Goal: Task Accomplishment & Management: Complete application form

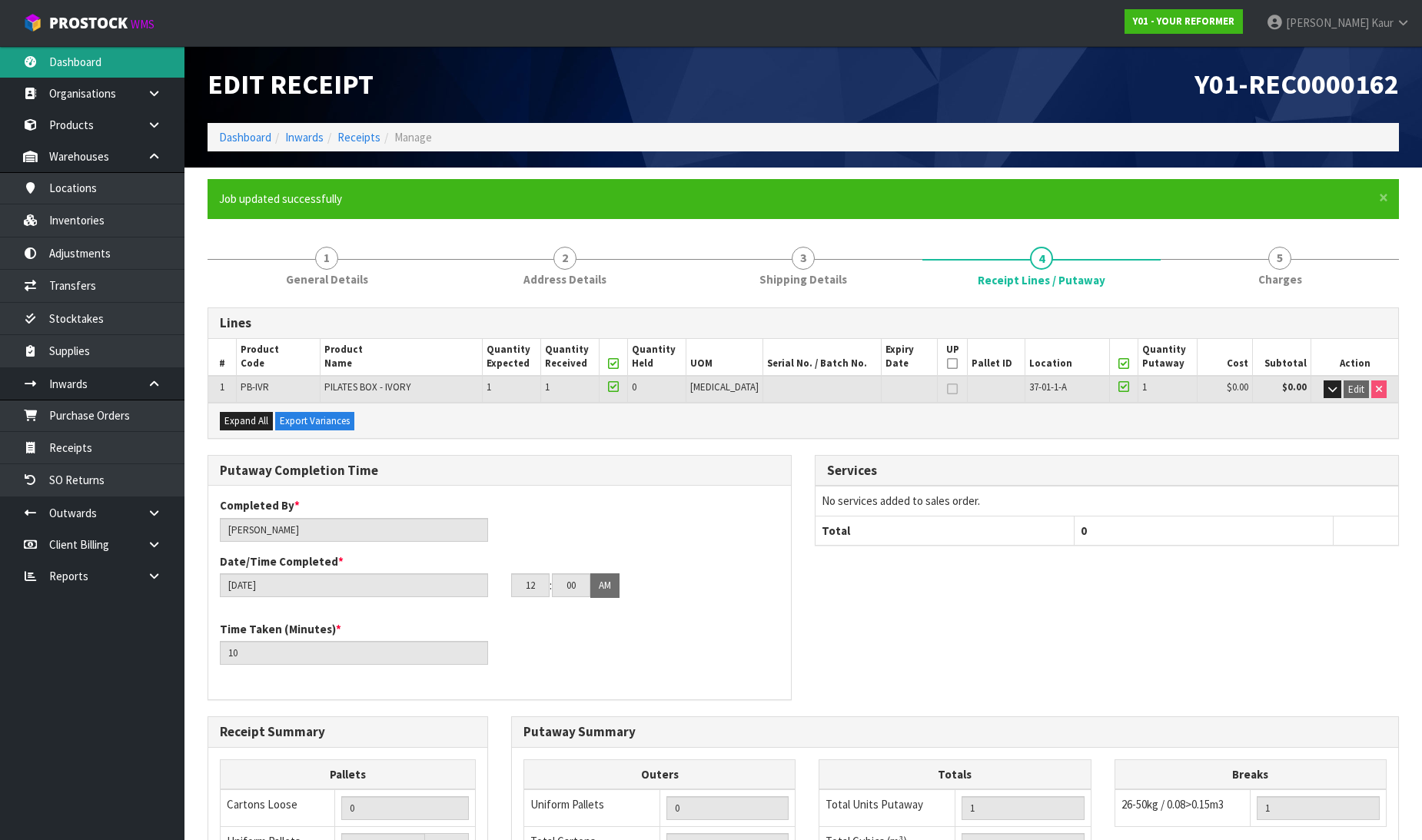
click at [115, 53] on link "Dashboard" at bounding box center [92, 62] width 185 height 32
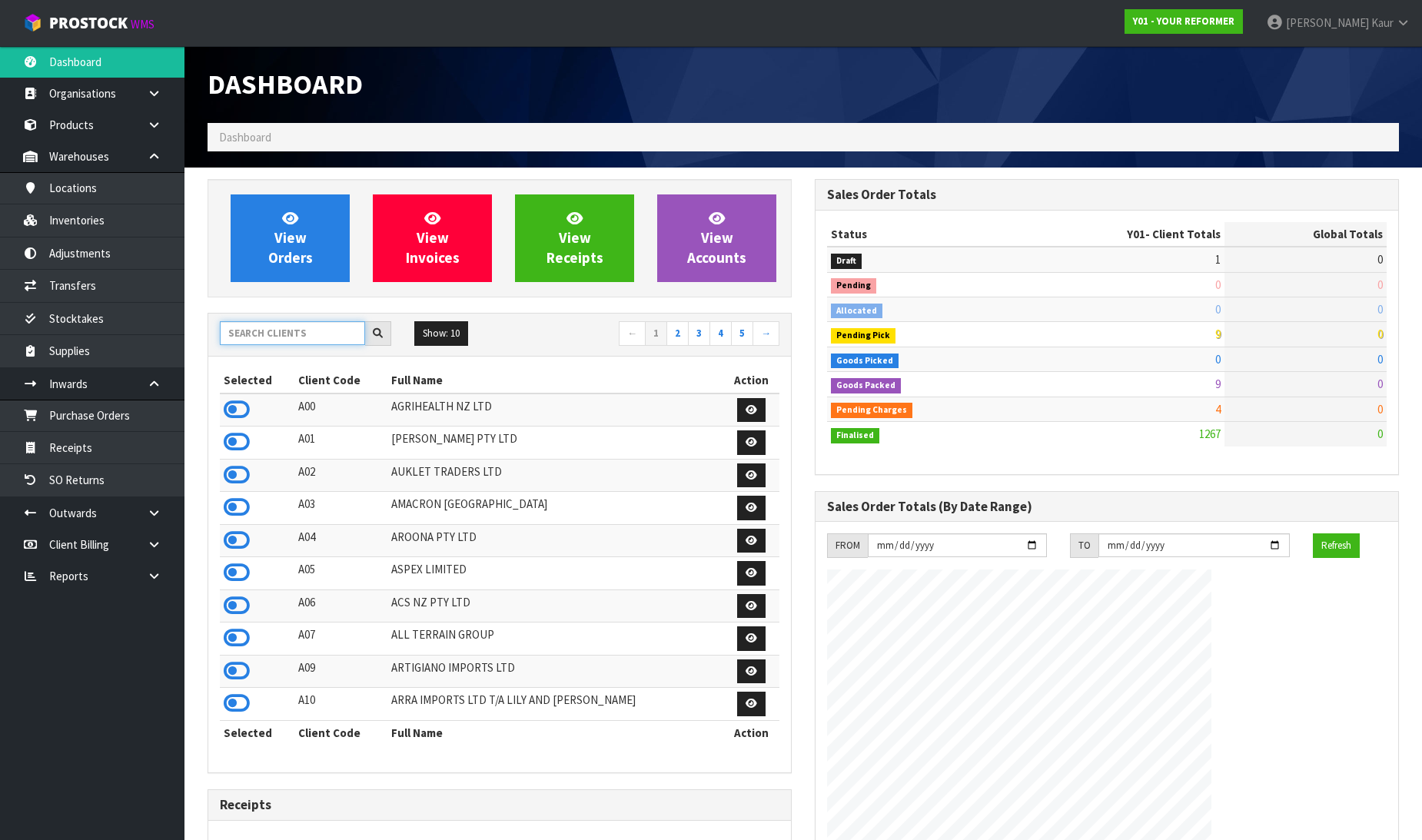
click at [276, 342] on input "text" at bounding box center [292, 333] width 145 height 24
click at [237, 408] on icon at bounding box center [236, 410] width 26 height 23
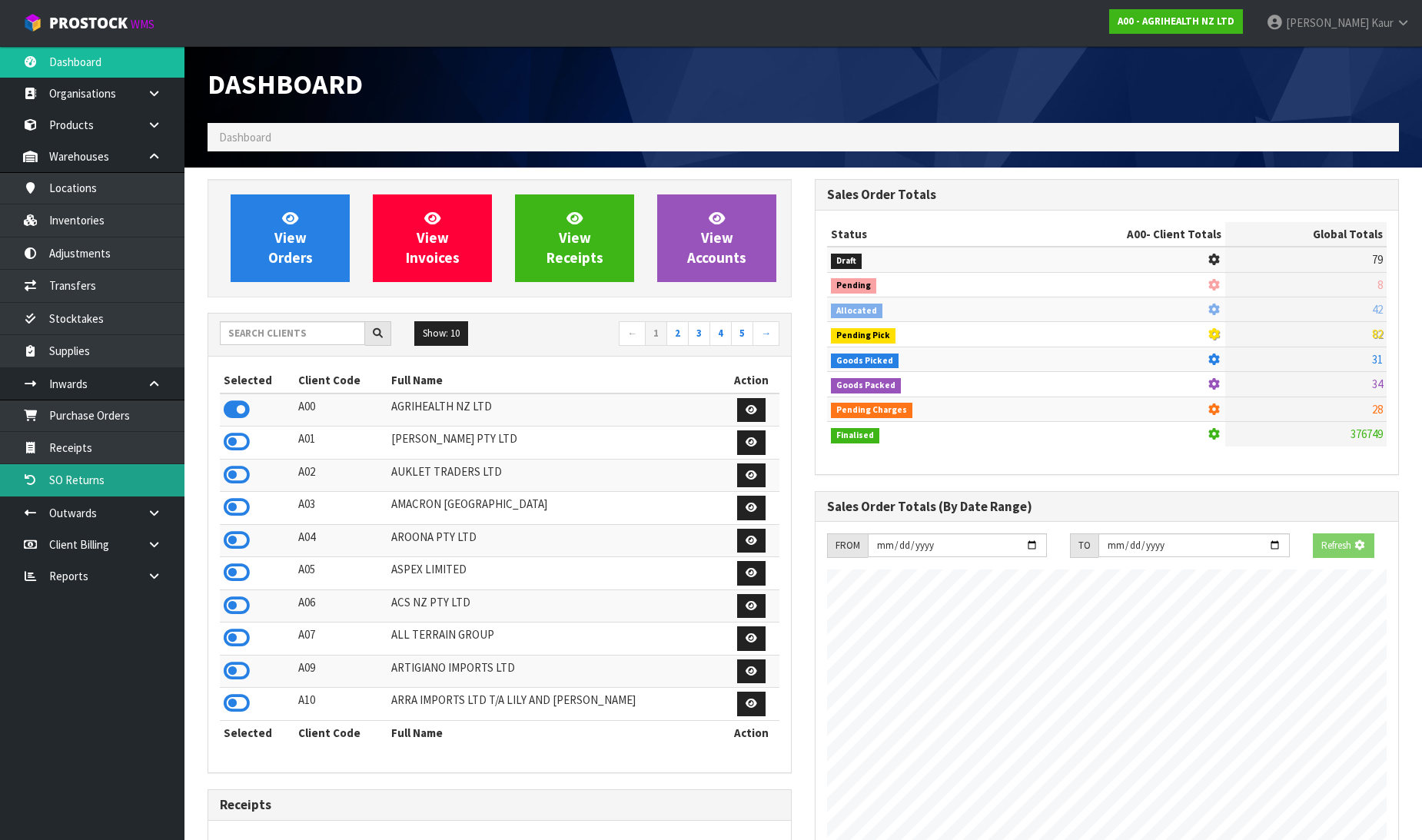
scroll to position [959, 607]
click at [134, 464] on link "SO Returns" at bounding box center [92, 480] width 185 height 32
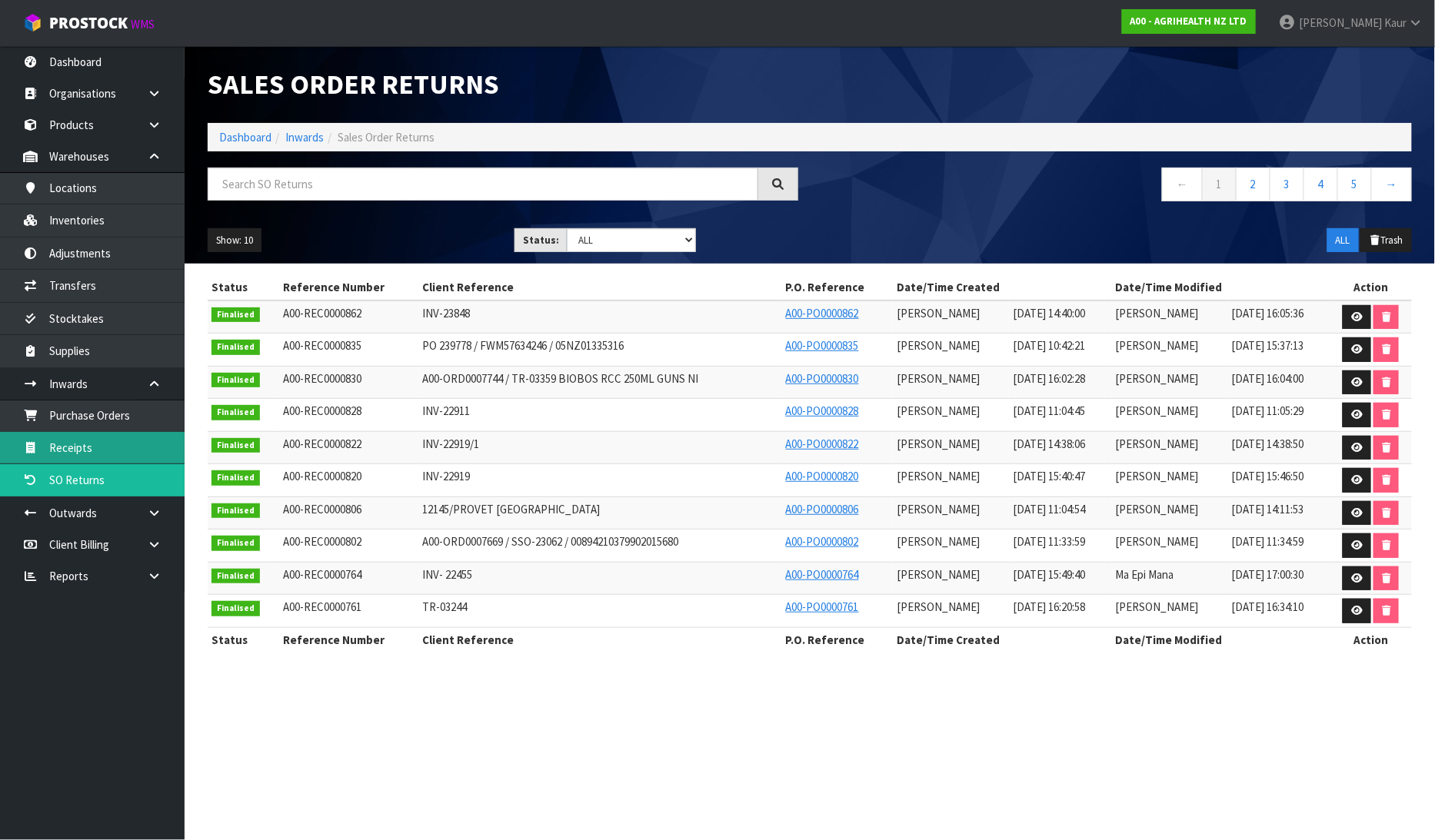
click at [129, 448] on link "Receipts" at bounding box center [92, 448] width 185 height 32
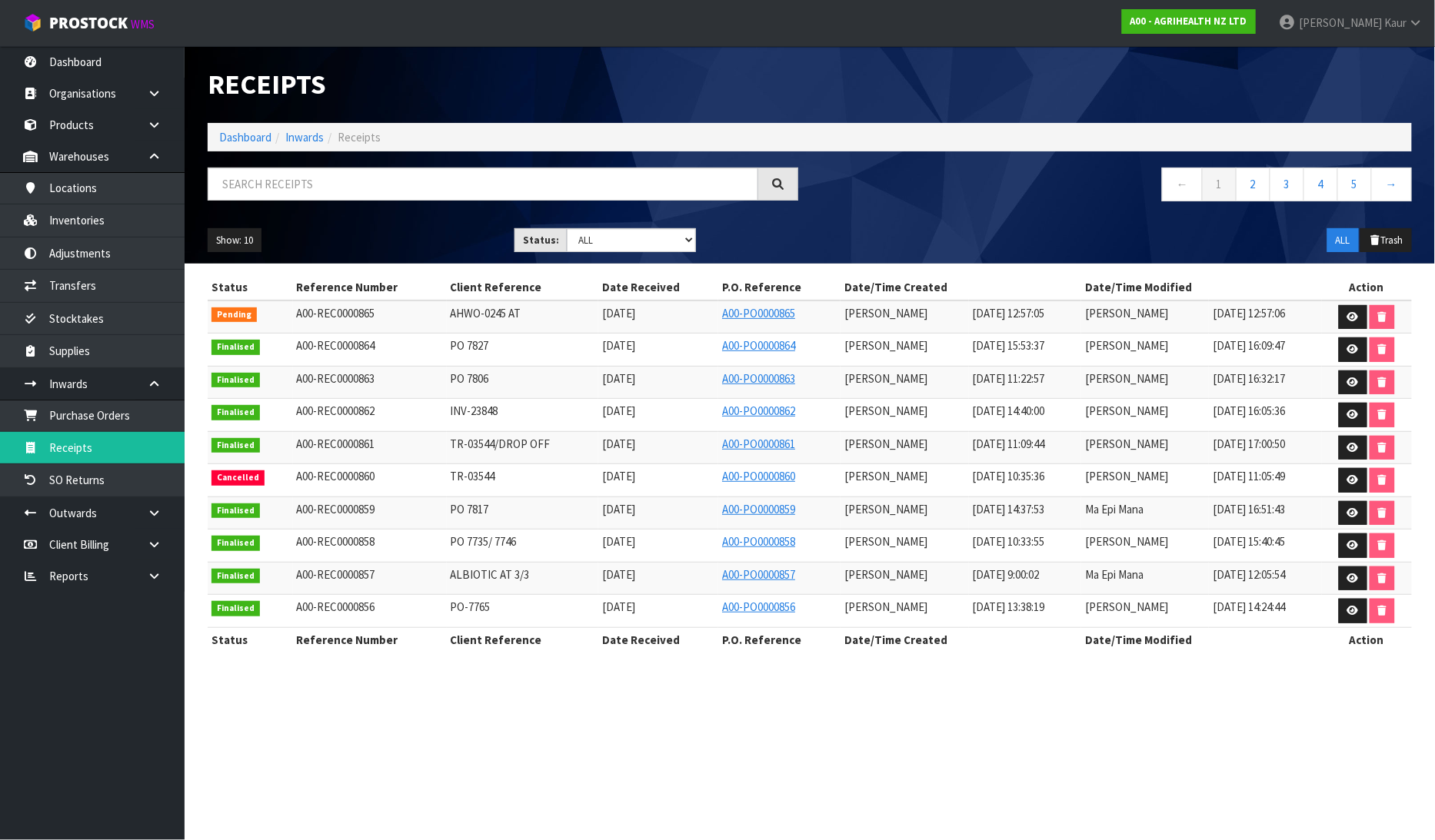
click at [1349, 304] on td at bounding box center [1367, 317] width 90 height 33
click at [1353, 321] on icon at bounding box center [1353, 317] width 12 height 10
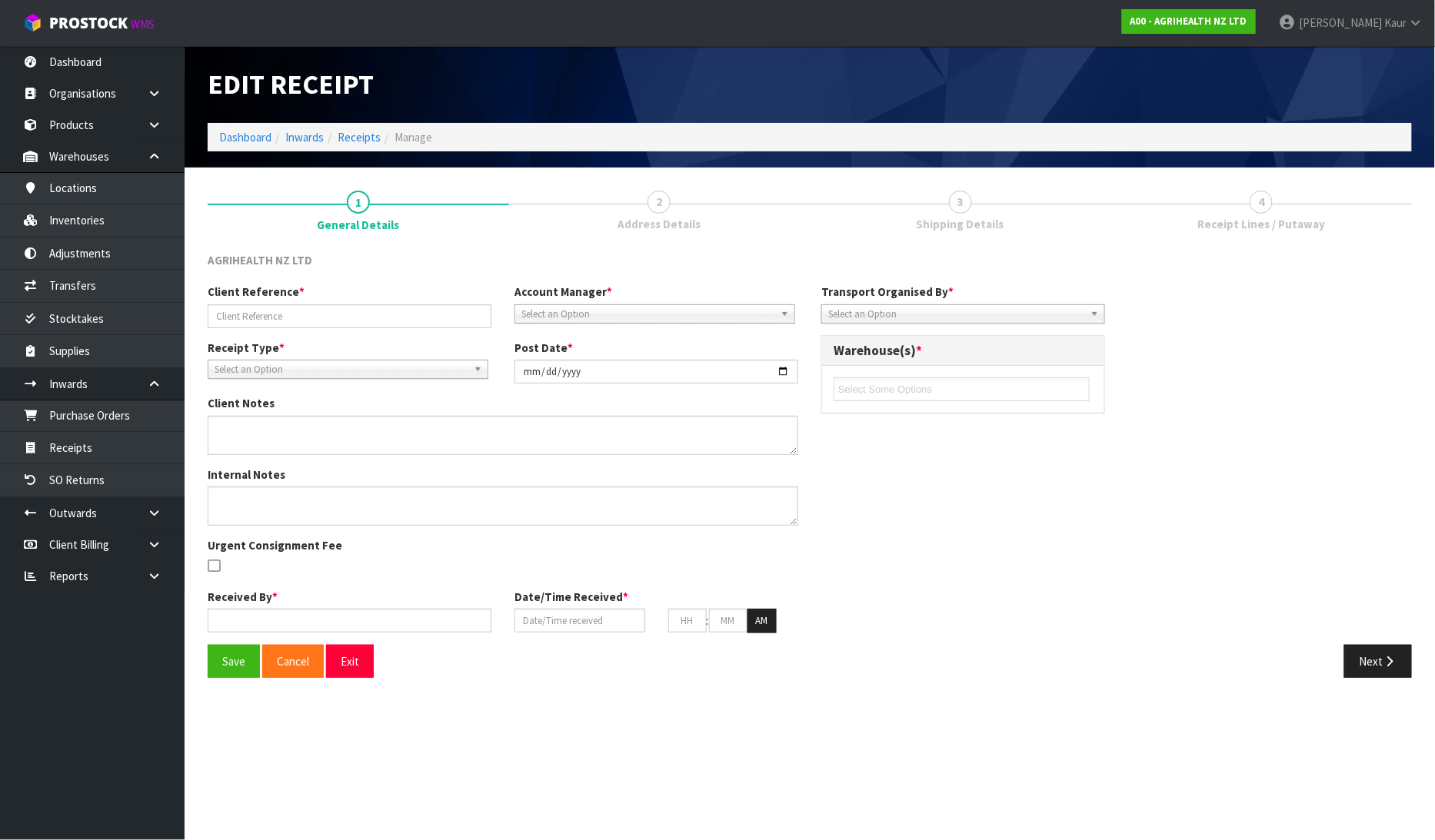
type input "AHWO-0245 AT"
type input "[DATE]"
type input "[PERSON_NAME]"
type input "[DATE]"
type input "12"
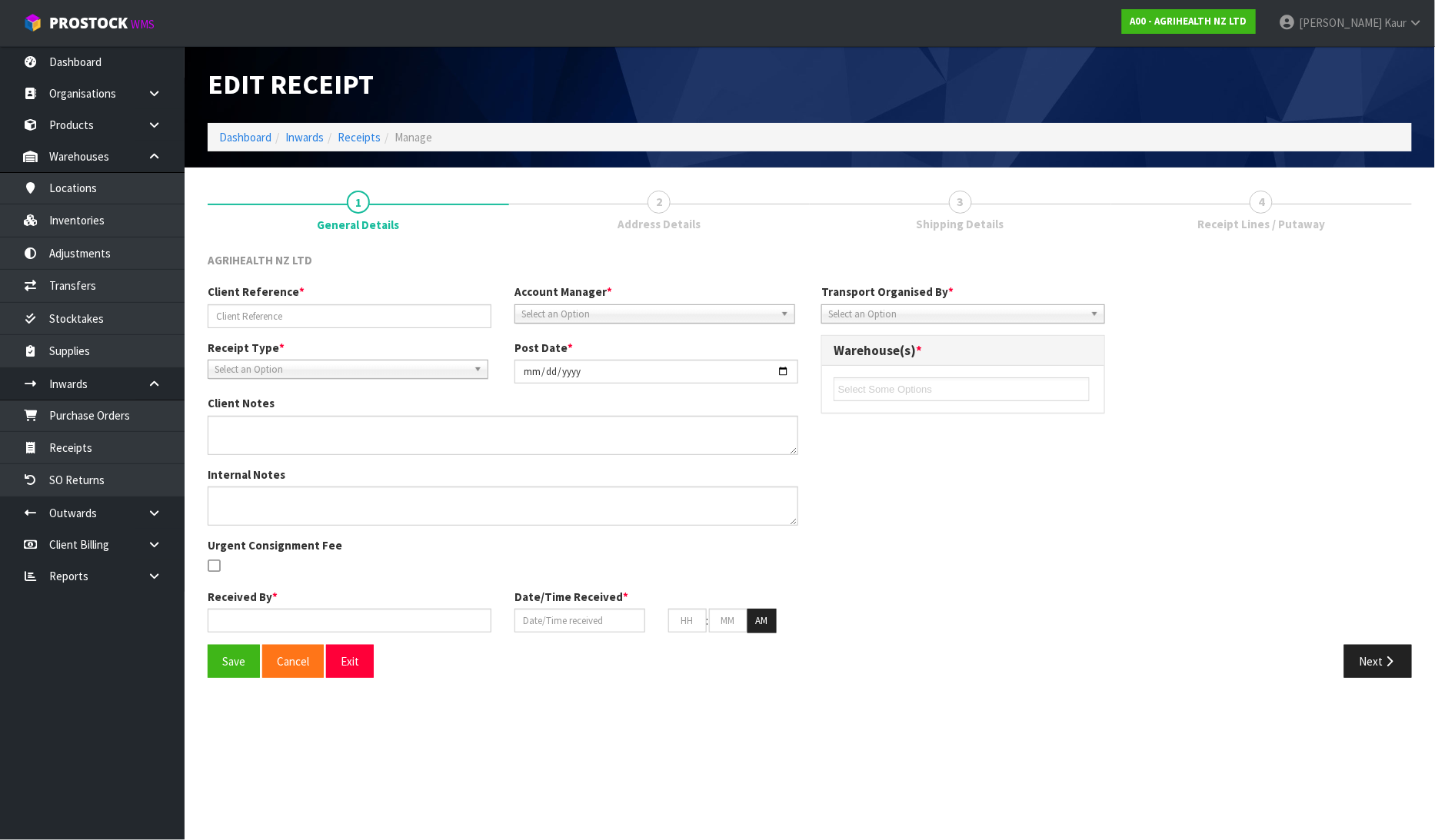
type input "57"
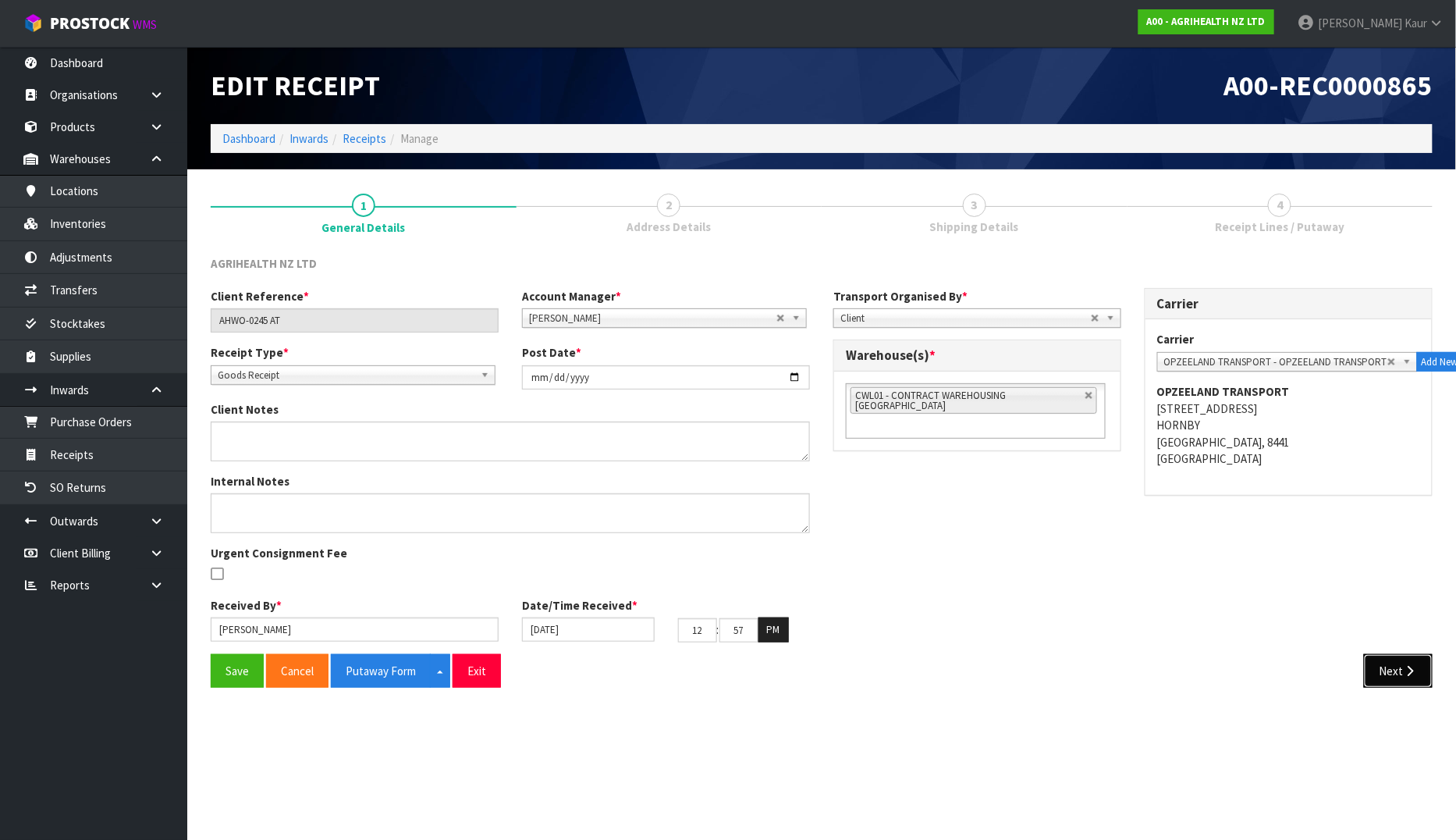
click at [1411, 671] on icon "button" at bounding box center [1409, 670] width 14 height 12
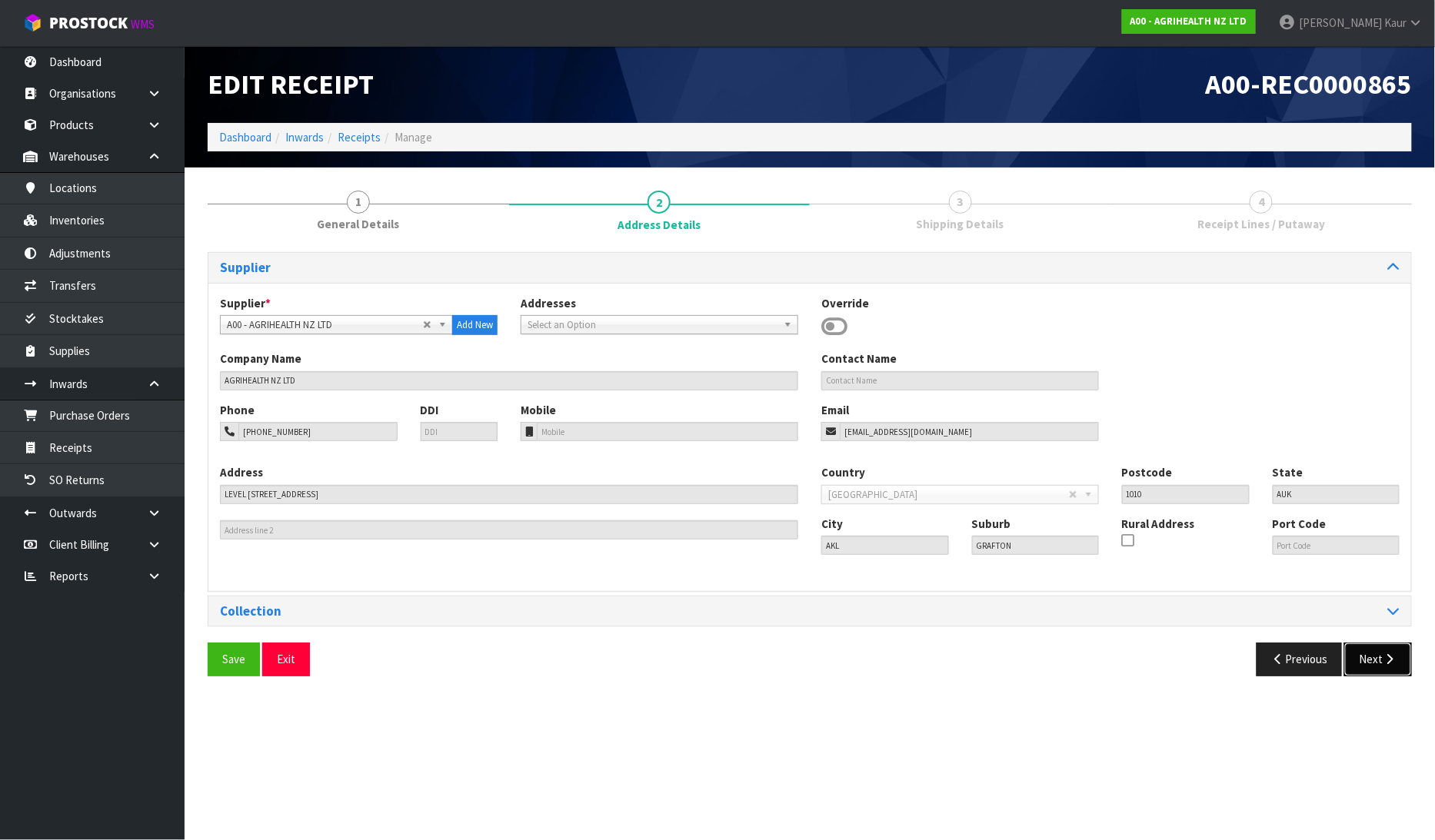
click at [1384, 669] on button "Next" at bounding box center [1377, 660] width 68 height 33
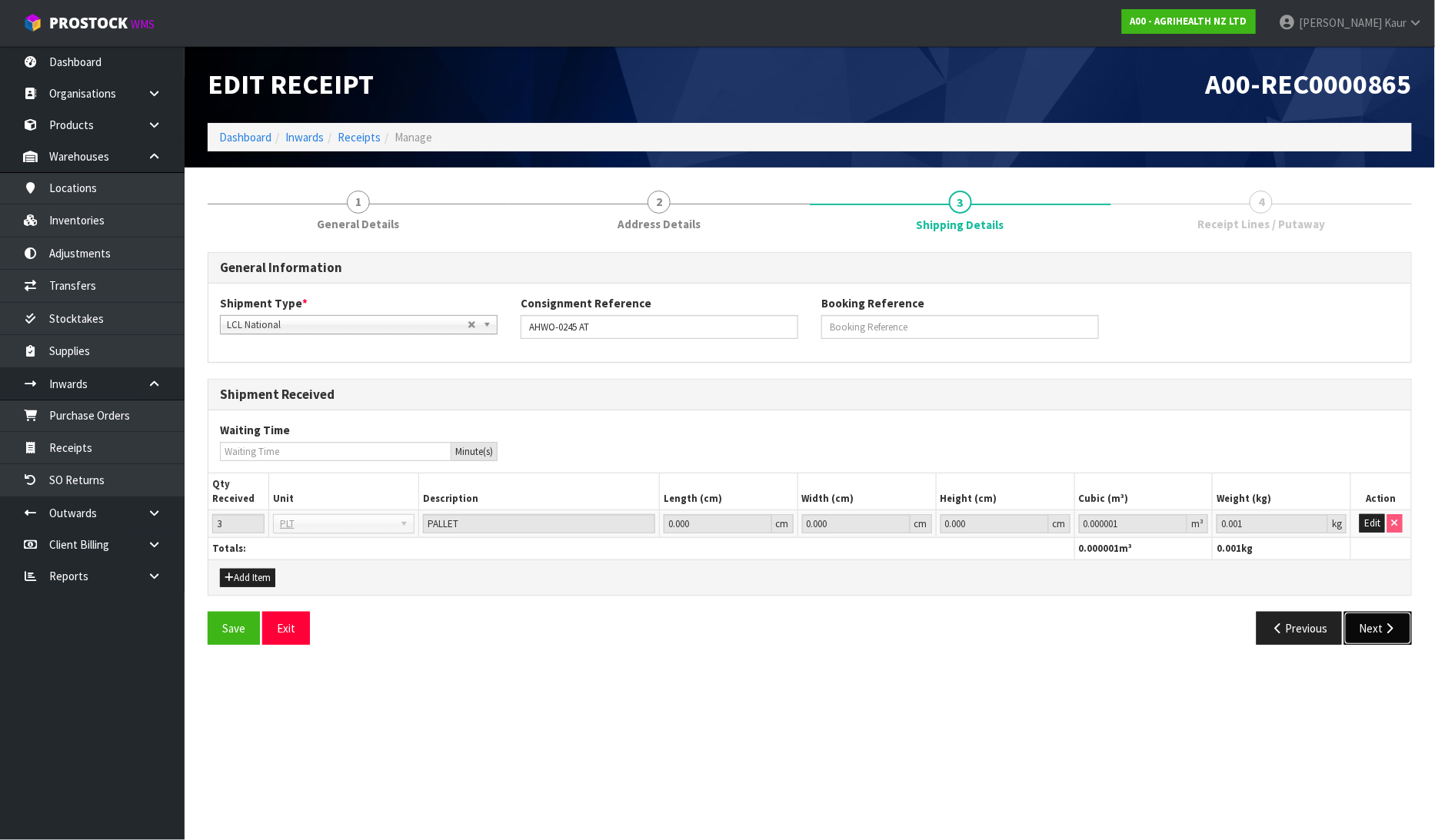
click at [1388, 620] on button "Next" at bounding box center [1377, 629] width 68 height 33
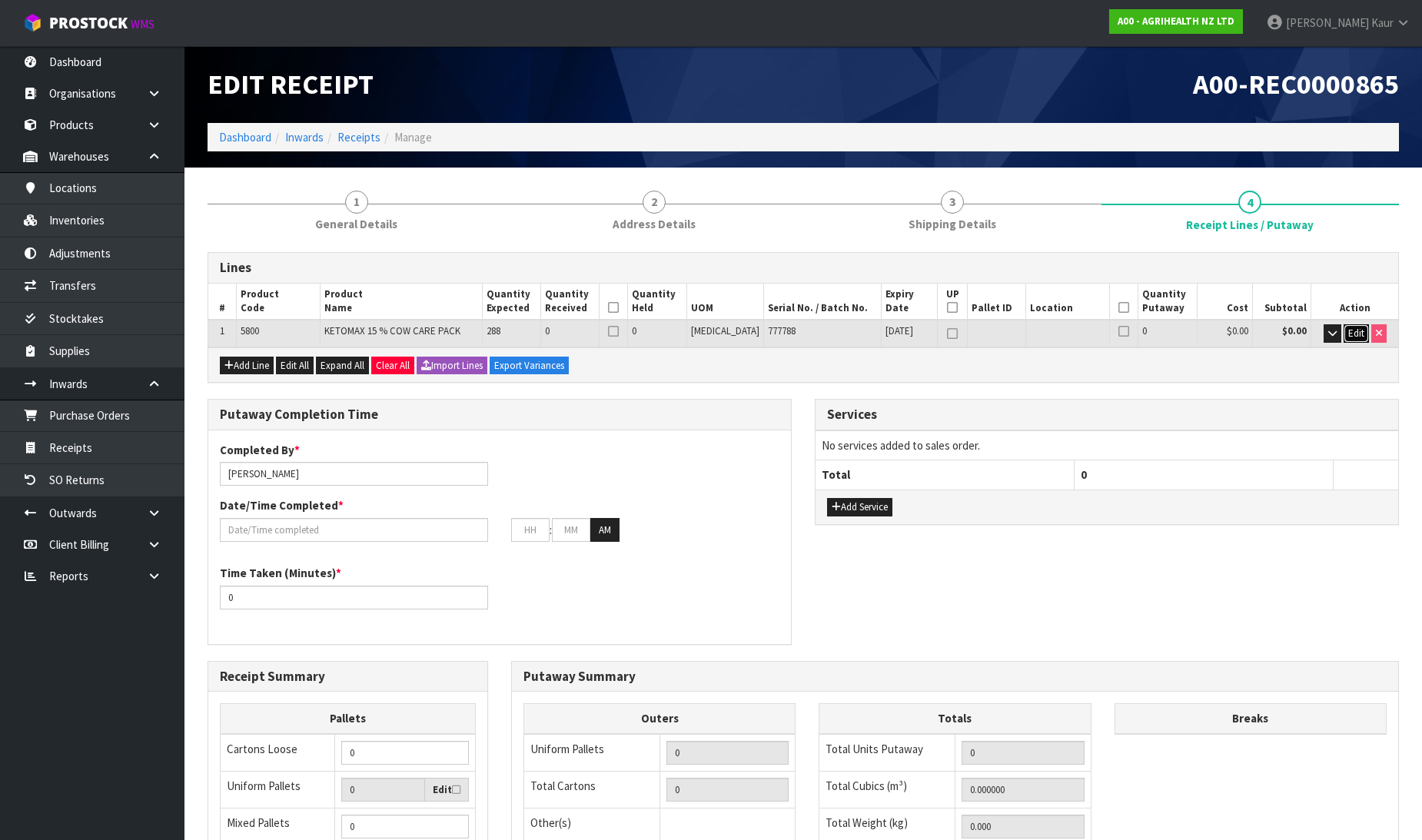
click at [1349, 334] on span "Edit" at bounding box center [1356, 333] width 16 height 13
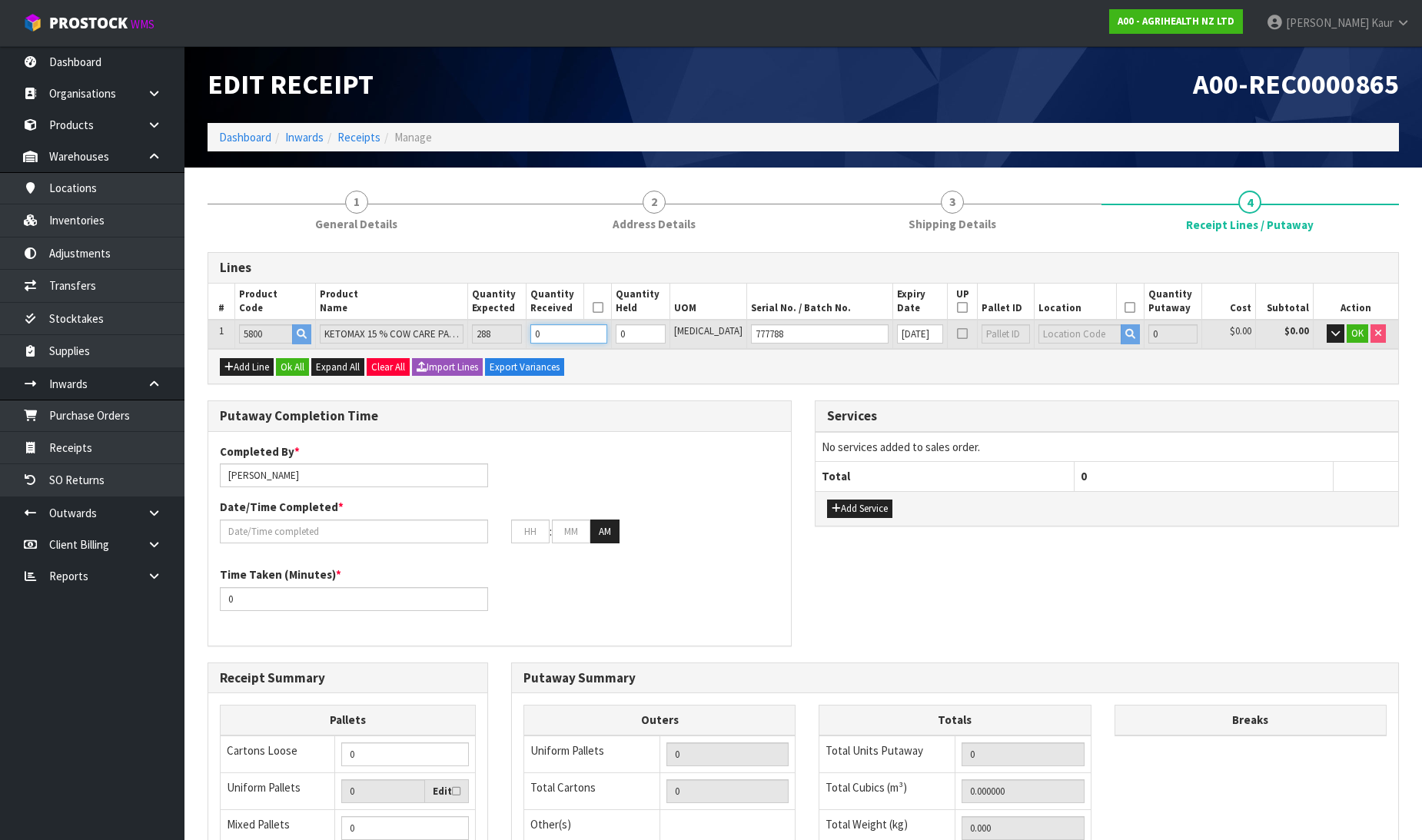
drag, startPoint x: 583, startPoint y: 331, endPoint x: 570, endPoint y: 334, distance: 13.3
click at [570, 334] on input "0" at bounding box center [569, 334] width 77 height 19
type input "2"
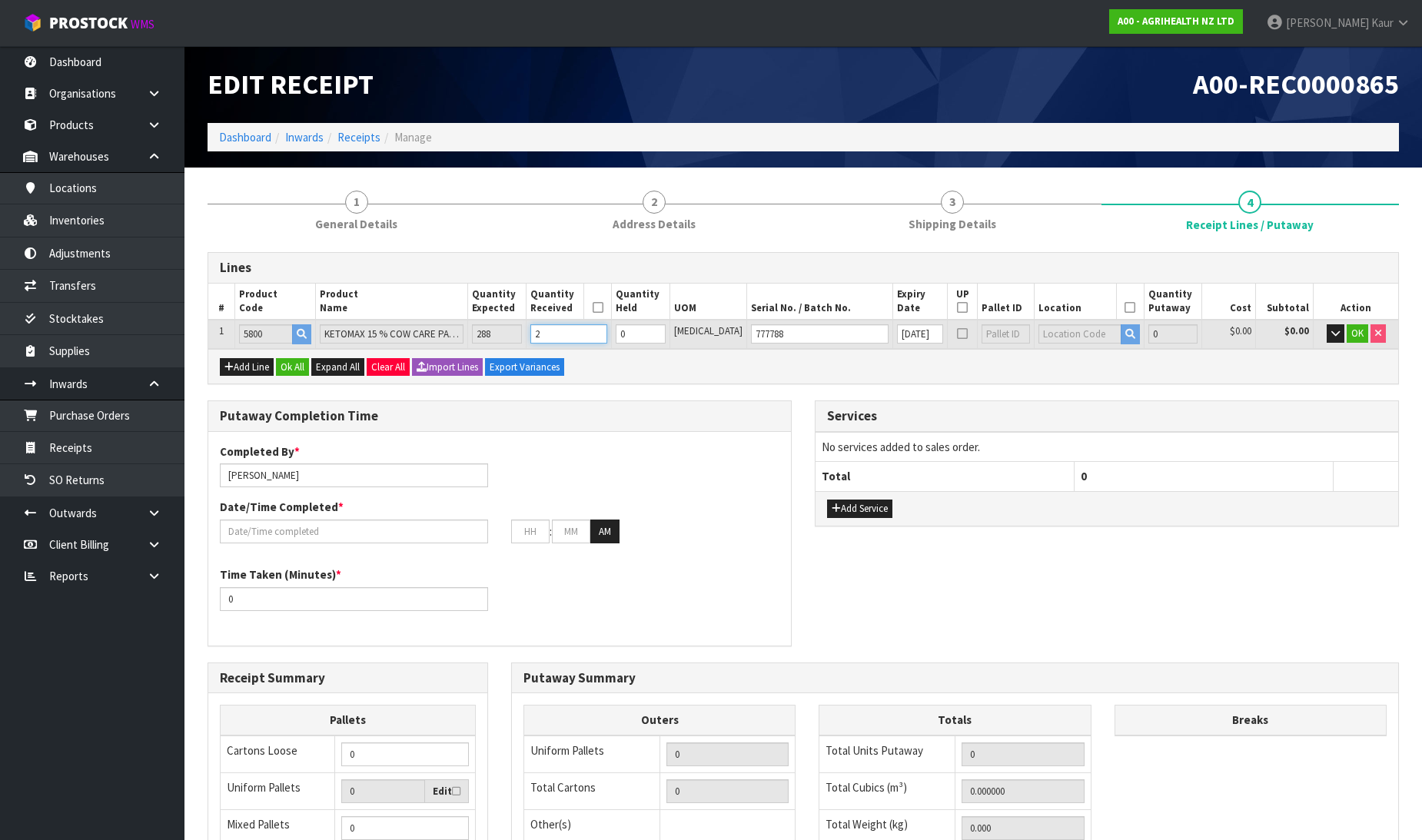
type input "0.022828"
type input "6.32"
type input "28"
type input "0.319592"
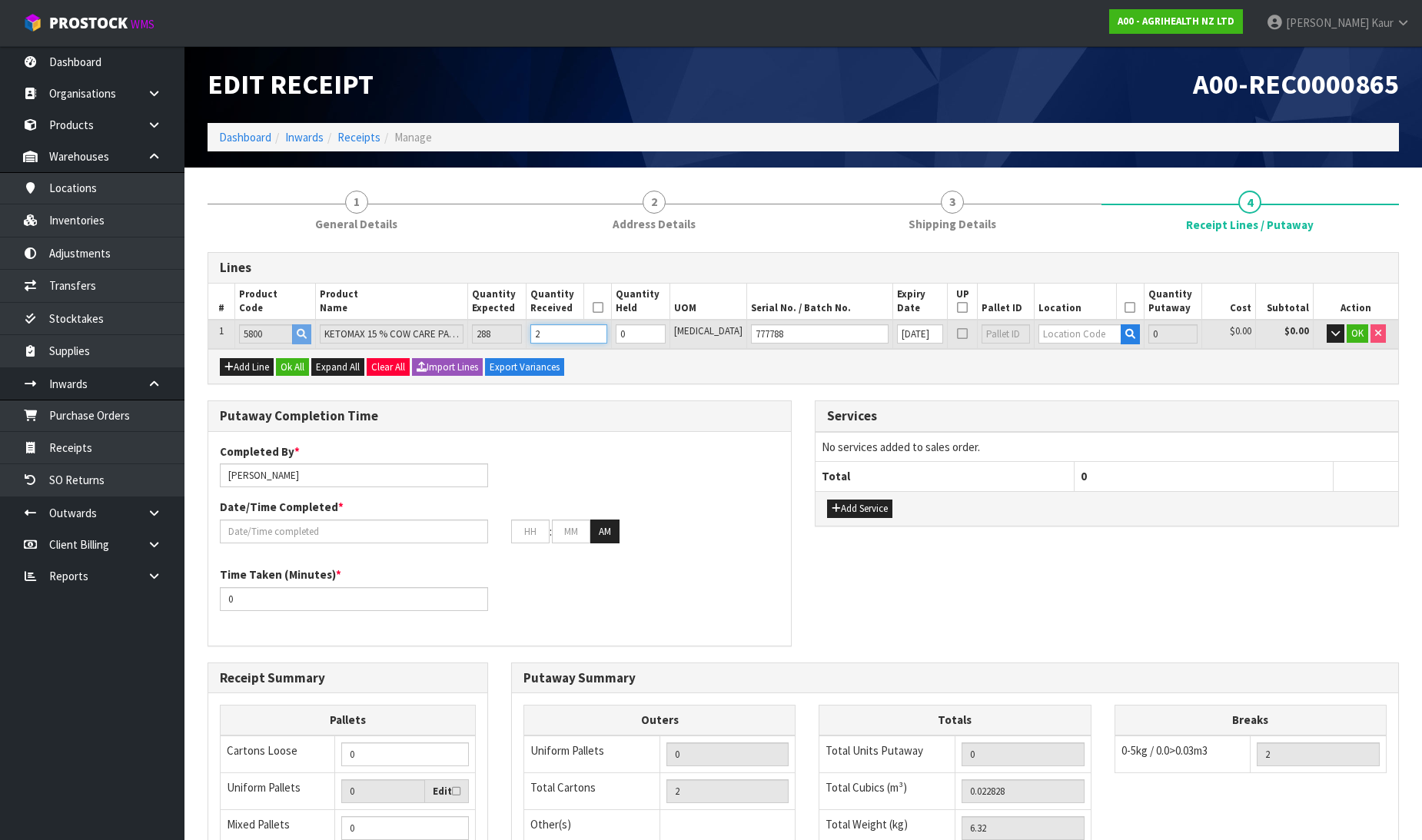
type input "88.48"
type input "28"
type input "64"
type input "3.448746"
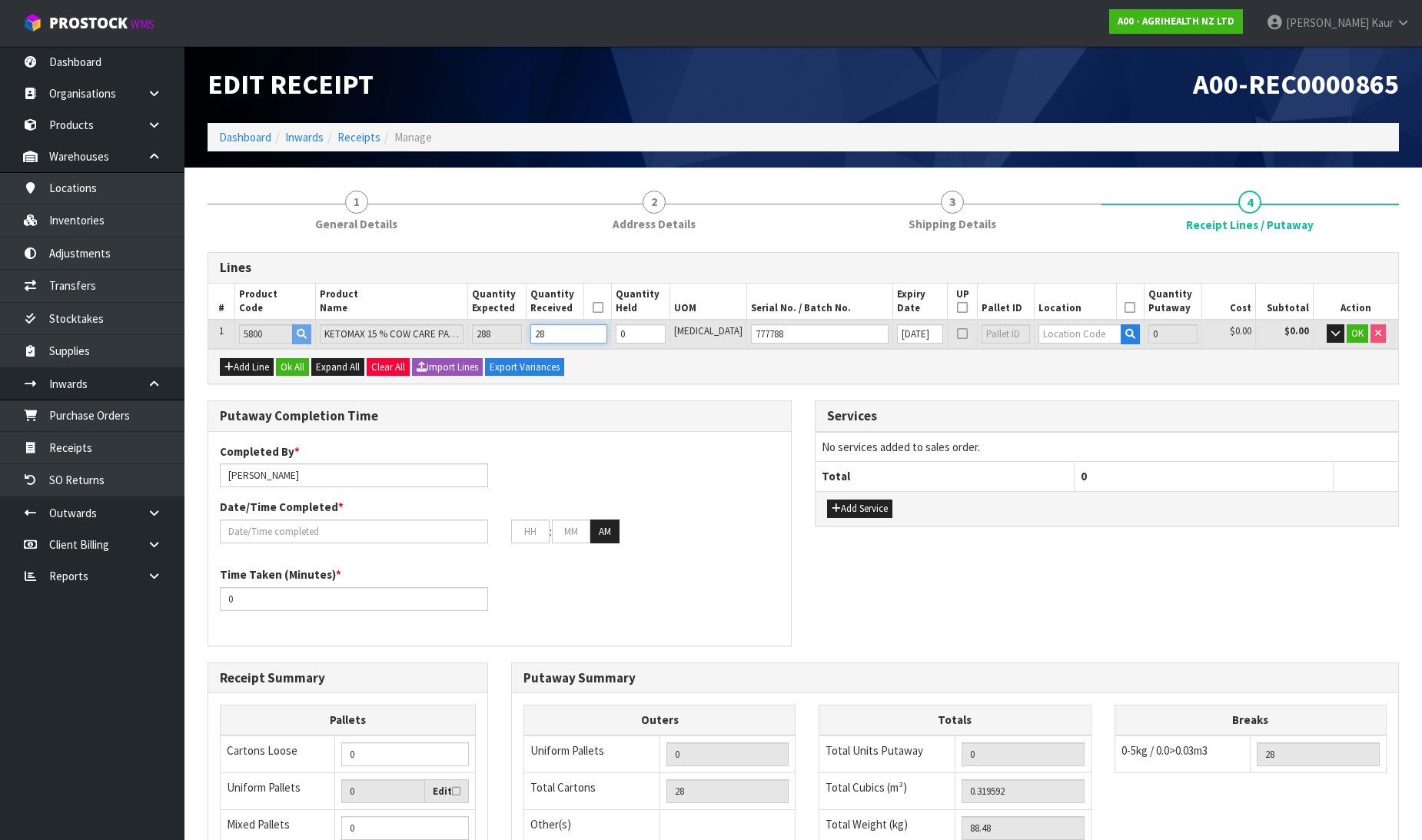
type input "938.24"
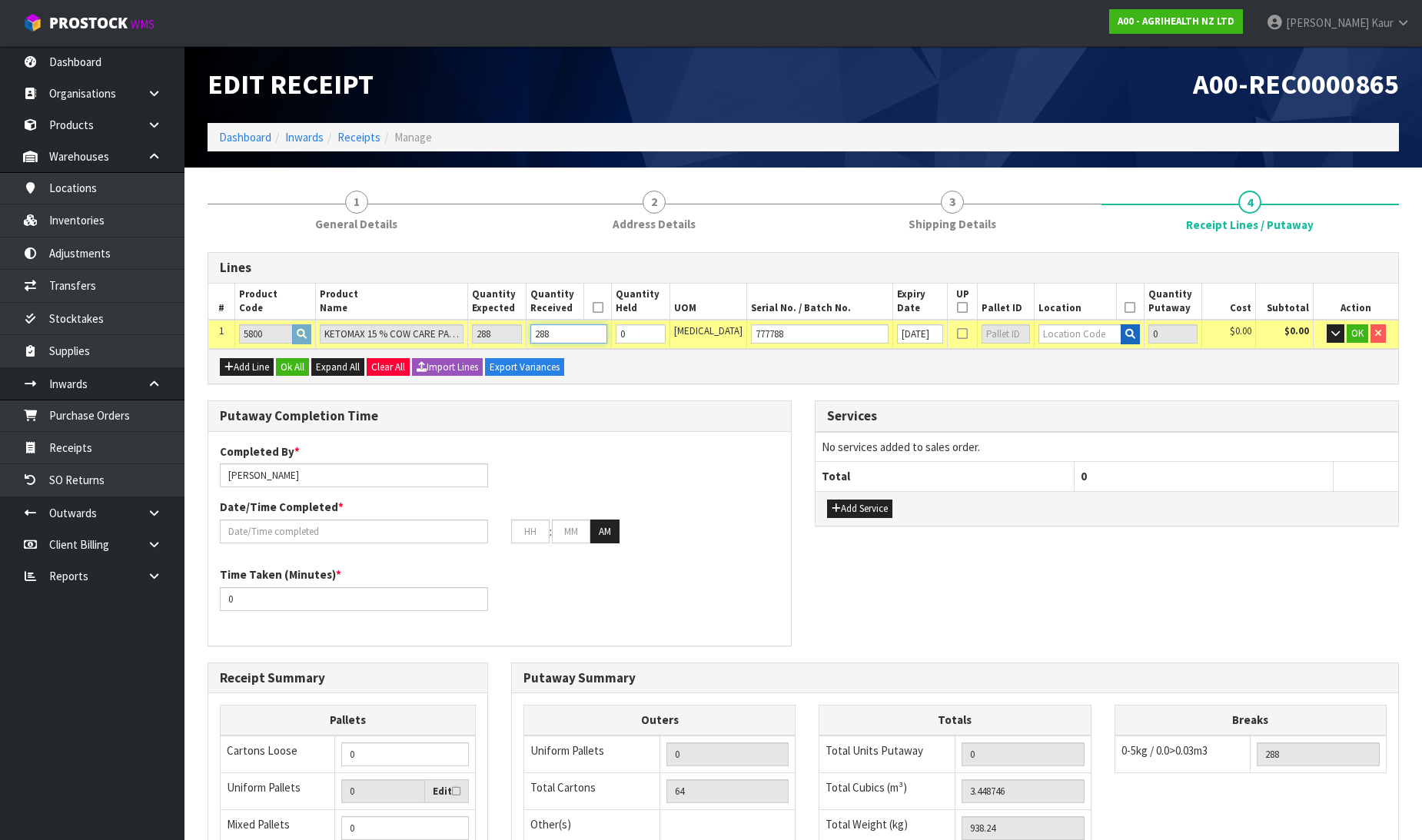
type input "288"
click at [1126, 337] on icon "button" at bounding box center [1131, 334] width 10 height 10
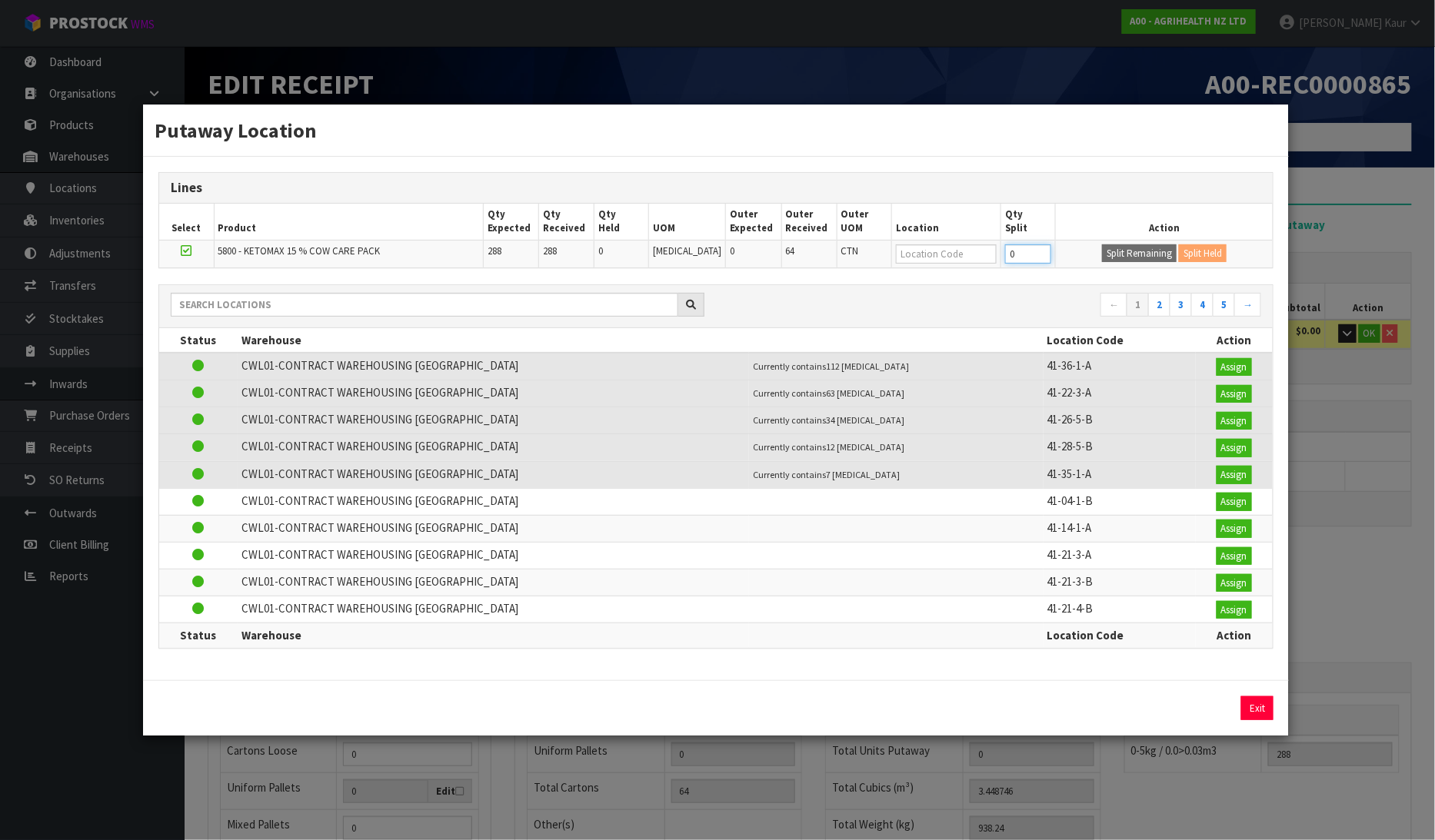
drag, startPoint x: 1012, startPoint y: 257, endPoint x: 981, endPoint y: 258, distance: 31.0
click at [981, 258] on tr "5800 - KETOMAX 15 % COW CARE PACK 288 288 0 [MEDICAL_DATA] 0 64 CTN 0 Split Rem…" at bounding box center [717, 253] width 1114 height 28
type input "112"
click at [1144, 250] on button "Split Remaining" at bounding box center [1138, 254] width 74 height 18
type input "1"
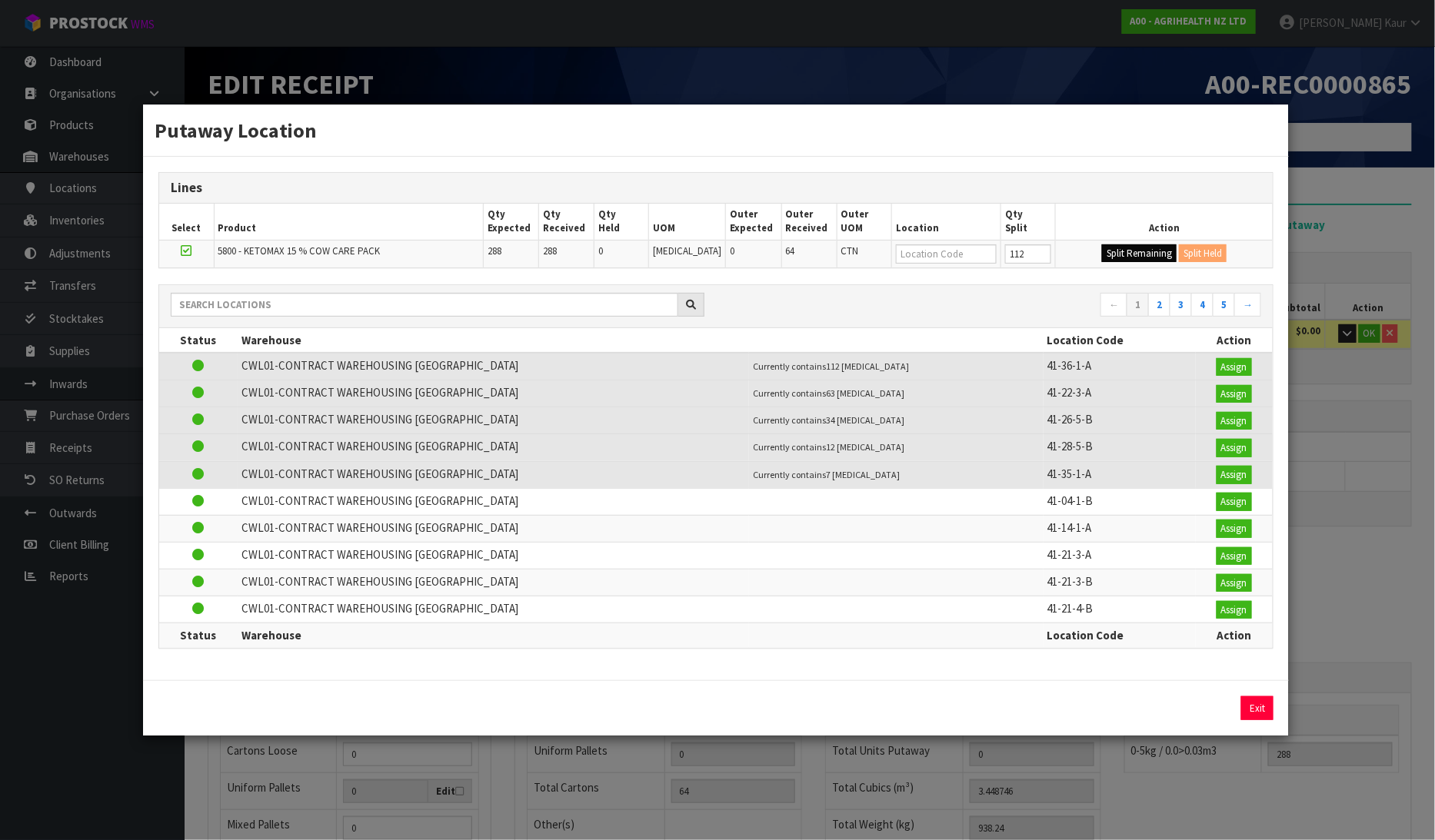
type input "1"
type input "65"
type input "288"
type input "112"
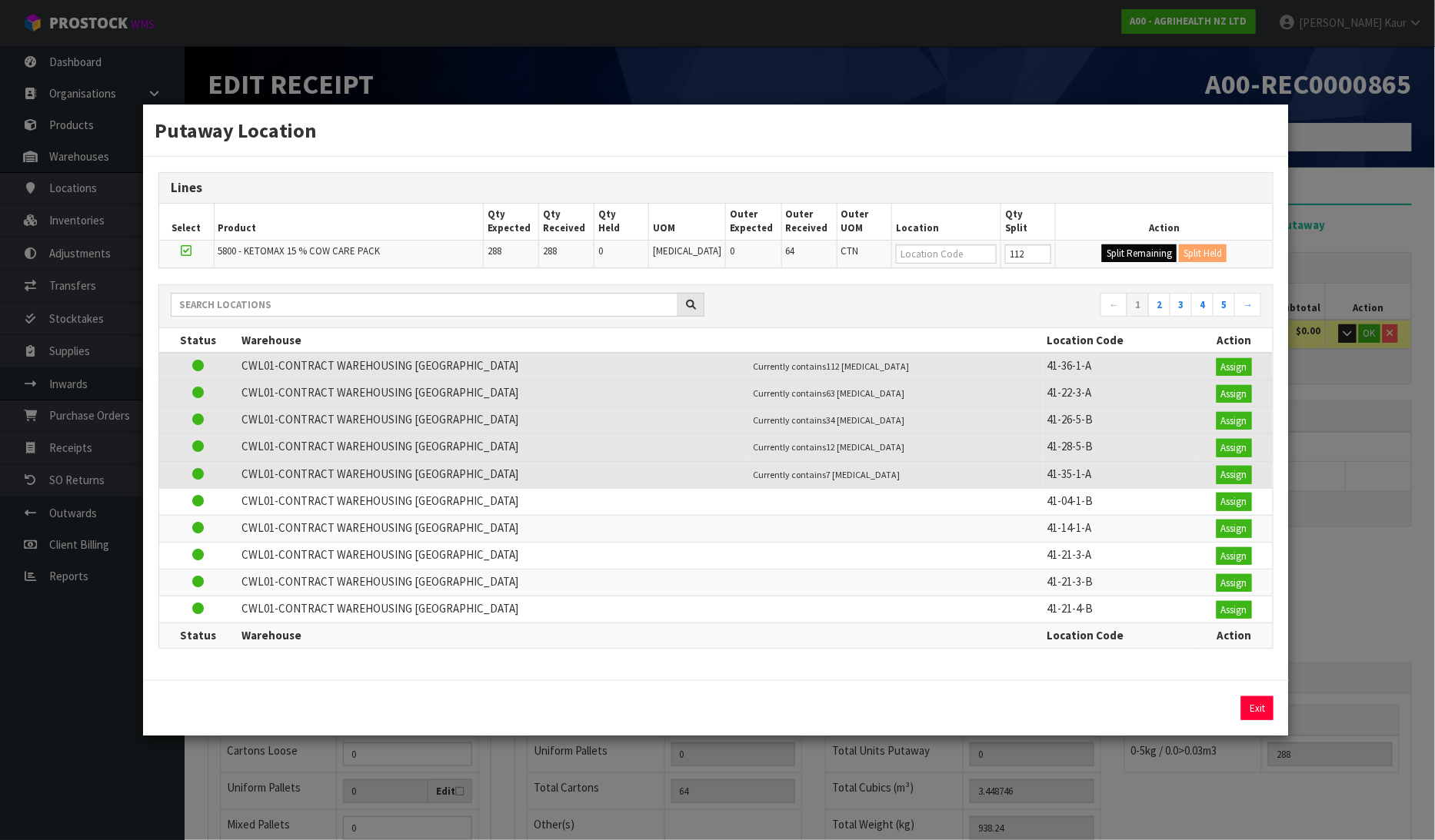
type input "112"
type input "0"
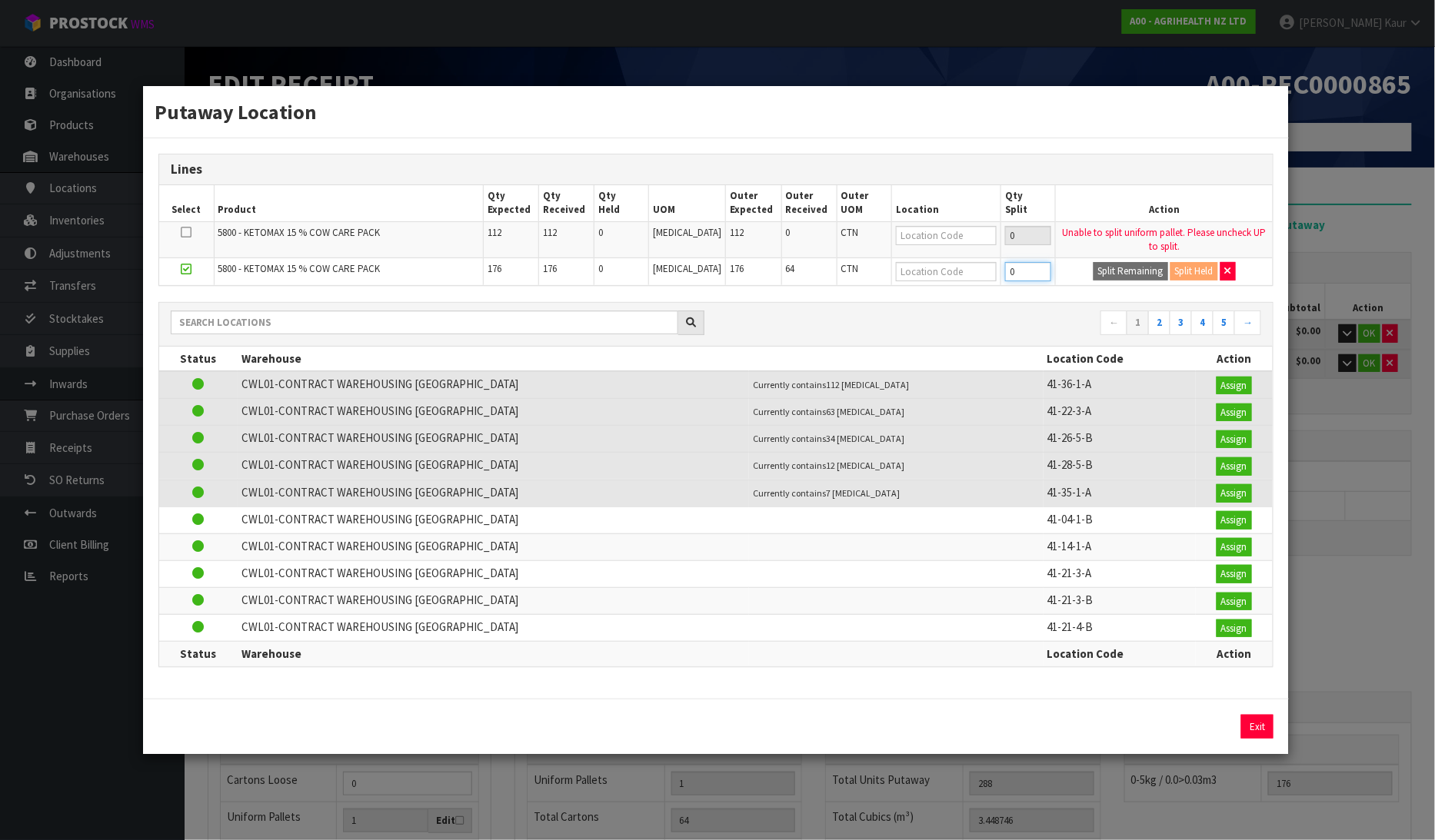
drag, startPoint x: 1020, startPoint y: 274, endPoint x: 969, endPoint y: 266, distance: 51.6
click at [969, 266] on tr "5800 - KETOMAX 15 % COW CARE PACK 176 176 0 [MEDICAL_DATA] 176 64 CTN 0 Split R…" at bounding box center [717, 271] width 1114 height 28
type input "88"
click at [1106, 266] on button "Split Remaining" at bounding box center [1130, 271] width 74 height 18
type input "176"
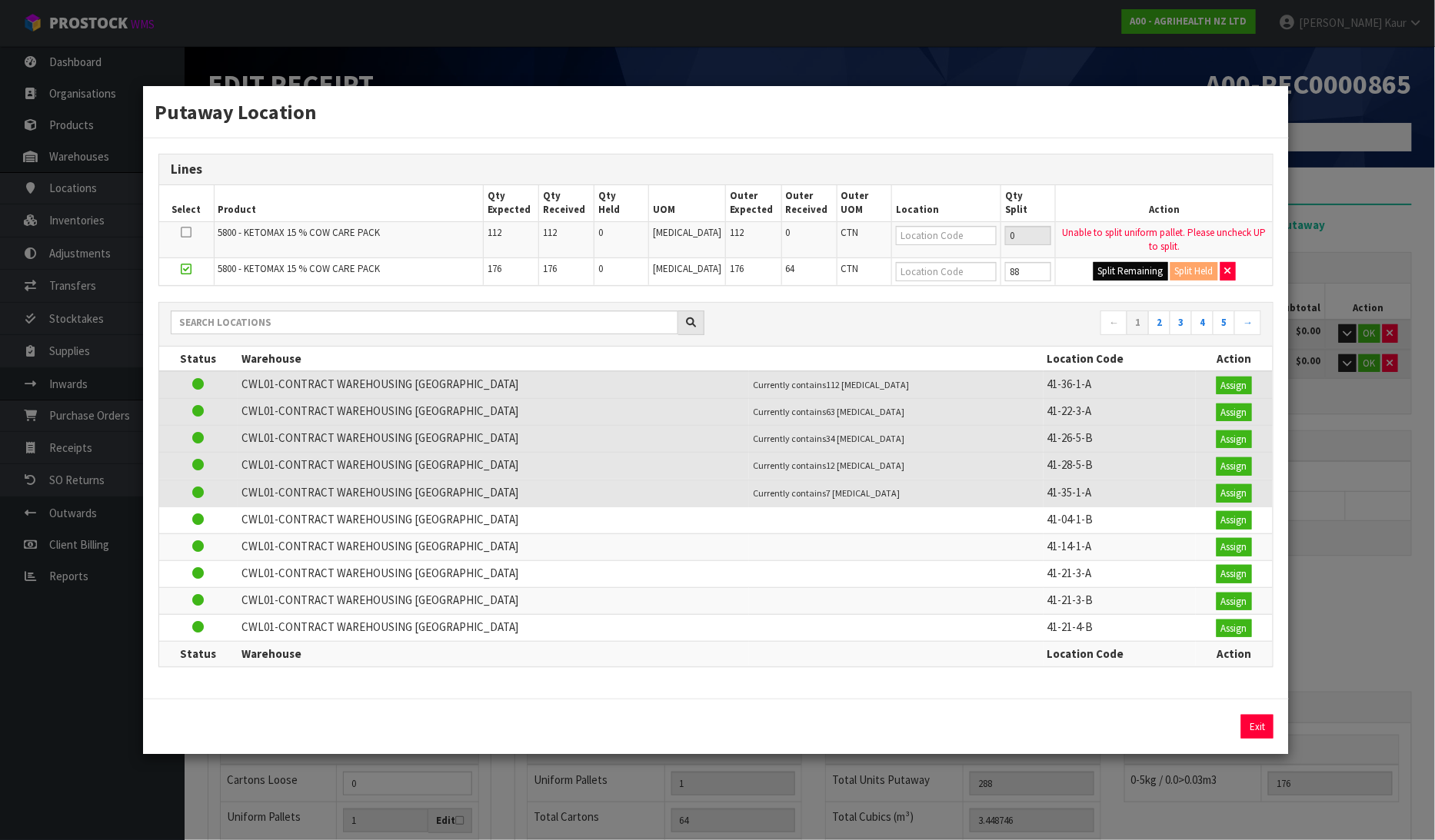
type input "177"
type input "3.367989"
type input "924.16"
type input "88"
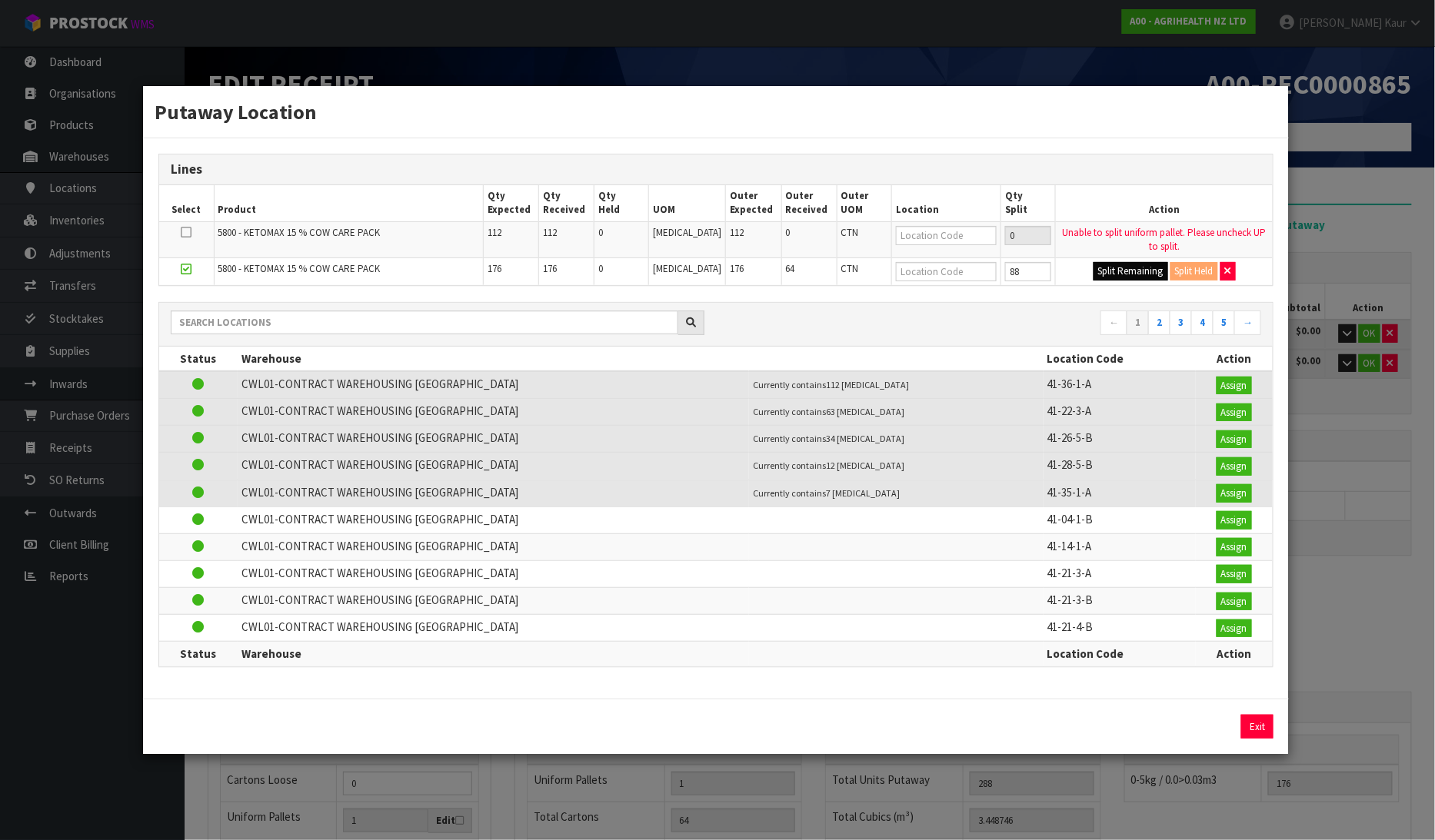
type input "88"
type input "0"
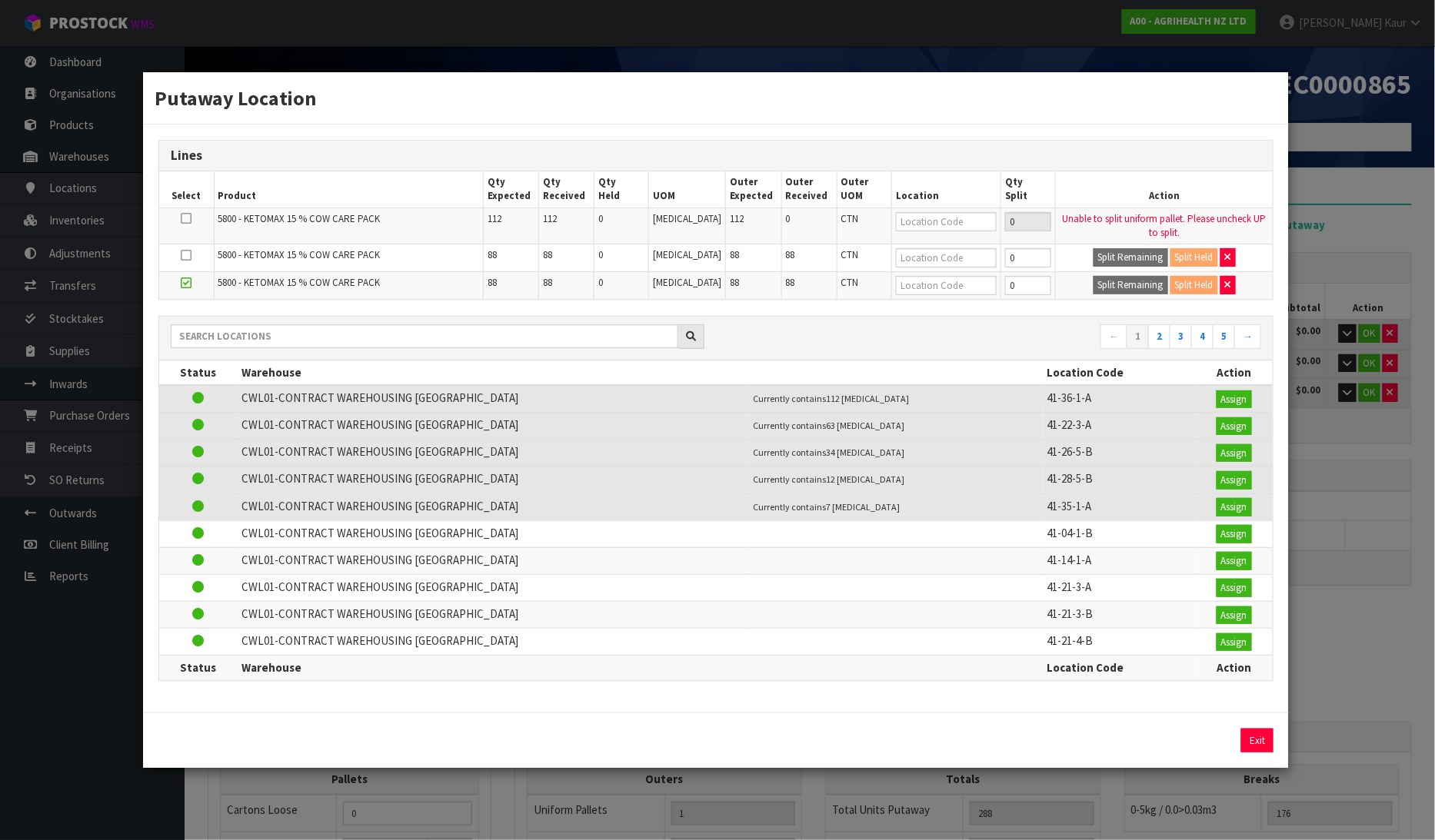
click at [1374, 174] on div "Putaway Location Lines Select Product Qty Expected Qty Received Qty Held UOM Ou…" at bounding box center [718, 420] width 1435 height 840
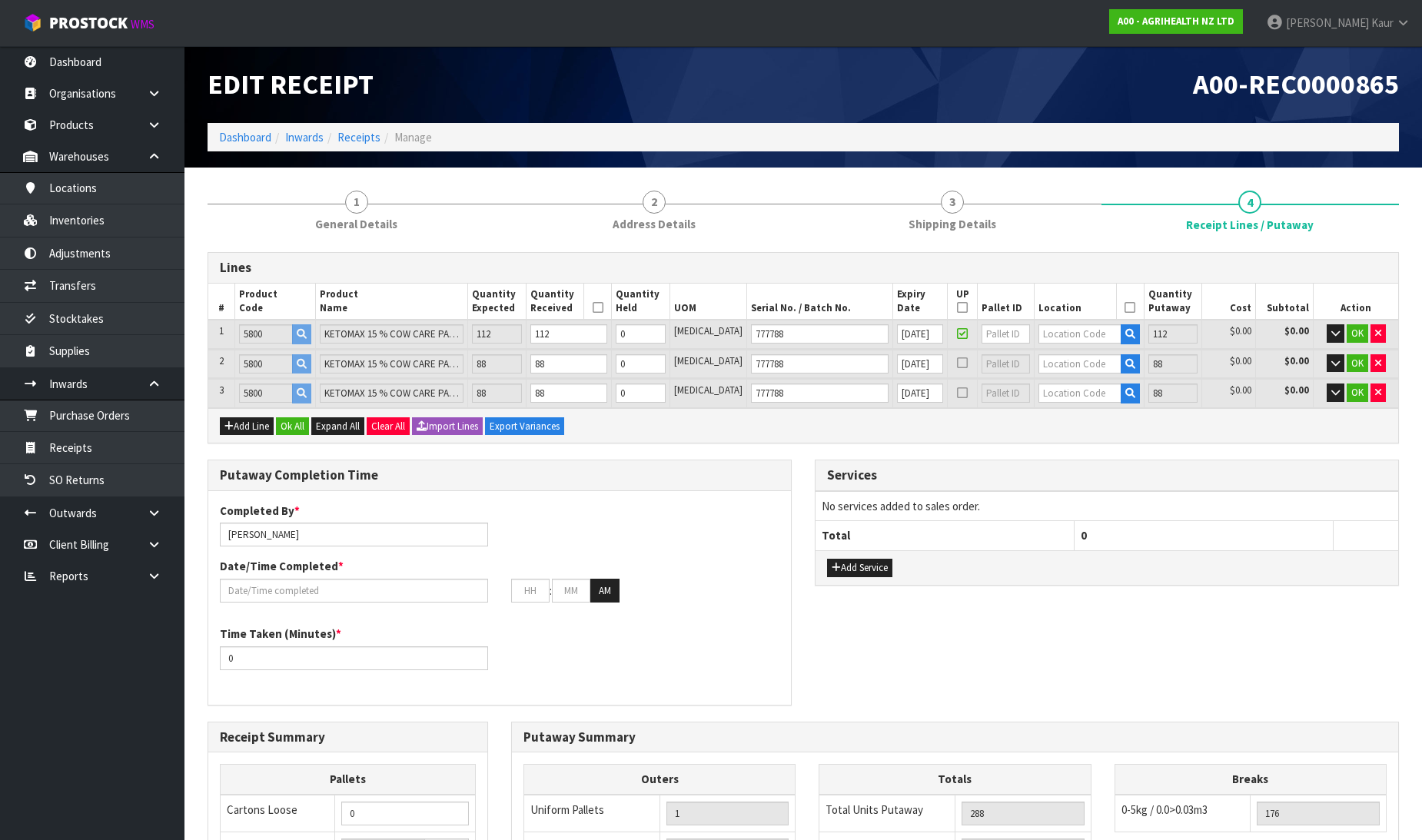
click at [957, 334] on icon at bounding box center [962, 334] width 11 height 1
type input "0"
type input "176"
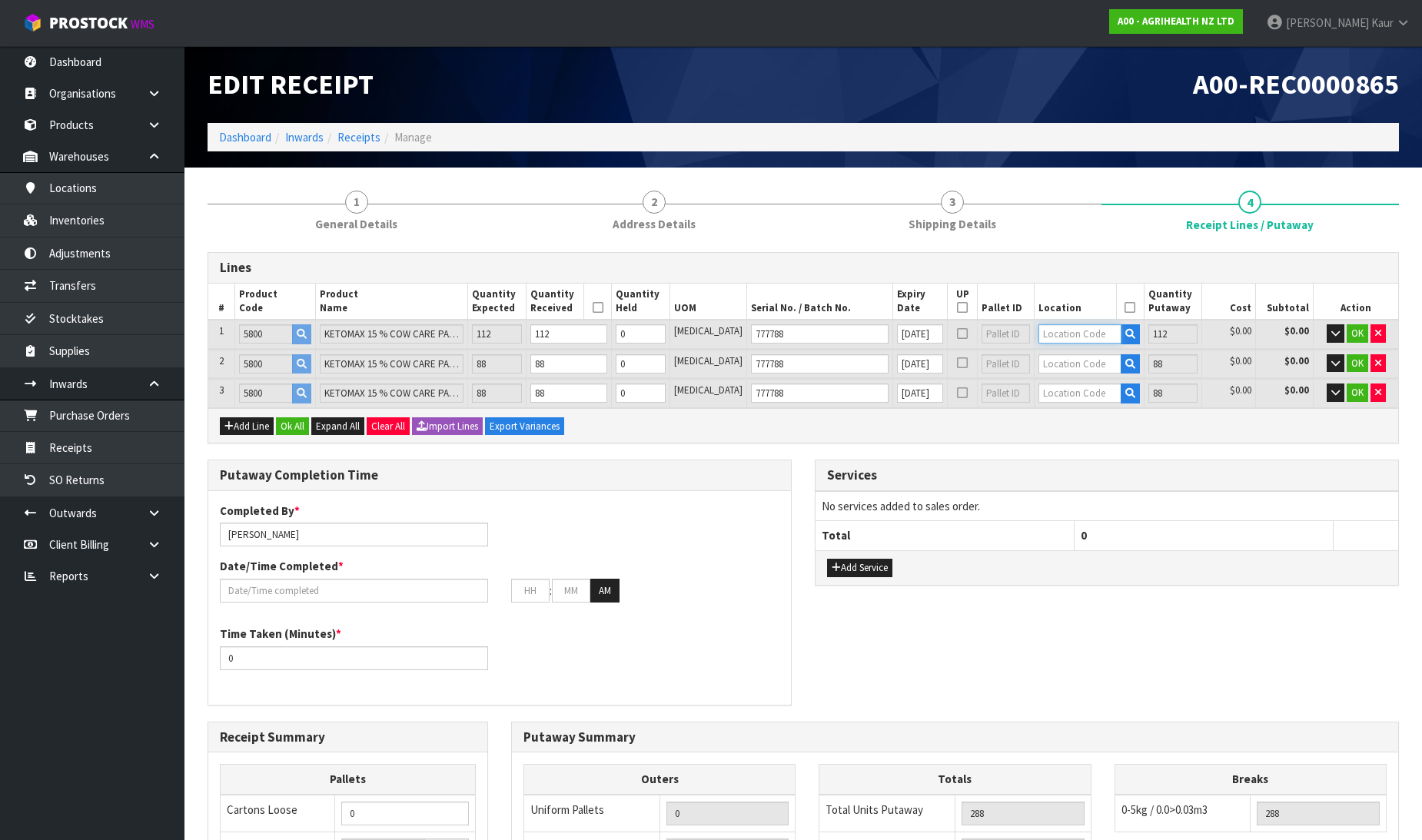
click at [1051, 329] on input "text" at bounding box center [1080, 334] width 83 height 19
type input "41-25-3"
type input "176"
type input "0"
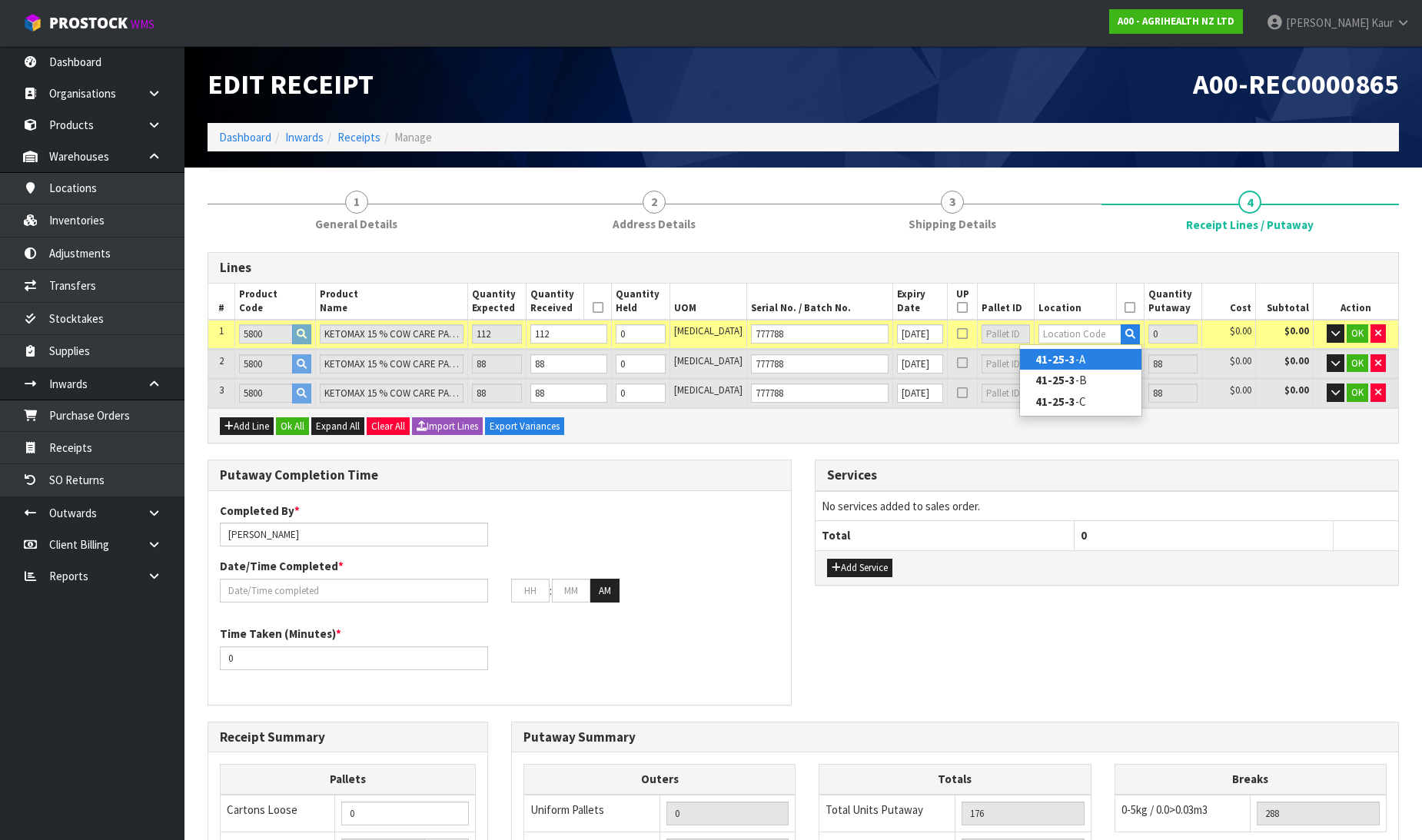
click at [1058, 358] on strong "41-25-3" at bounding box center [1055, 359] width 40 height 14
type input "288"
type input "41-25-3-A"
type input "112"
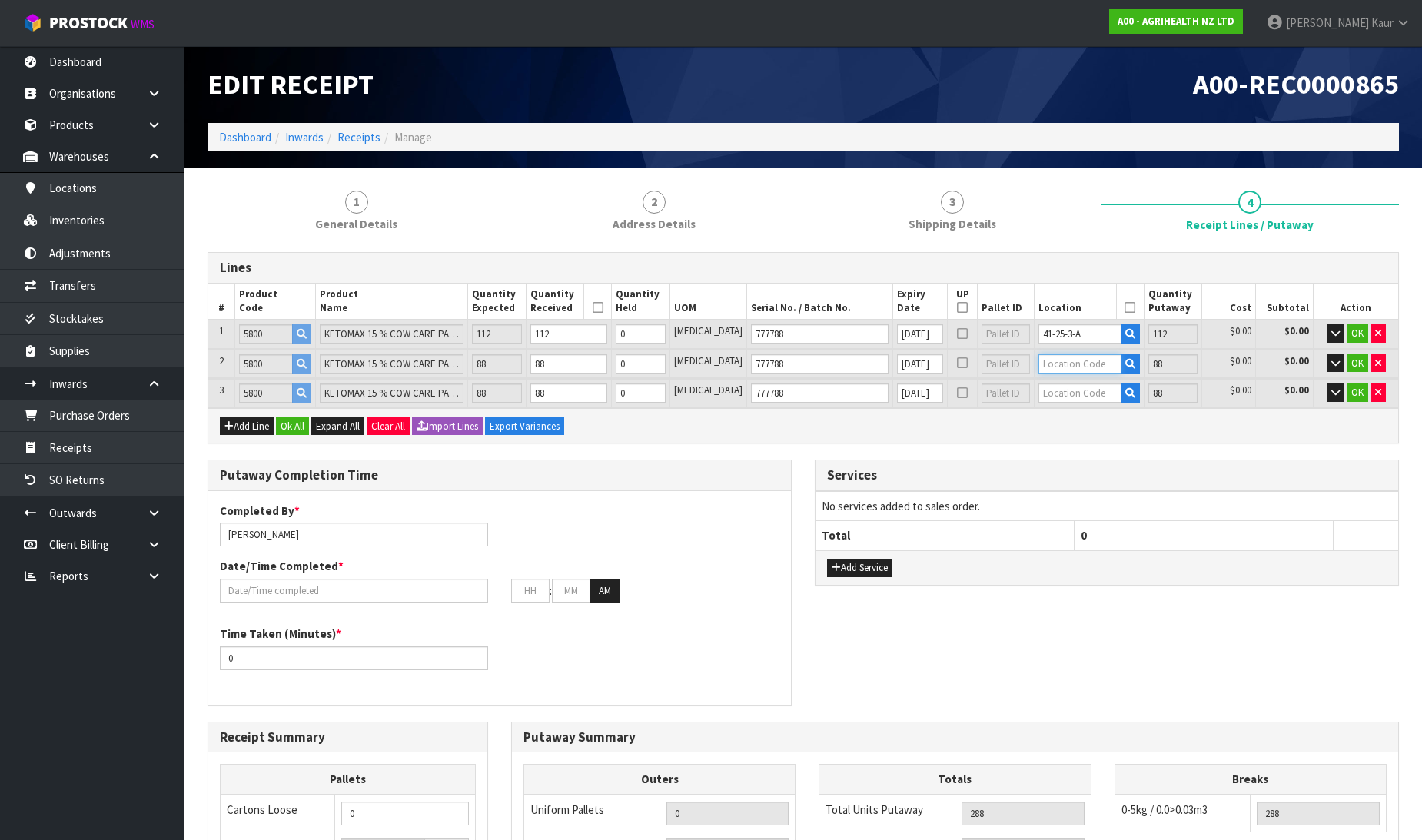
click at [1058, 358] on input "text" at bounding box center [1080, 363] width 83 height 19
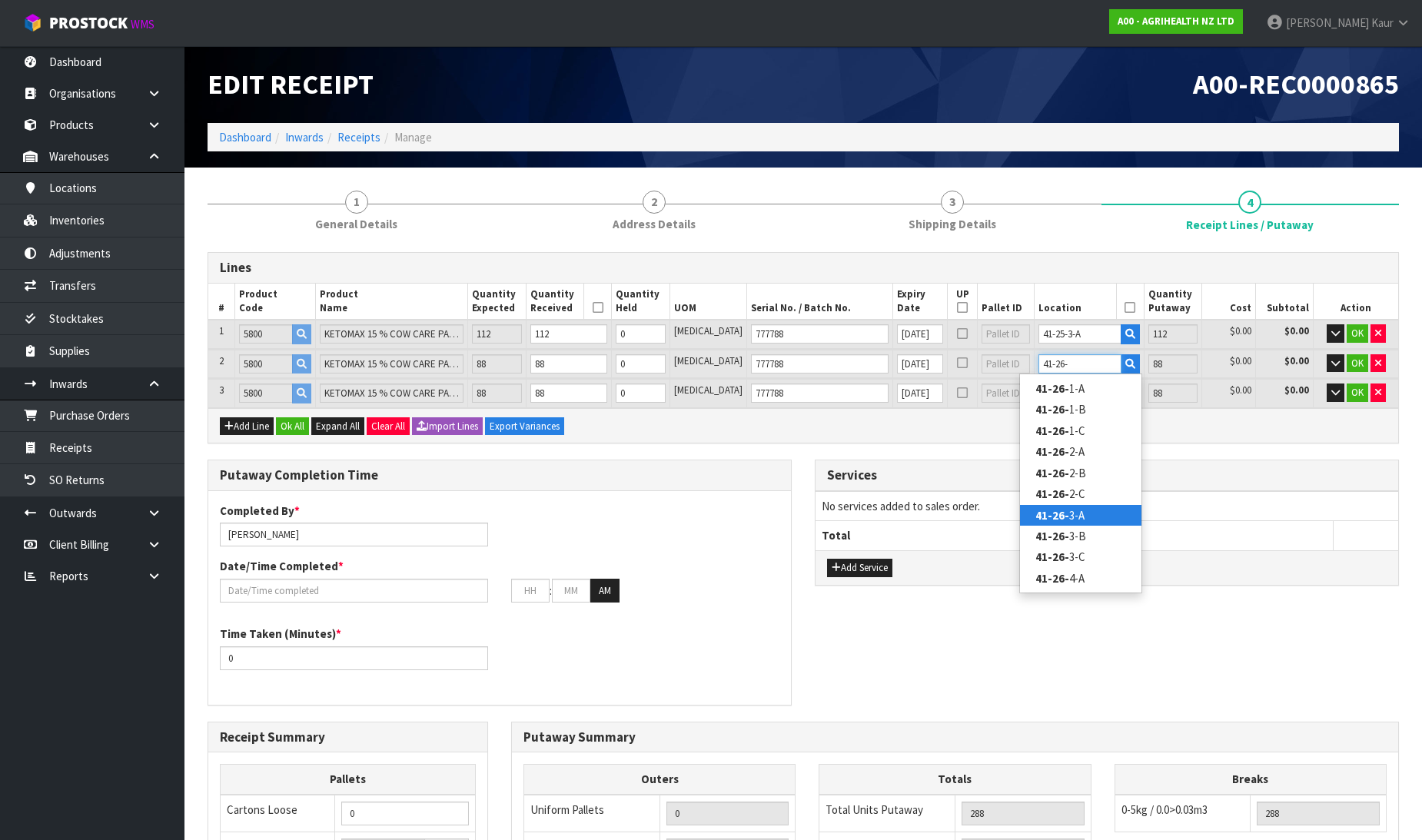
type input "41-26-"
type input "200"
type input "0"
click at [1075, 511] on link "41-26- 3-A" at bounding box center [1080, 515] width 121 height 21
type input "288"
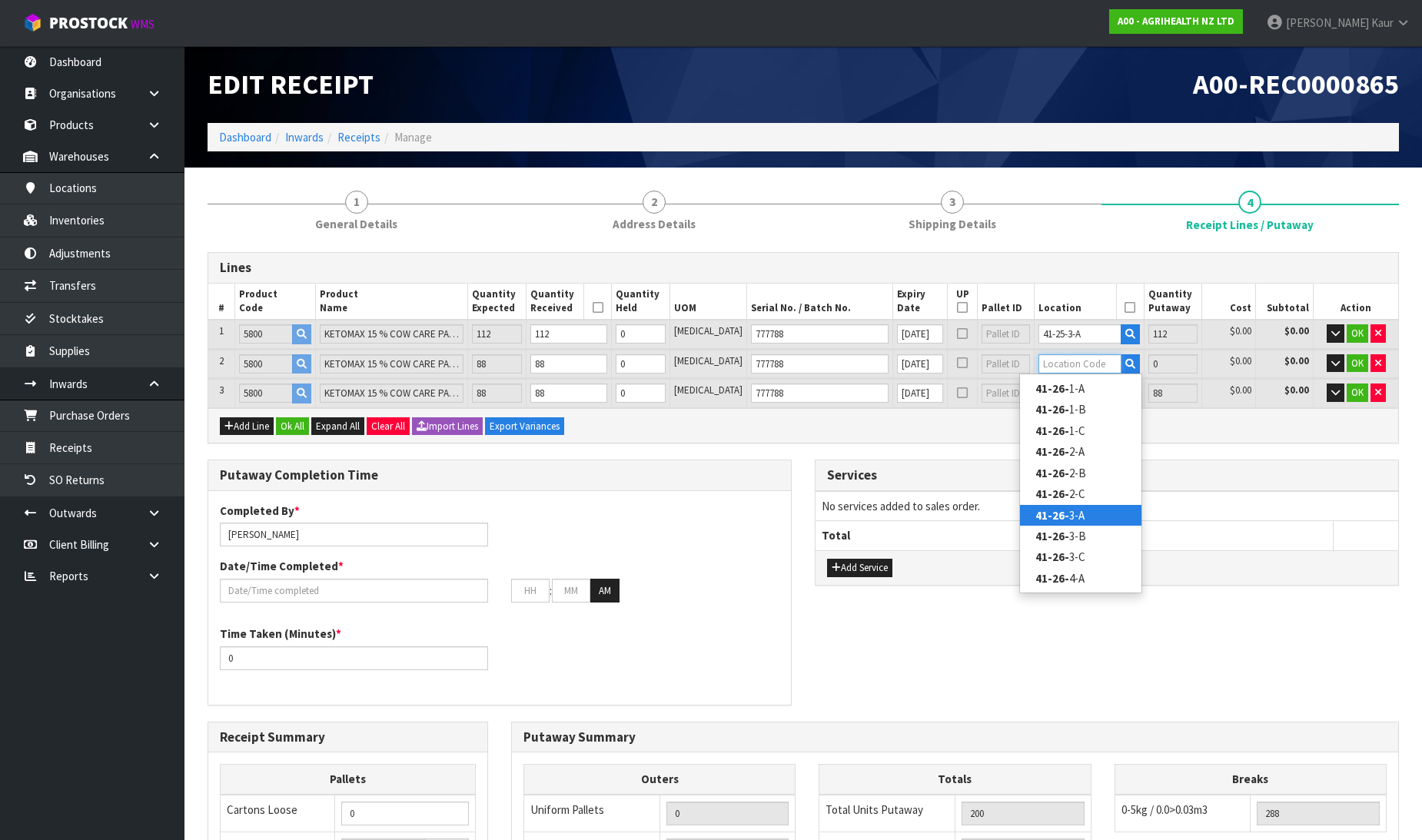
type input "41-26-3-A"
type input "88"
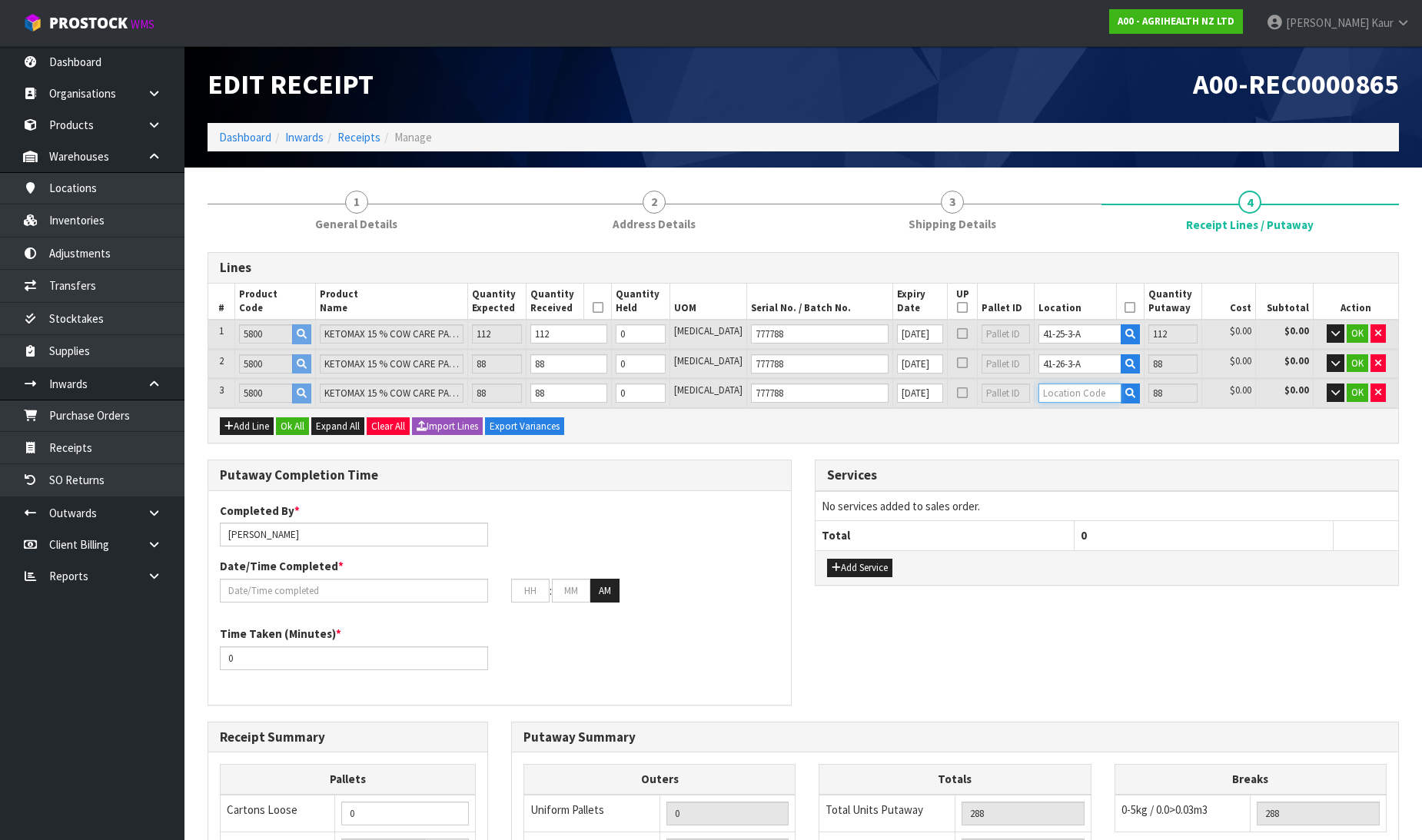
click at [1061, 388] on input "text" at bounding box center [1080, 392] width 83 height 19
type input "41-27-5"
type input "200"
type input "0"
click at [1059, 436] on strong "41-27-5" at bounding box center [1055, 438] width 40 height 14
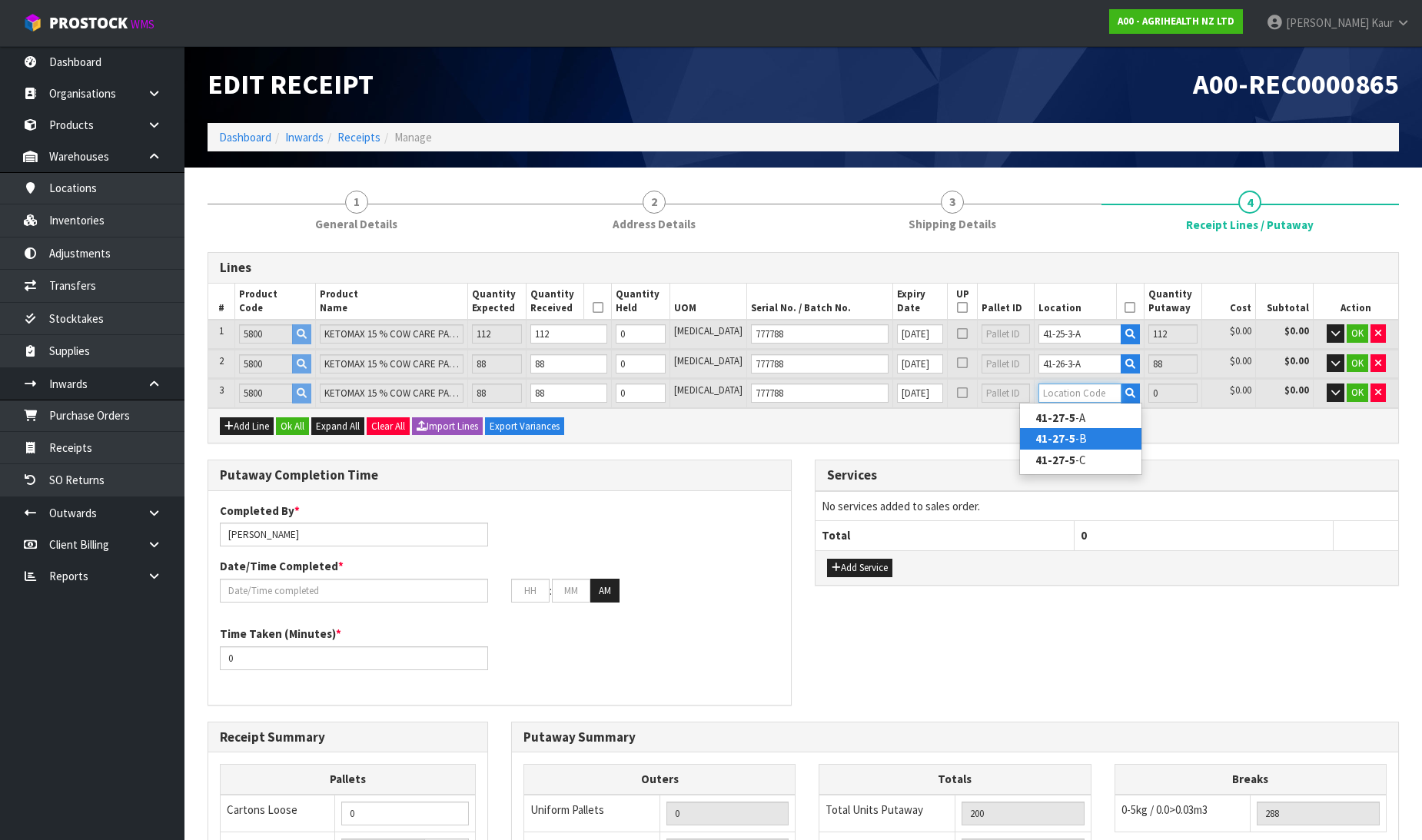
type input "288"
type input "41-27-5-B"
type input "88"
click at [309, 423] on button "Ok All" at bounding box center [293, 427] width 33 height 18
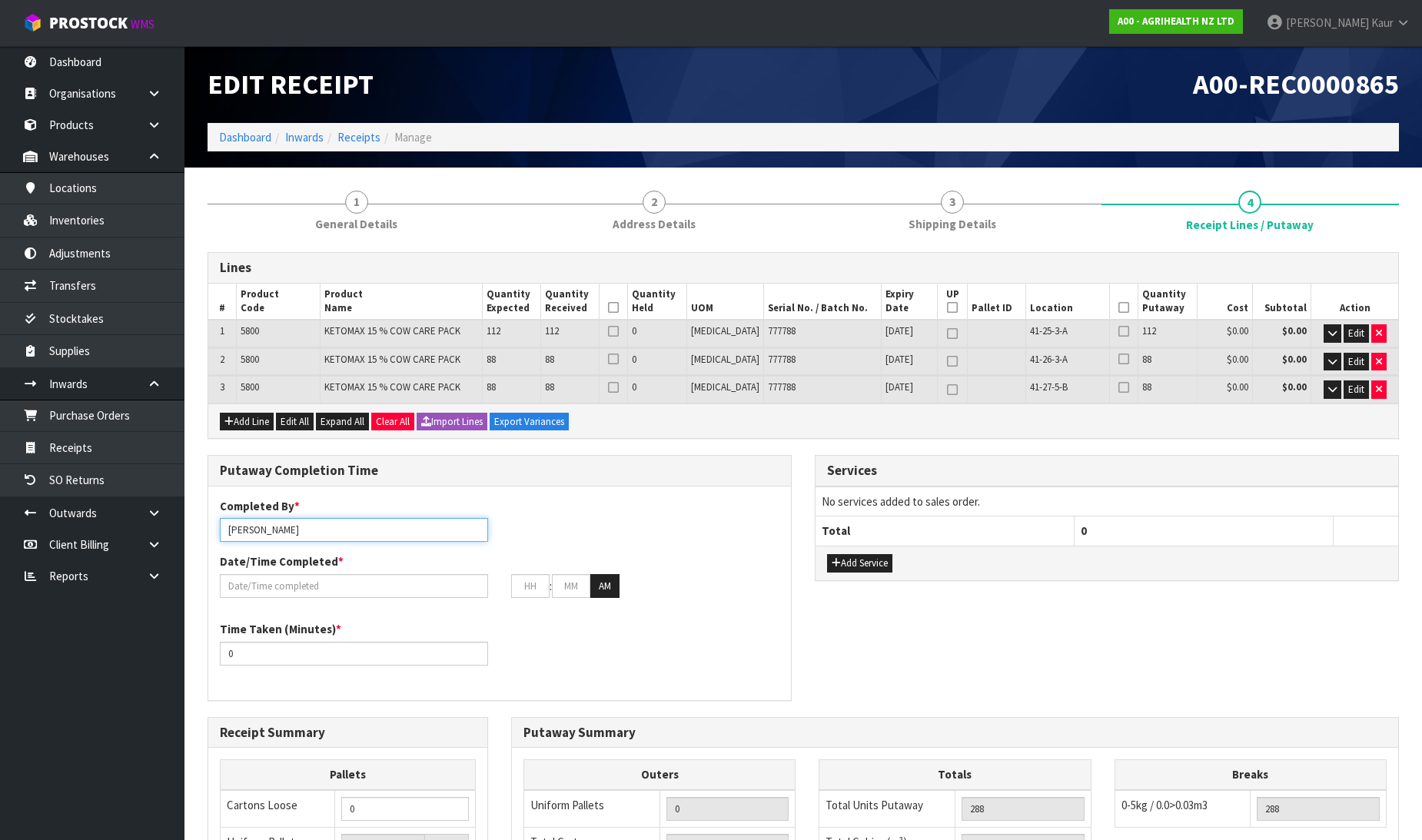
click at [316, 529] on input "[PERSON_NAME]" at bounding box center [353, 530] width 268 height 24
drag, startPoint x: 292, startPoint y: 527, endPoint x: 208, endPoint y: 537, distance: 84.6
click at [208, 537] on div "Completed By * [PERSON_NAME] ma" at bounding box center [353, 520] width 291 height 43
type input "Ma Epi Mana"
click at [311, 581] on input "text" at bounding box center [353, 586] width 268 height 24
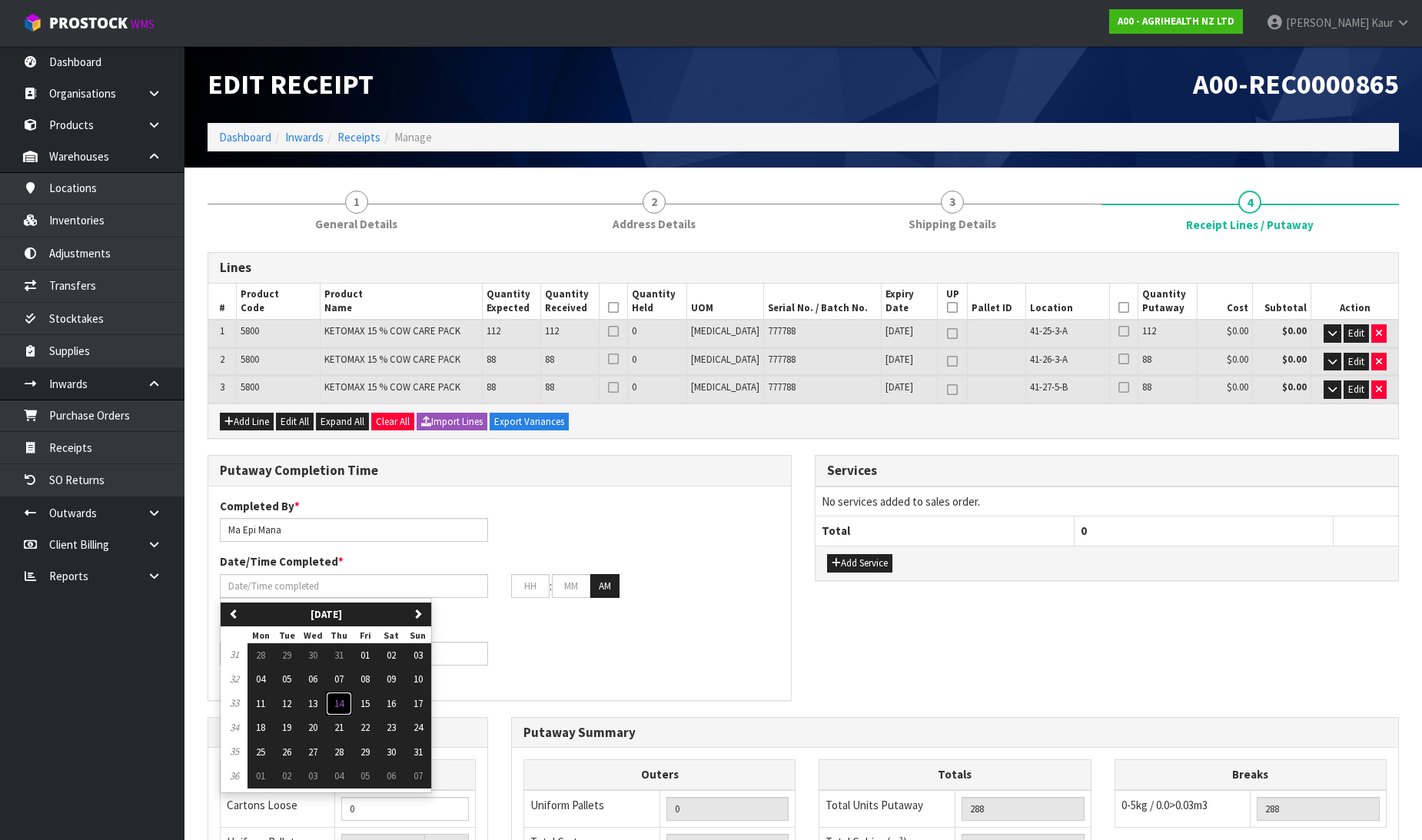
click at [339, 704] on span "14" at bounding box center [338, 704] width 9 height 13
type input "[DATE]"
type input "12"
type input "00"
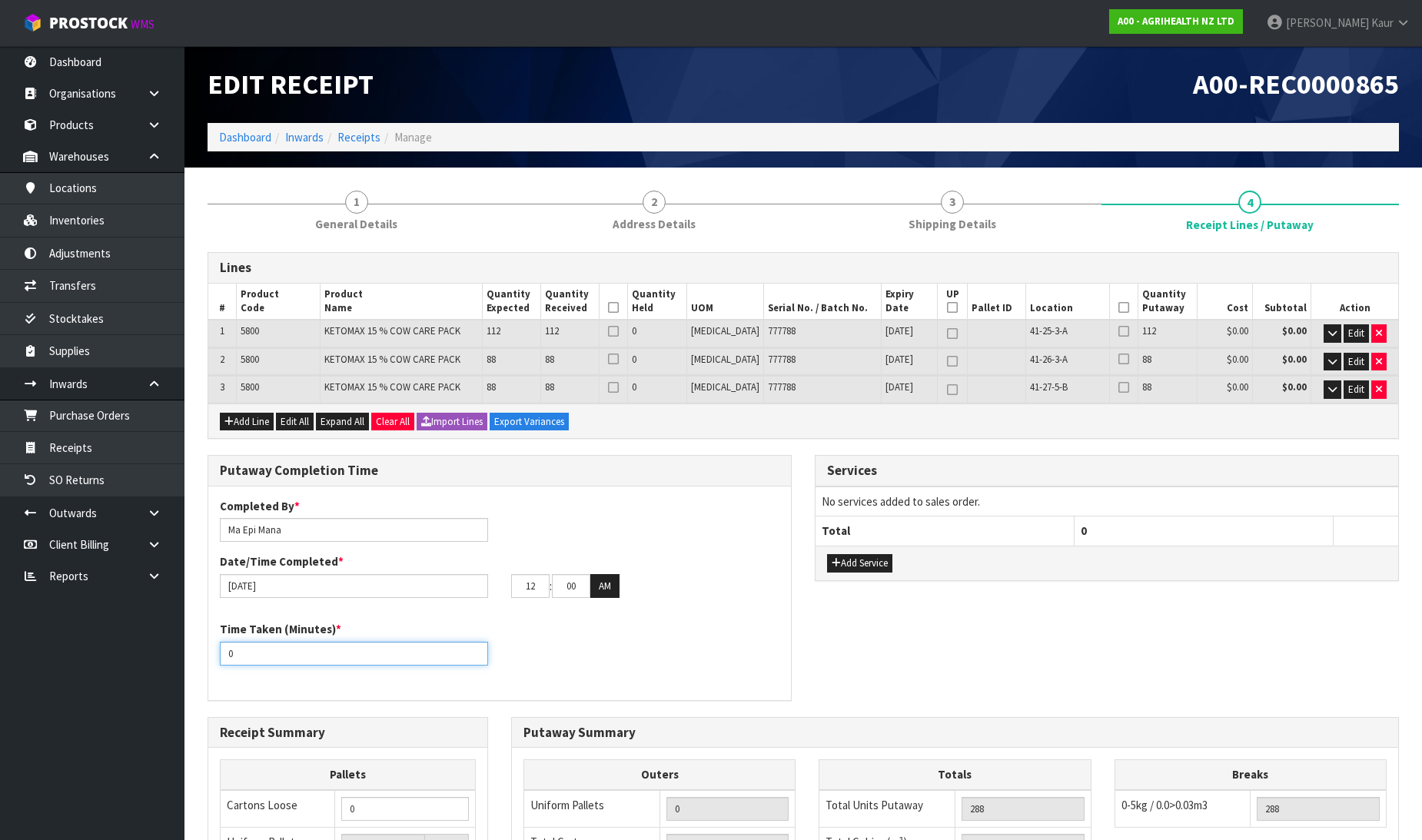
drag, startPoint x: 258, startPoint y: 656, endPoint x: 190, endPoint y: 662, distance: 68.3
click at [190, 662] on section "1 General Details 2 Address Details 3 Shipping Details 4 Receipt Lines / Putawa…" at bounding box center [803, 663] width 1237 height 991
type input "20"
drag, startPoint x: 543, startPoint y: 580, endPoint x: 506, endPoint y: 590, distance: 38.3
click at [506, 590] on div "12 : 00 : 00 AM" at bounding box center [645, 586] width 291 height 24
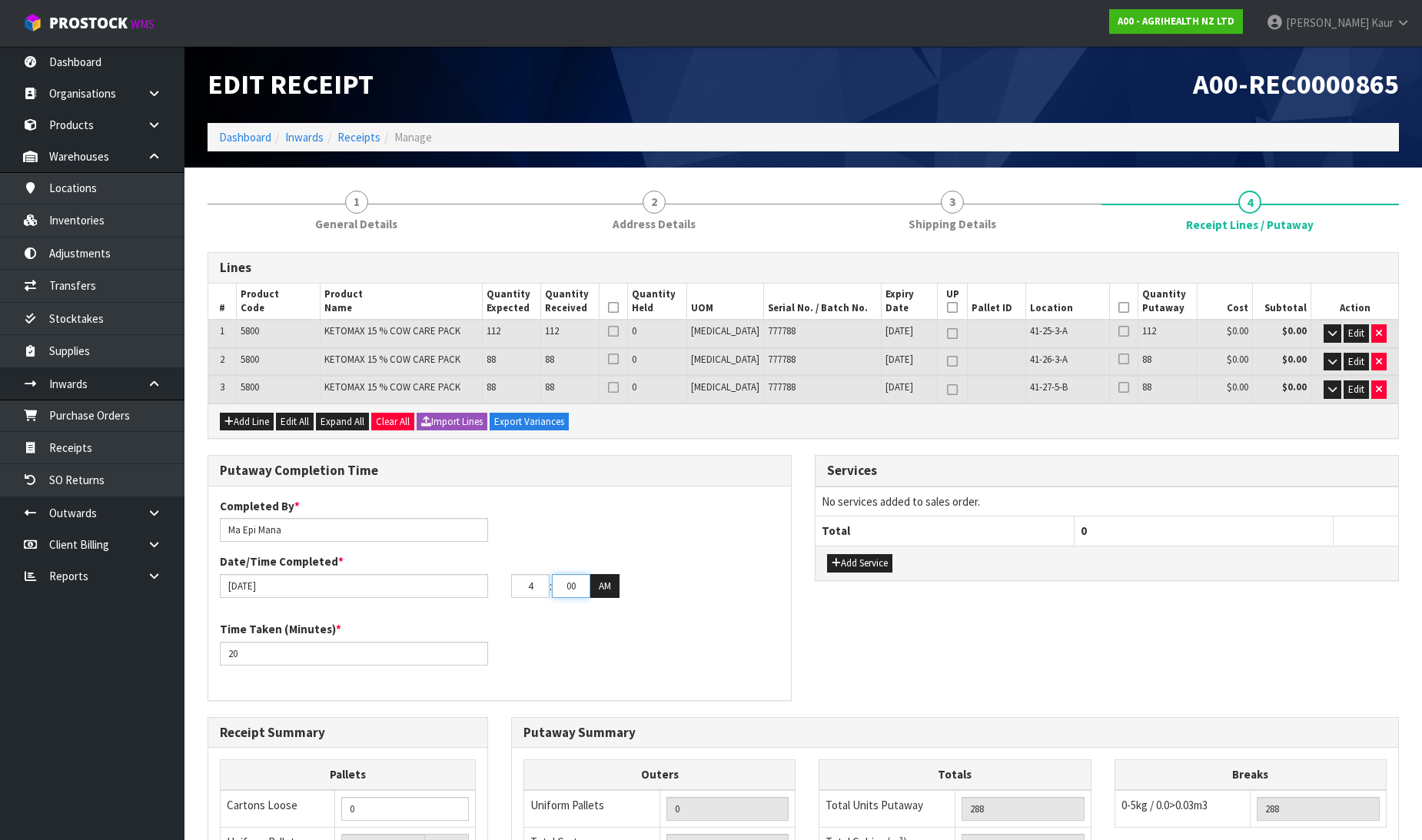
type input "04"
drag, startPoint x: 561, startPoint y: 586, endPoint x: 539, endPoint y: 590, distance: 22.4
click at [539, 590] on tr "04 : 00 : 00 AM" at bounding box center [565, 586] width 109 height 24
type input "27"
click at [598, 586] on button "AM" at bounding box center [605, 586] width 29 height 24
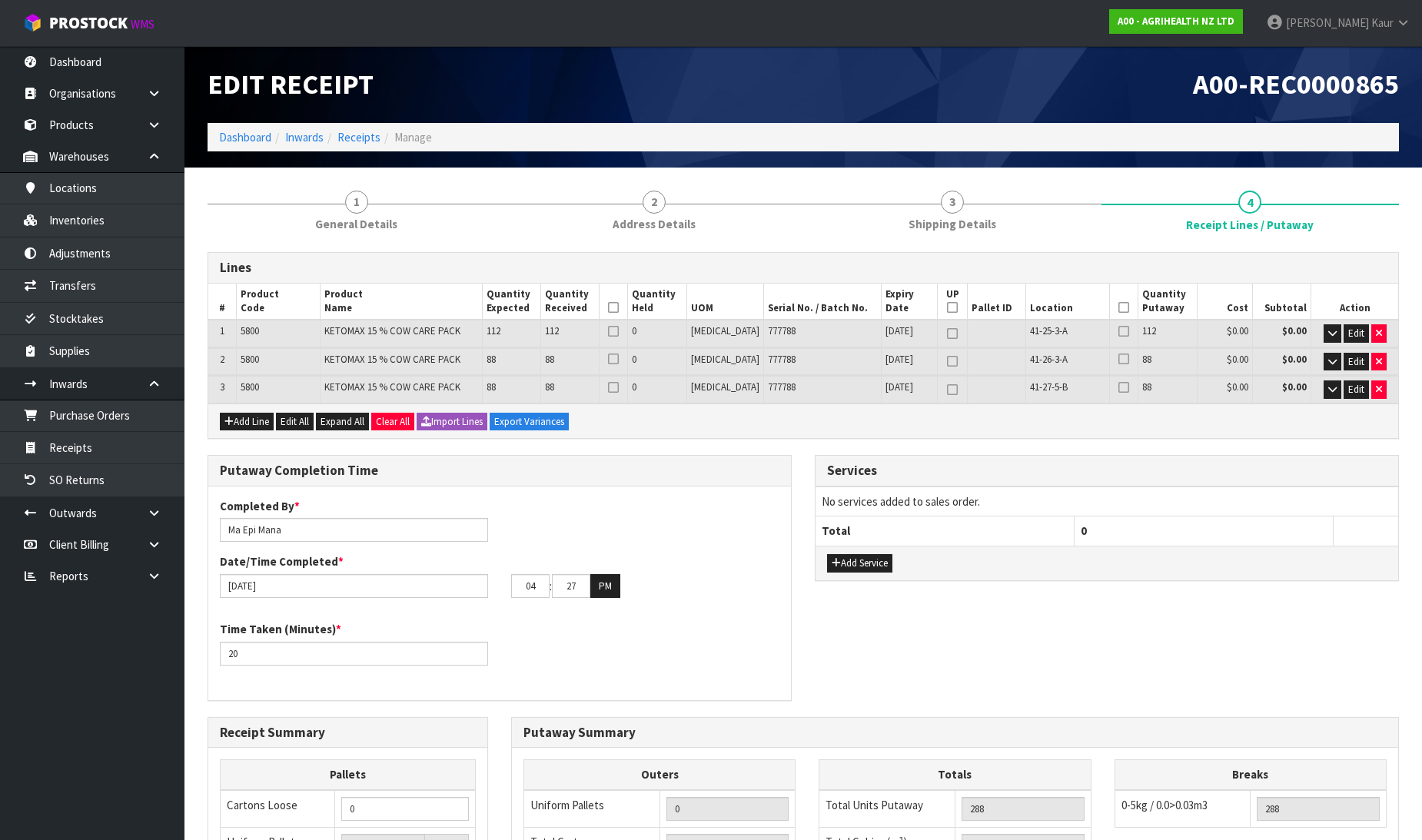
click at [619, 307] on icon at bounding box center [613, 307] width 11 height 1
click at [947, 307] on icon at bounding box center [952, 307] width 11 height 1
type input "3"
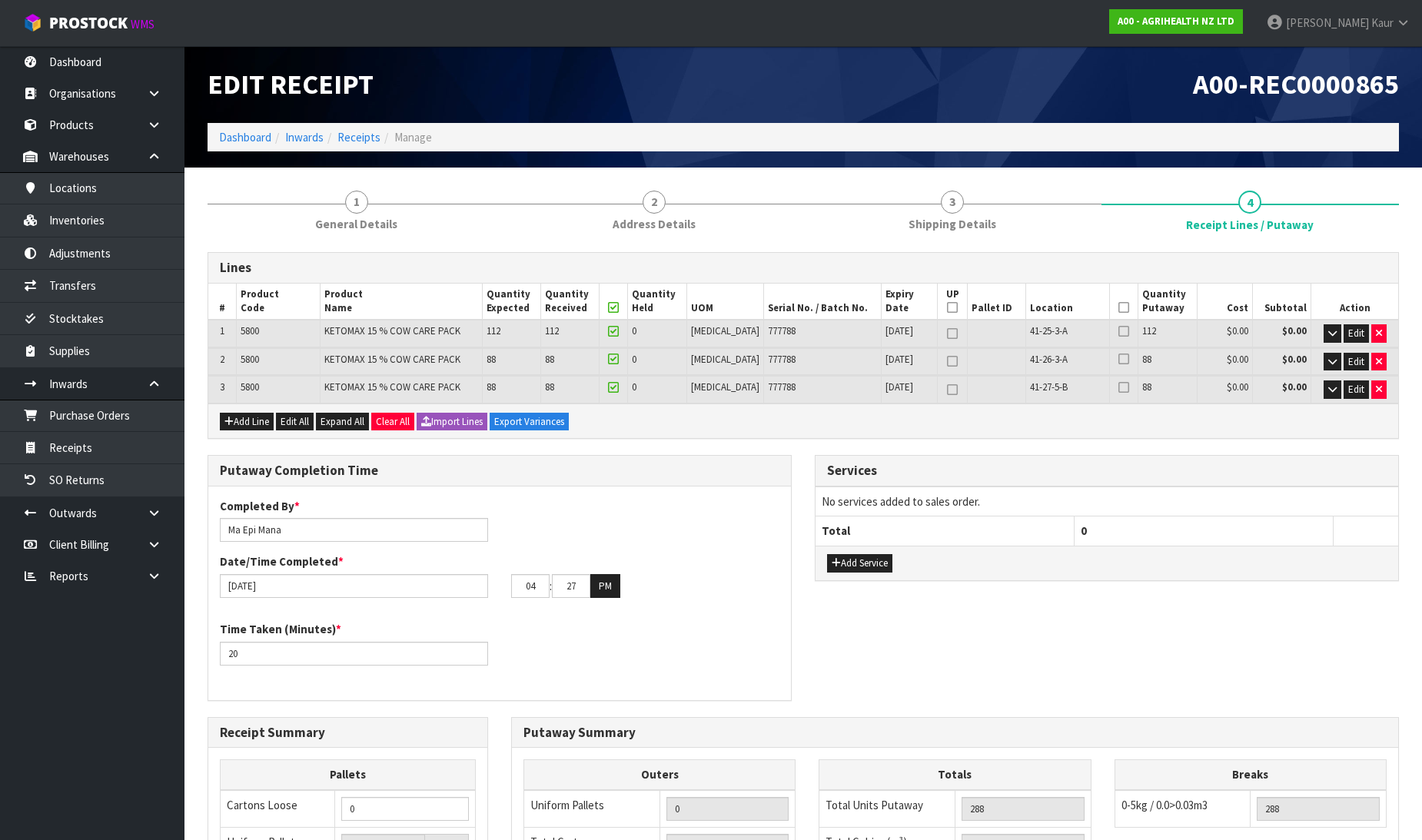
type input "0"
type input "3"
click at [1119, 307] on icon at bounding box center [1124, 307] width 11 height 1
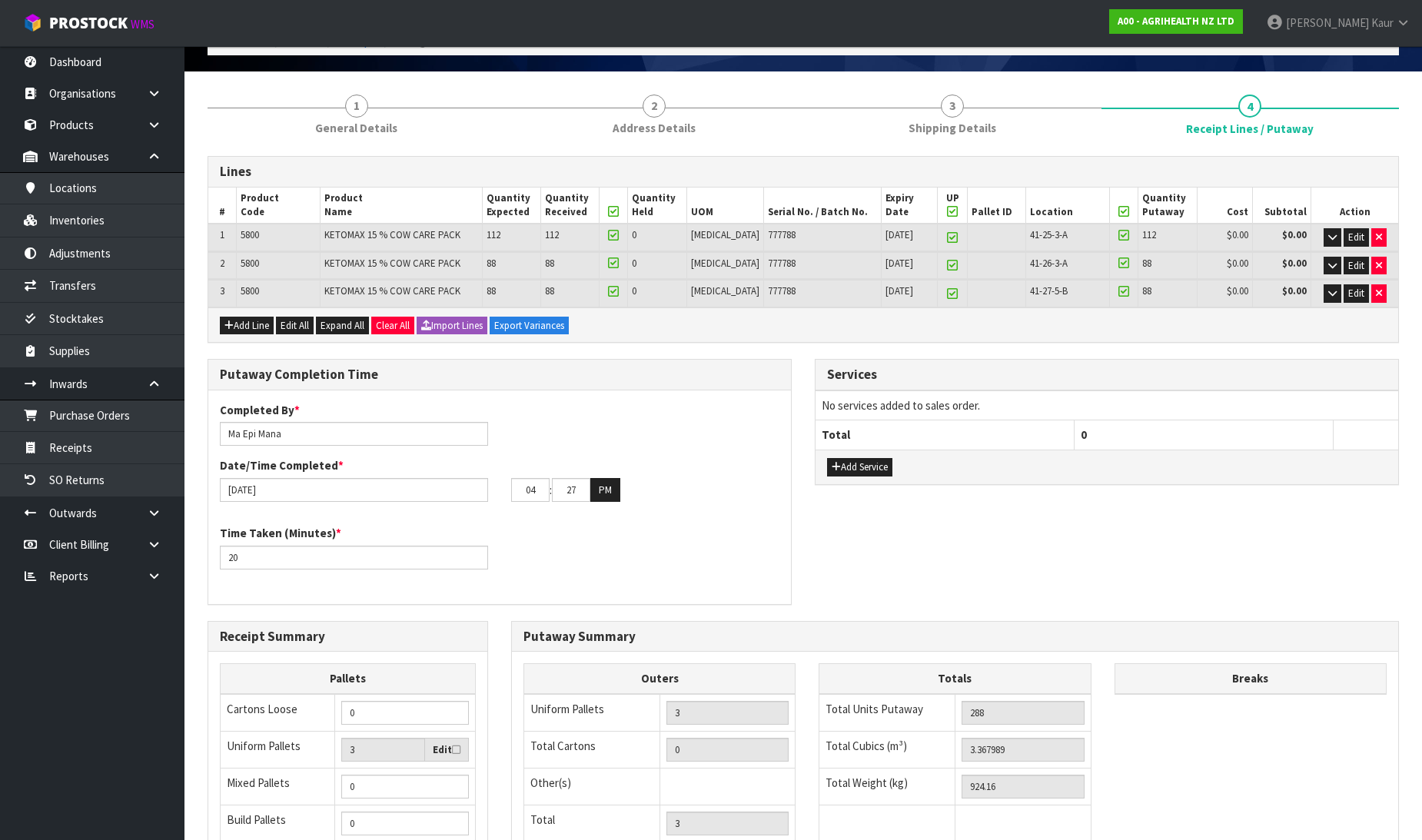
scroll to position [307, 0]
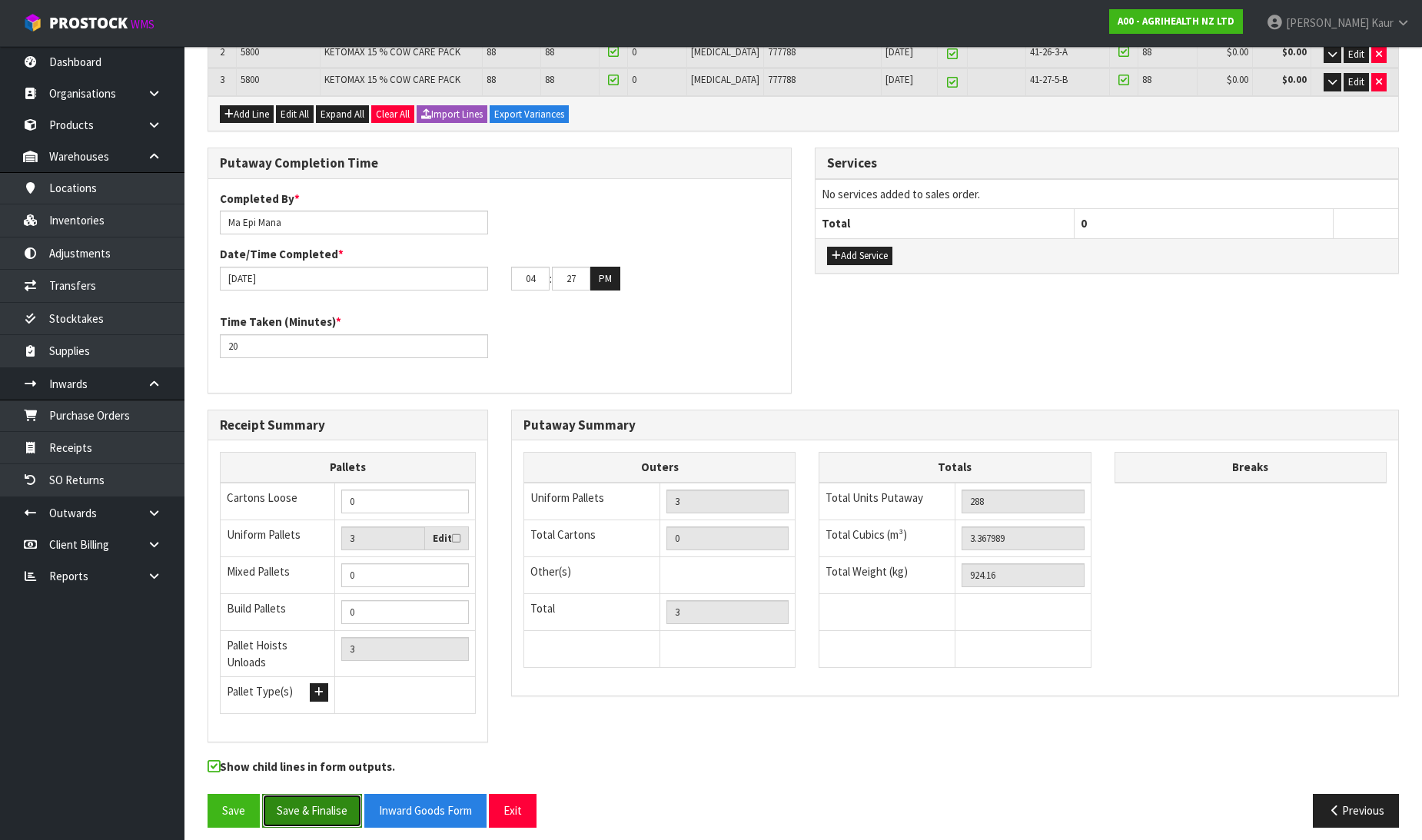
click at [314, 805] on button "Save & Finalise" at bounding box center [312, 811] width 100 height 33
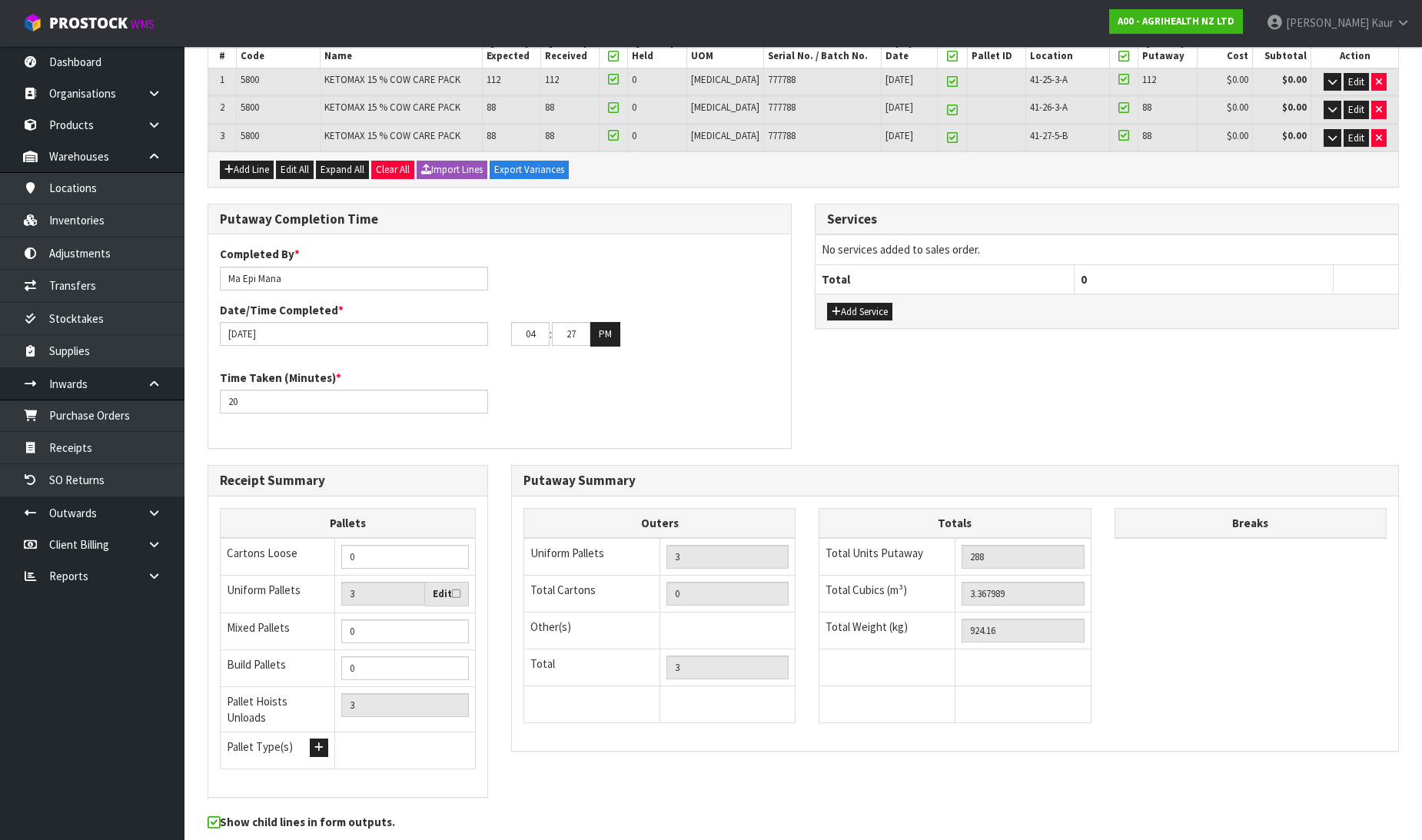
scroll to position [0, 0]
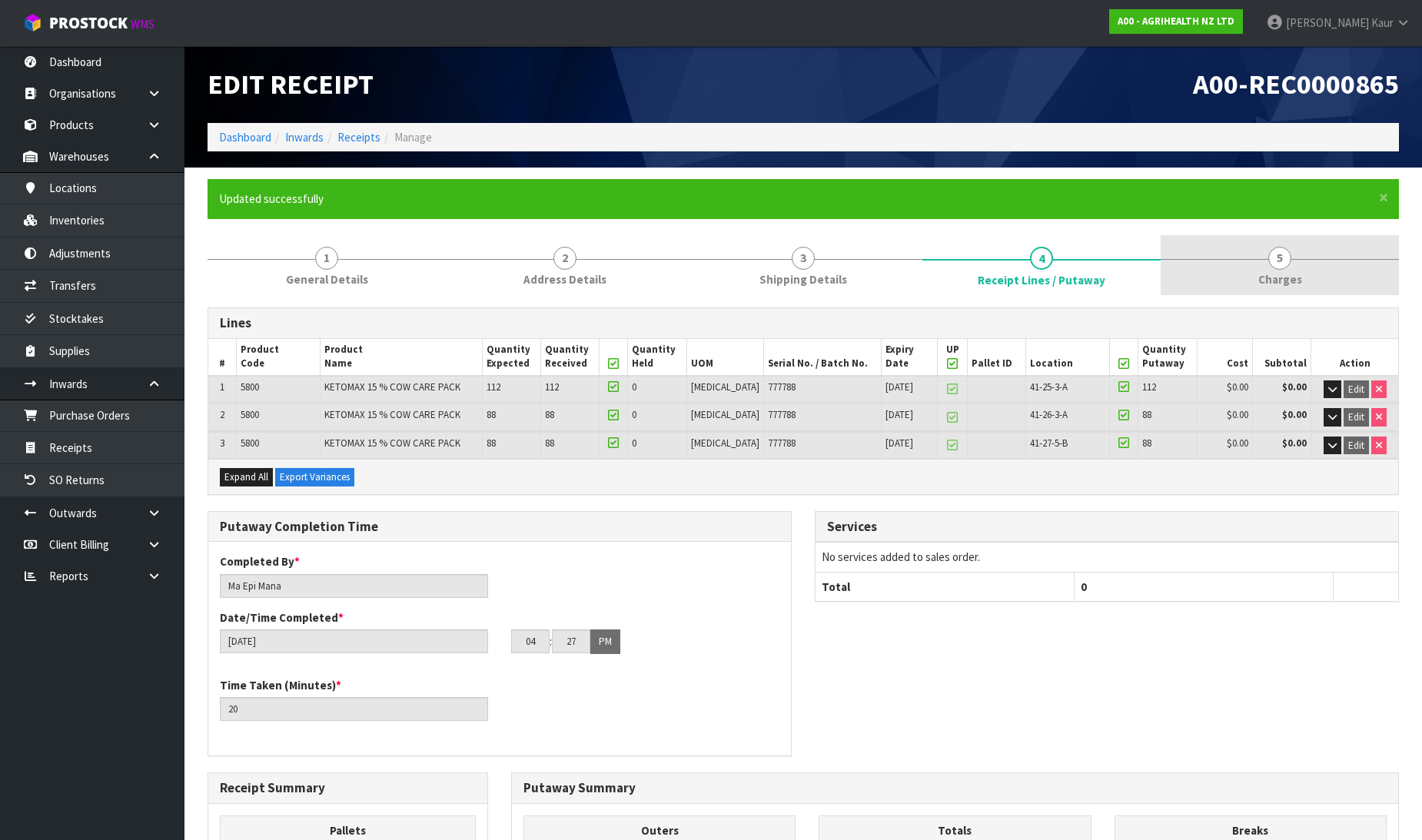
click at [1287, 261] on span "5" at bounding box center [1280, 259] width 23 height 23
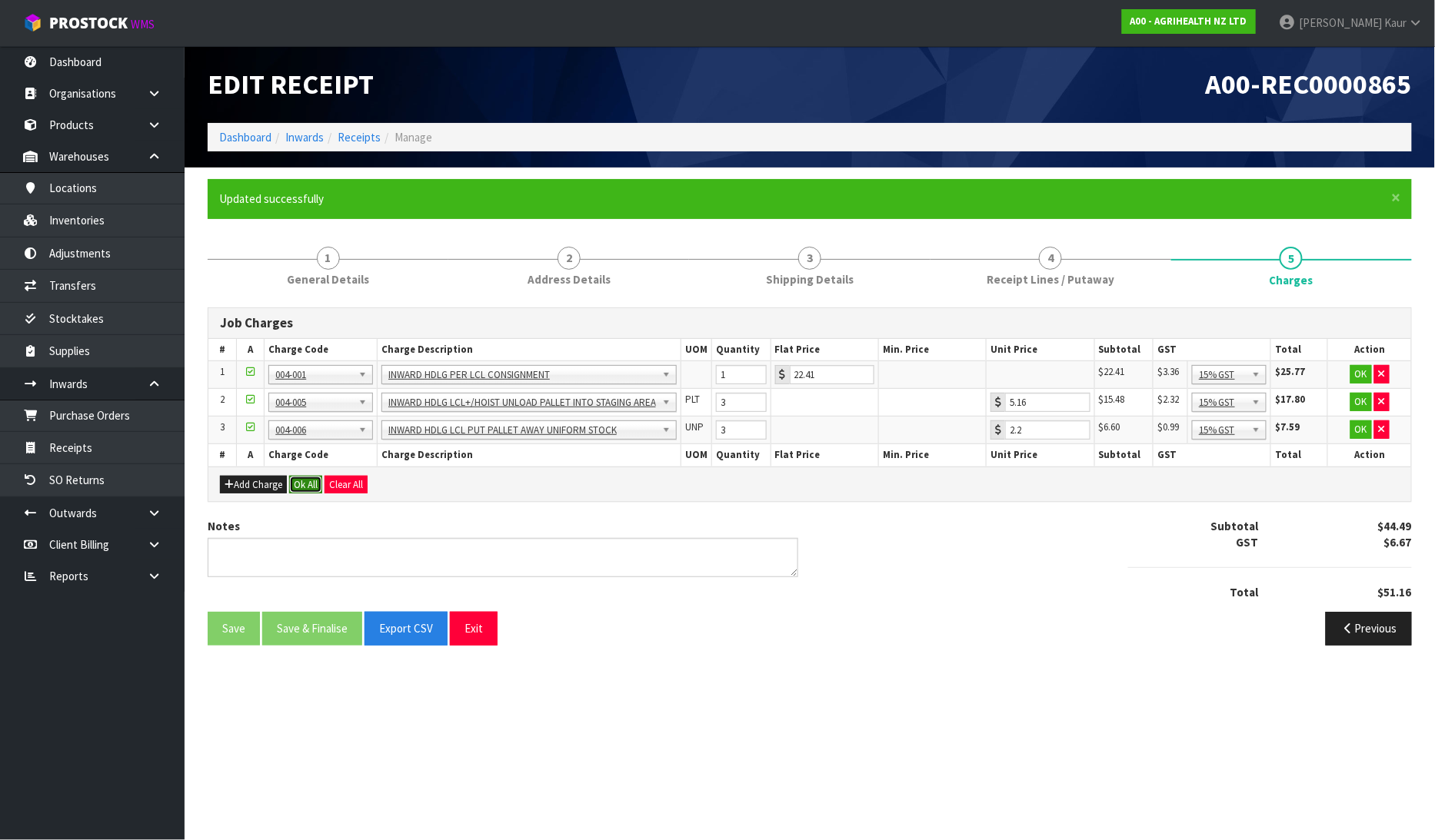
click at [305, 480] on button "Ok All" at bounding box center [306, 485] width 33 height 18
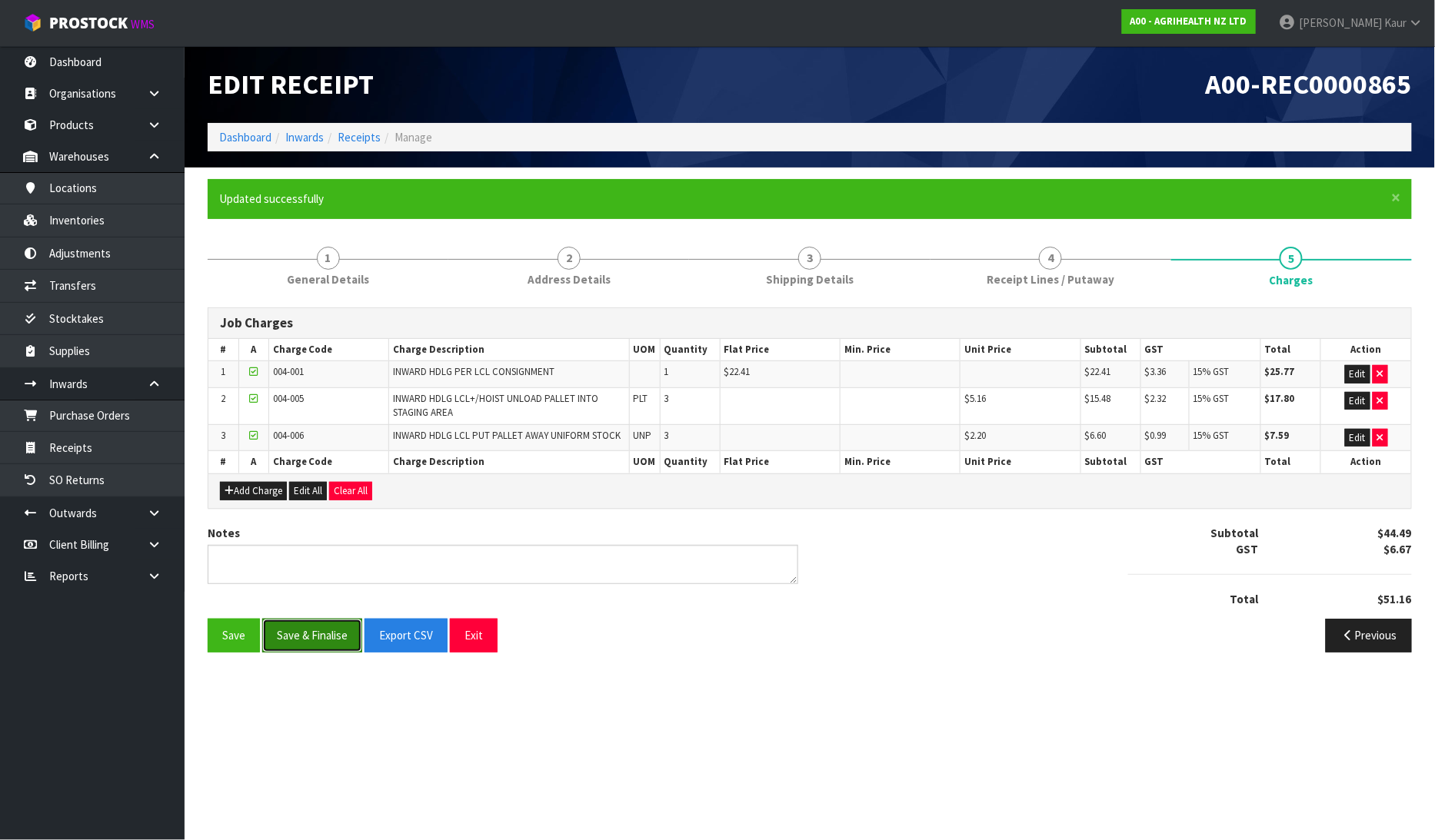
click at [332, 632] on button "Save & Finalise" at bounding box center [312, 635] width 100 height 33
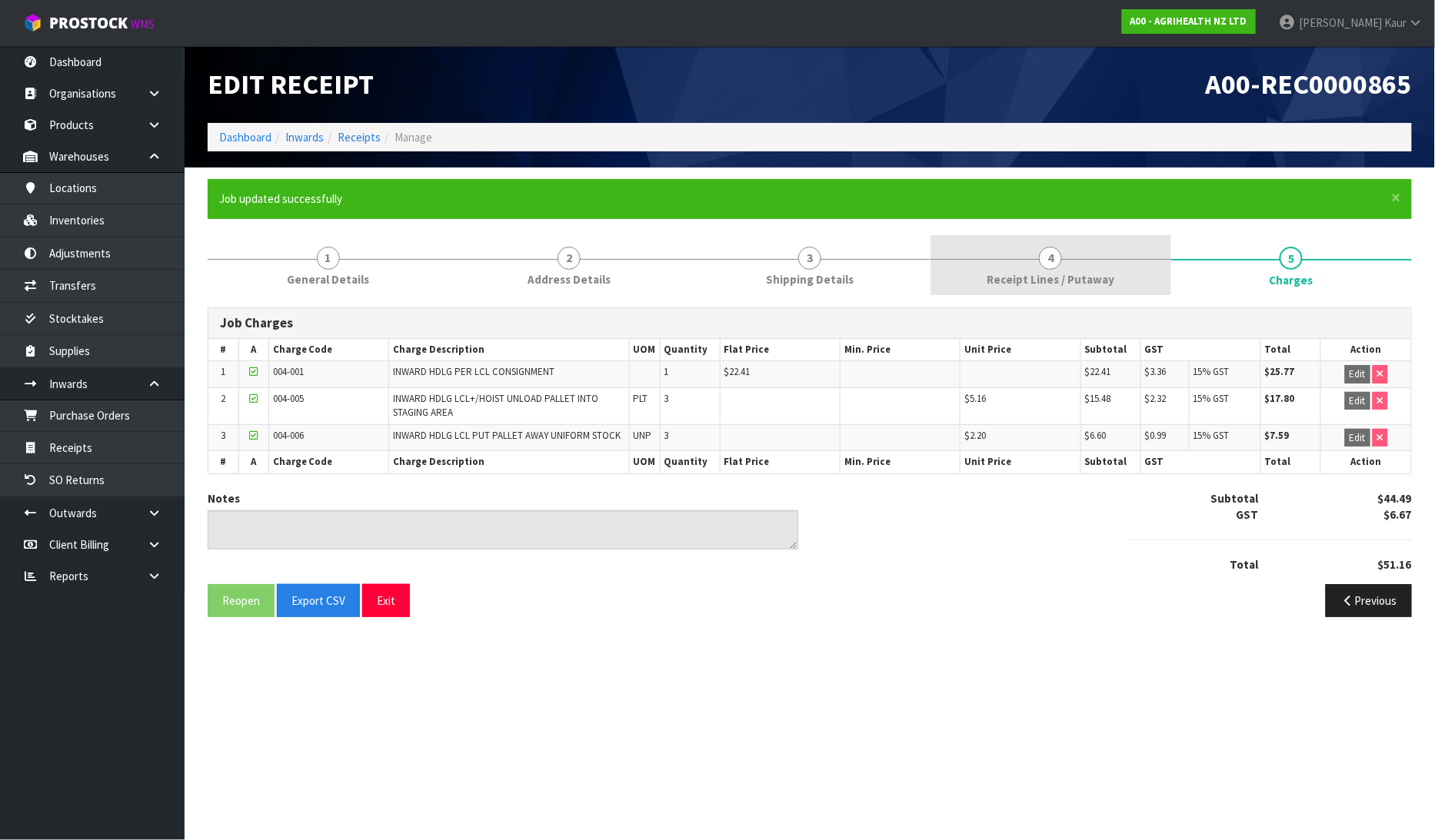
click at [991, 279] on span "Receipt Lines / Putaway" at bounding box center [1050, 279] width 128 height 16
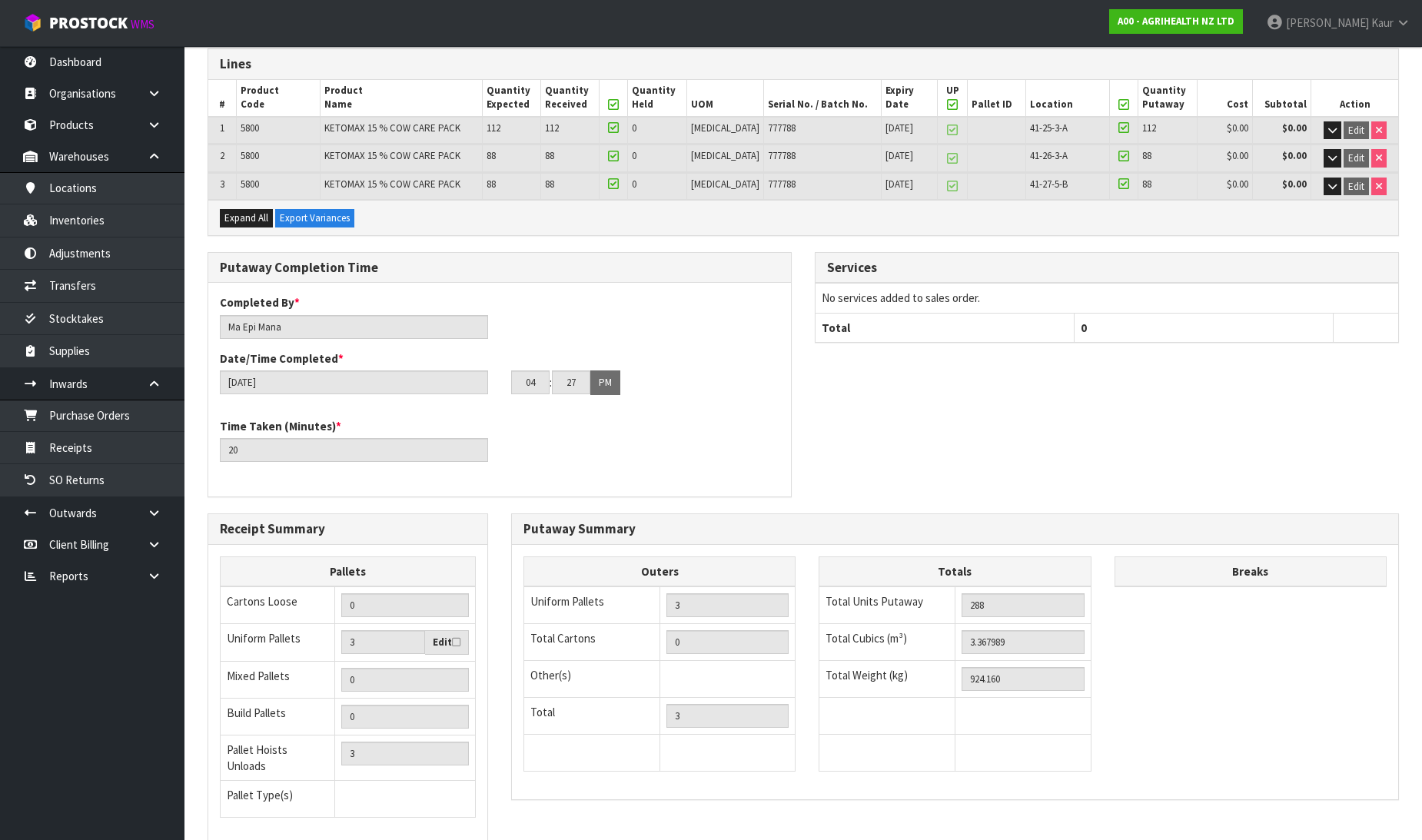
scroll to position [363, 0]
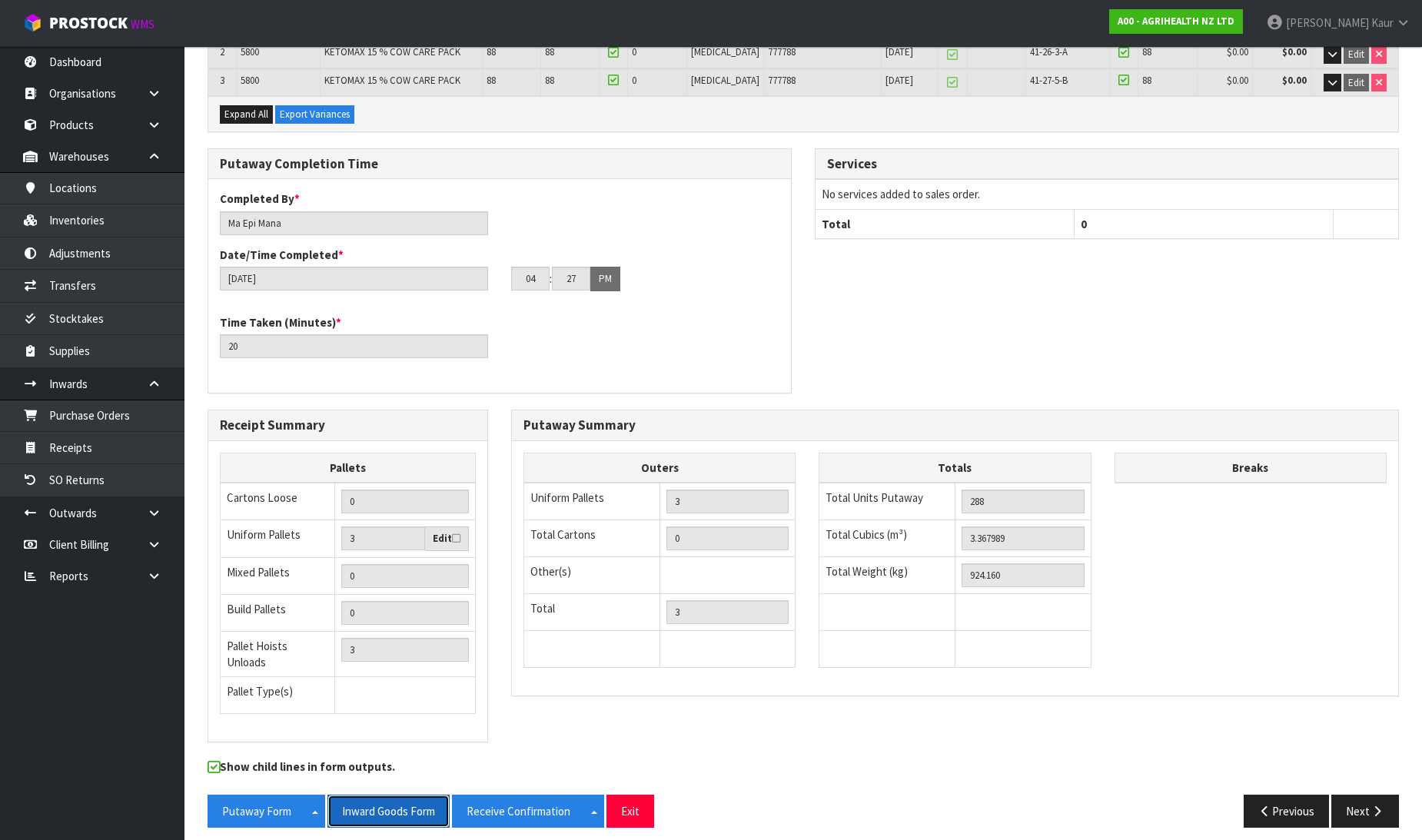
drag, startPoint x: 380, startPoint y: 789, endPoint x: 1434, endPoint y: 58, distance: 1282.7
click at [381, 795] on button "Inward Goods Form" at bounding box center [388, 812] width 122 height 33
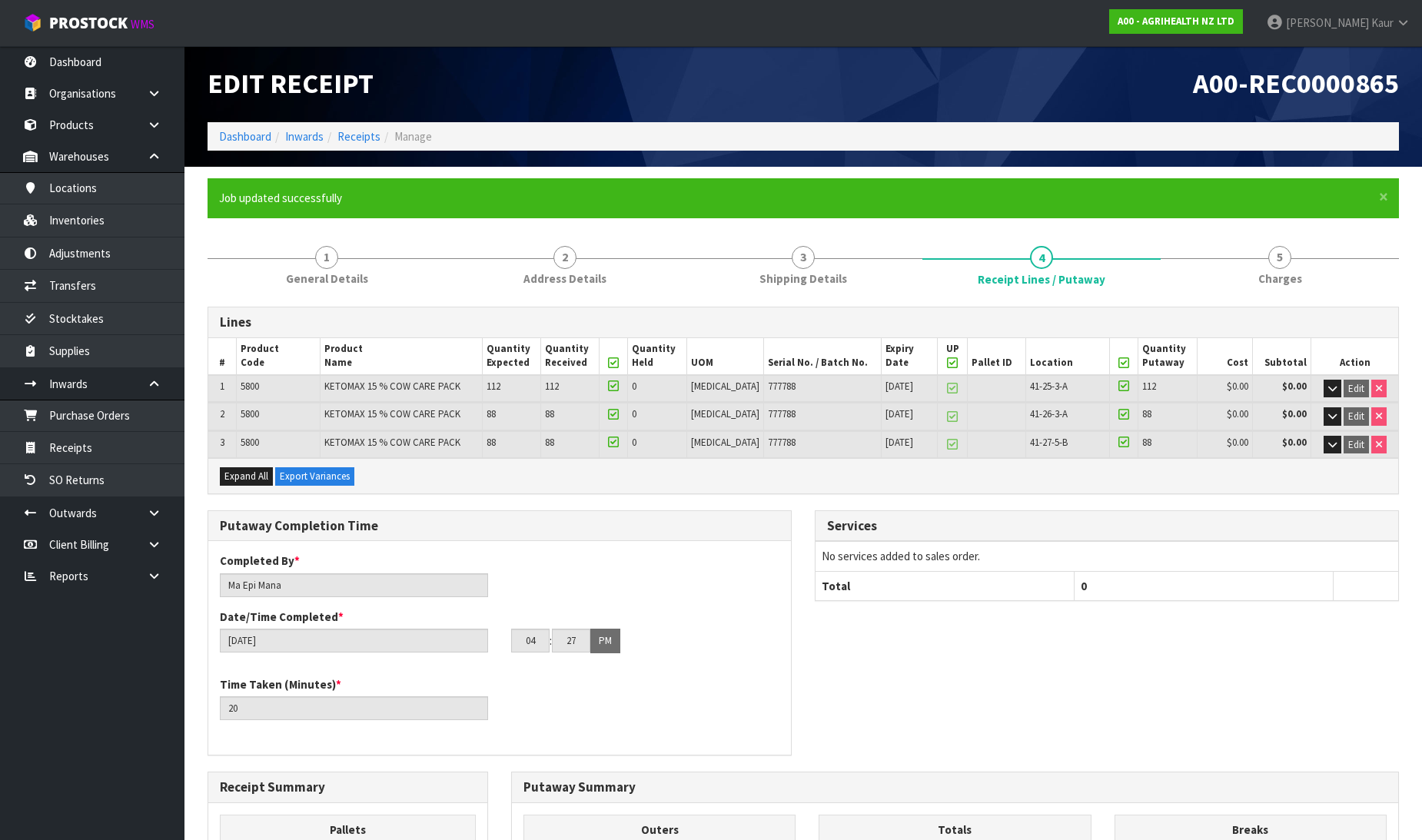
scroll to position [0, 0]
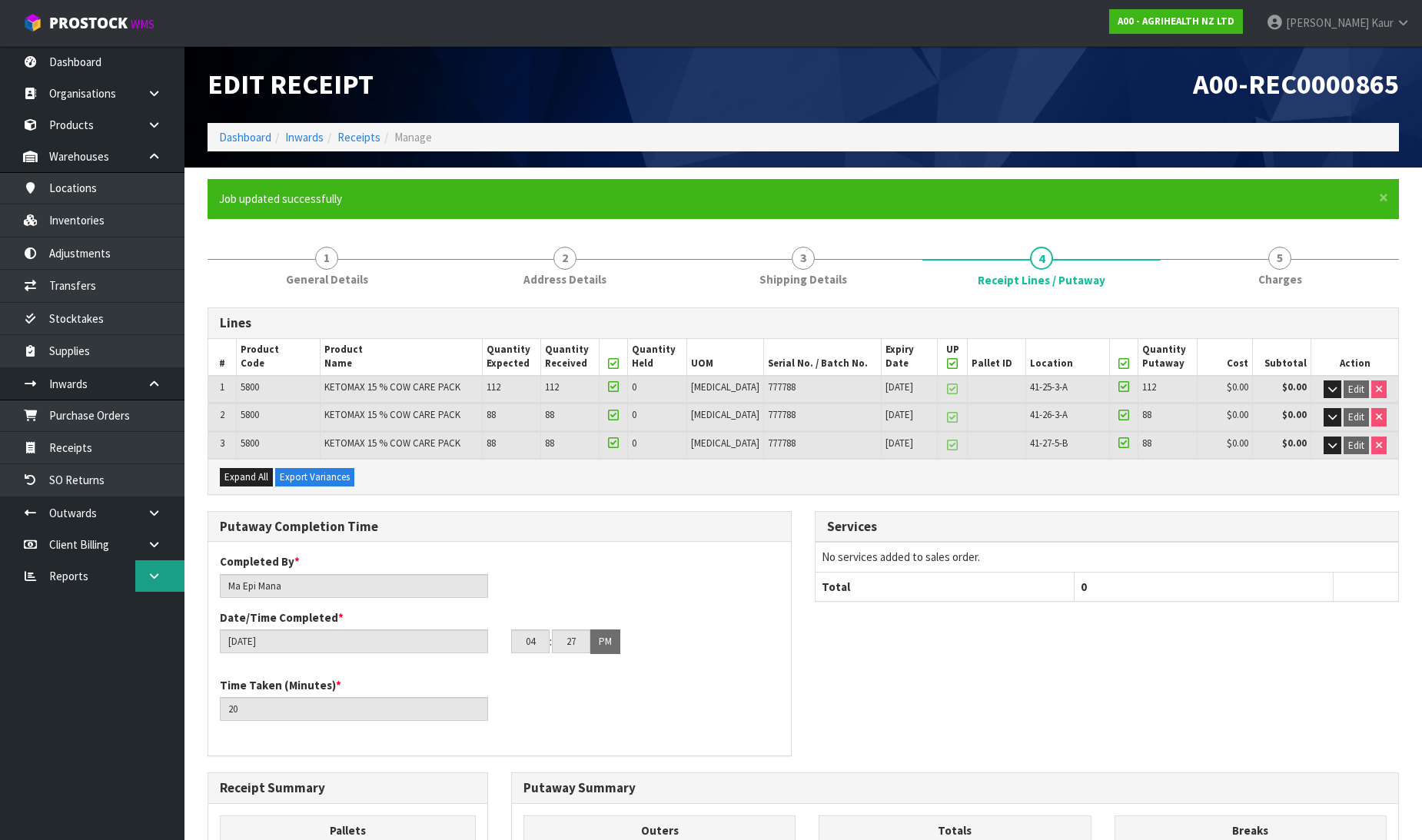
click at [140, 588] on link at bounding box center [159, 576] width 49 height 32
click at [73, 641] on link "CWL" at bounding box center [92, 640] width 185 height 32
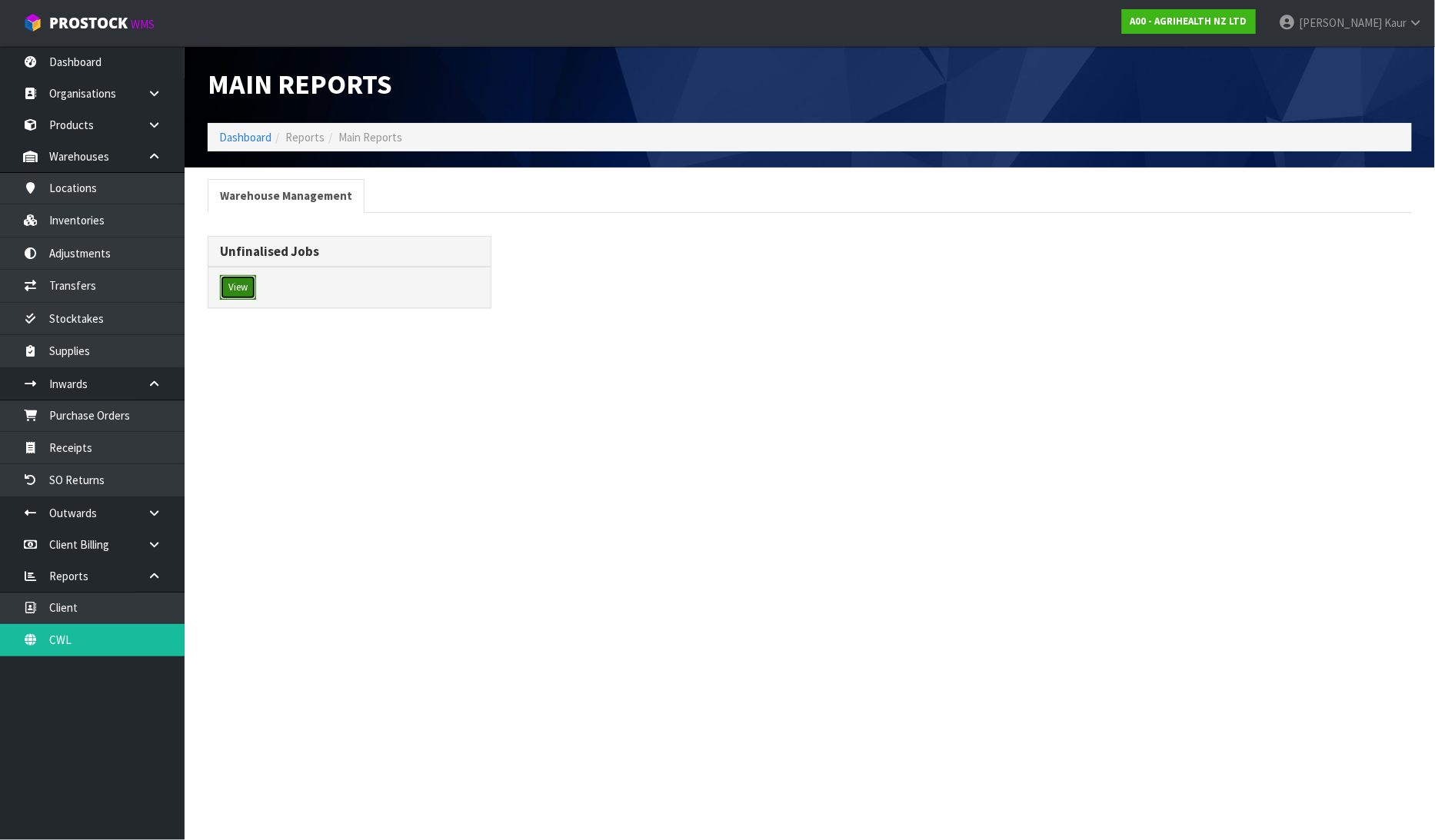
click at [228, 286] on button "View" at bounding box center [237, 287] width 36 height 24
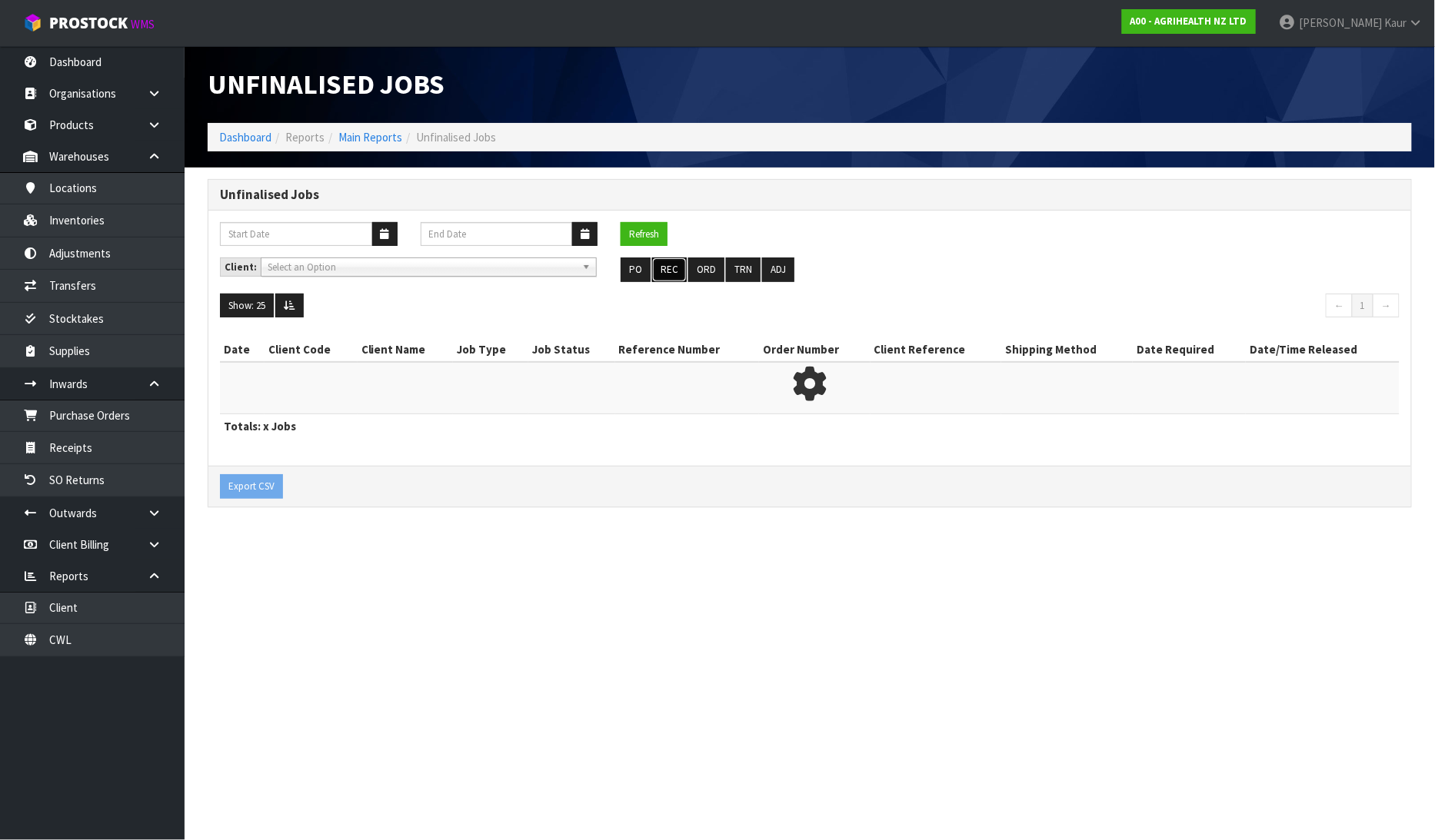
click at [662, 271] on button "REC" at bounding box center [669, 269] width 34 height 24
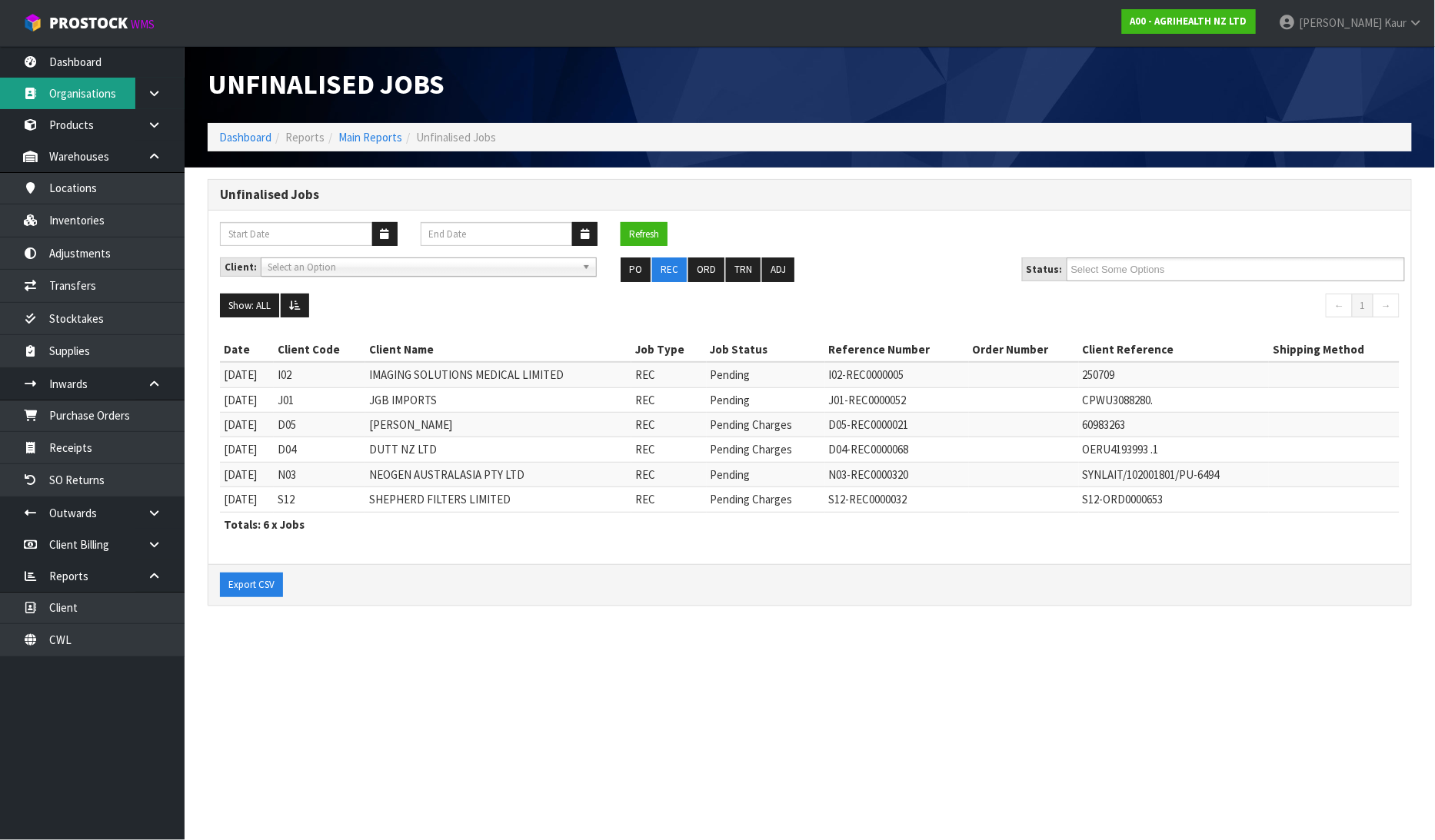
click at [109, 78] on link "Organisations" at bounding box center [92, 94] width 185 height 32
click at [109, 73] on link "Dashboard" at bounding box center [92, 62] width 185 height 32
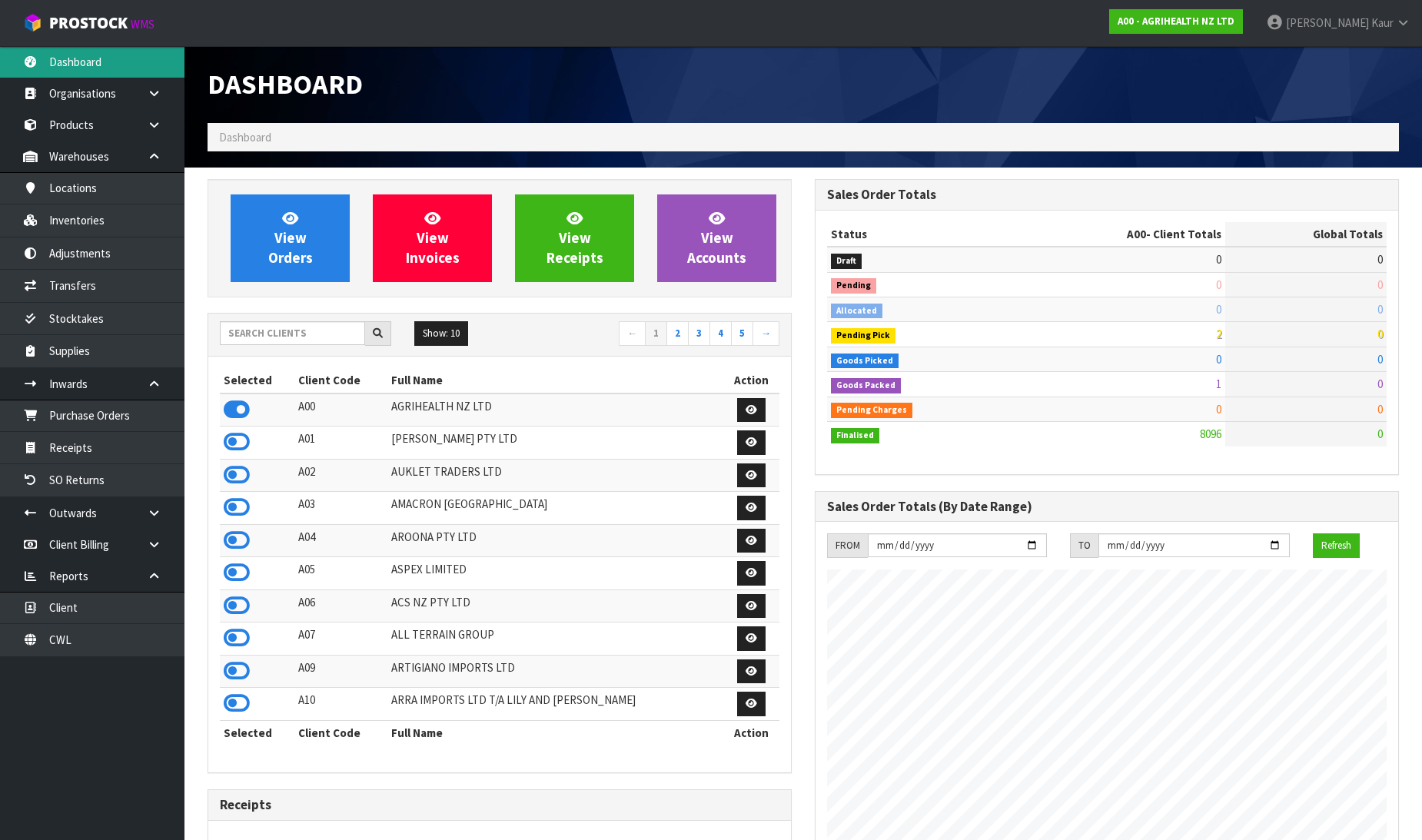
scroll to position [1165, 607]
click at [271, 334] on input "text" at bounding box center [292, 333] width 145 height 24
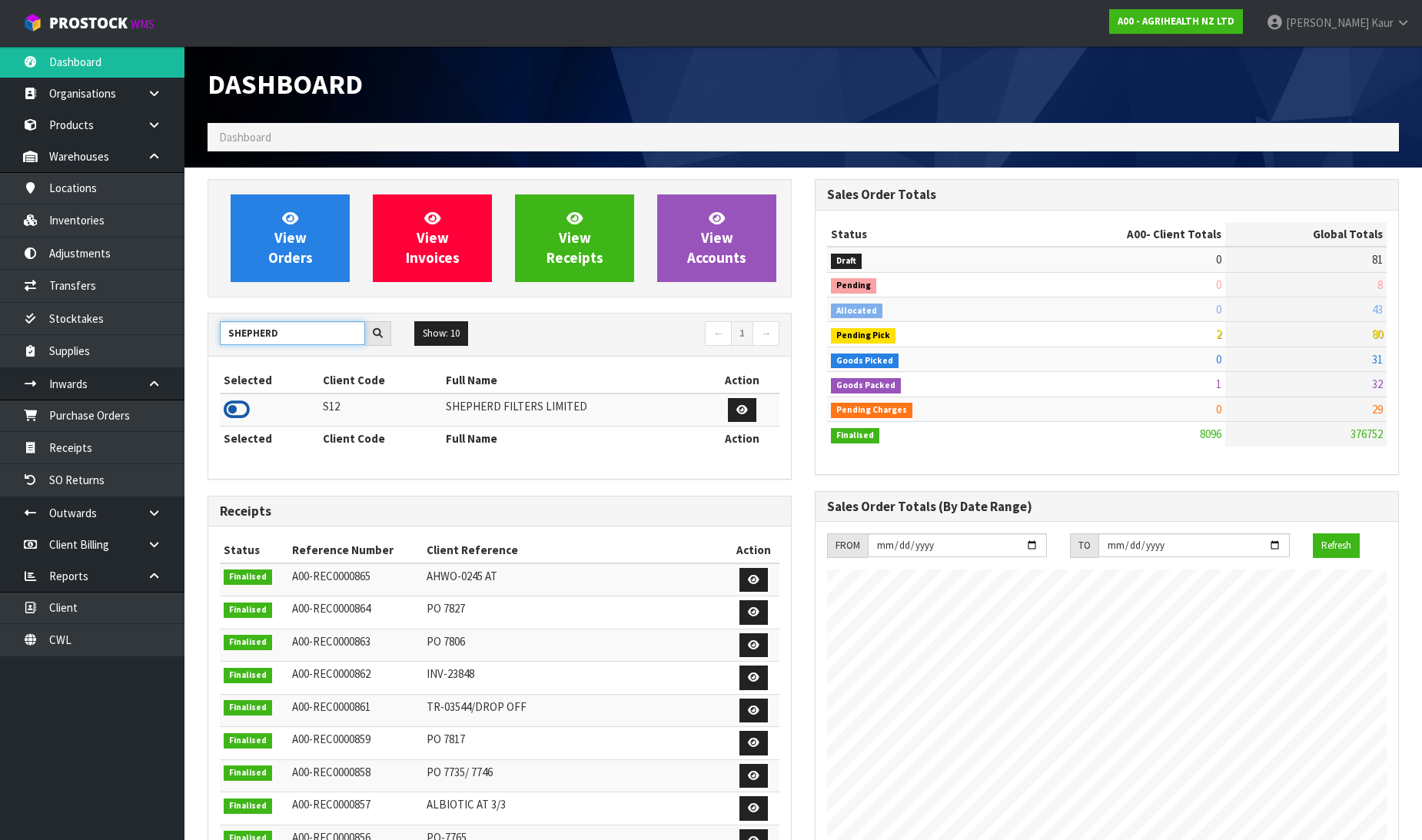
type input "SHEPHERD"
click at [228, 412] on icon at bounding box center [236, 410] width 26 height 23
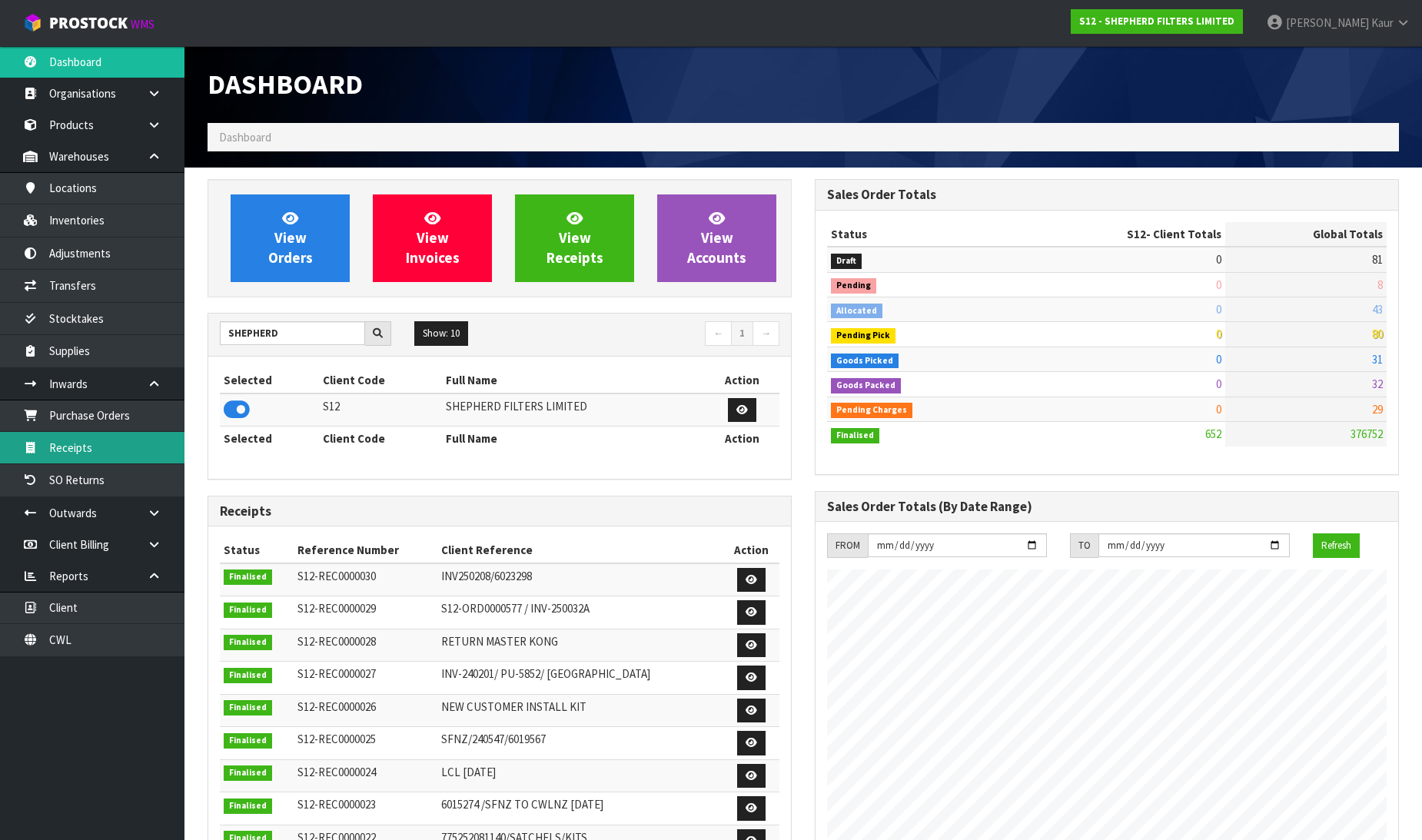
scroll to position [1064, 607]
click at [105, 439] on link "Receipts" at bounding box center [92, 448] width 185 height 32
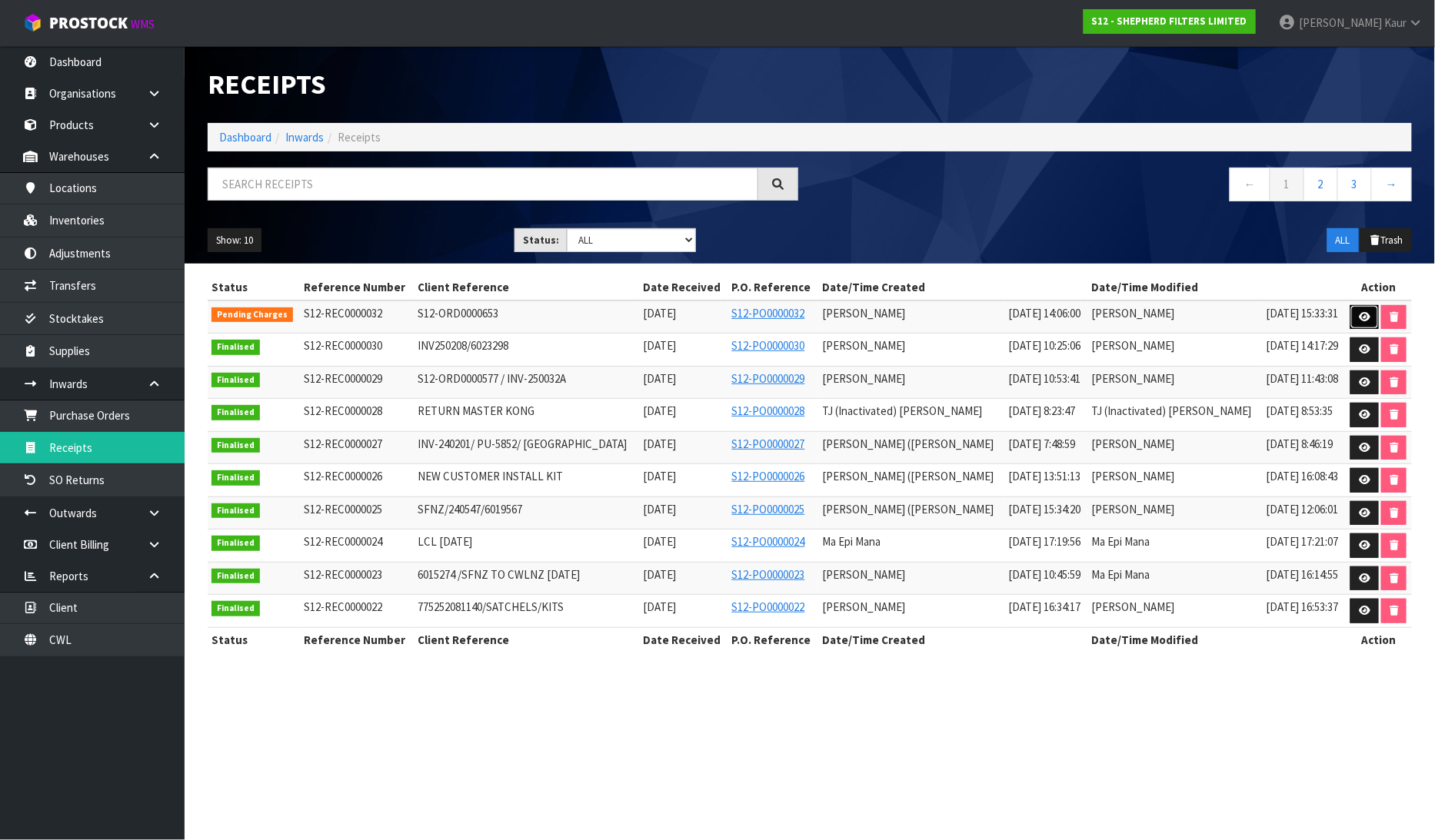
click at [1359, 312] on icon at bounding box center [1365, 317] width 12 height 10
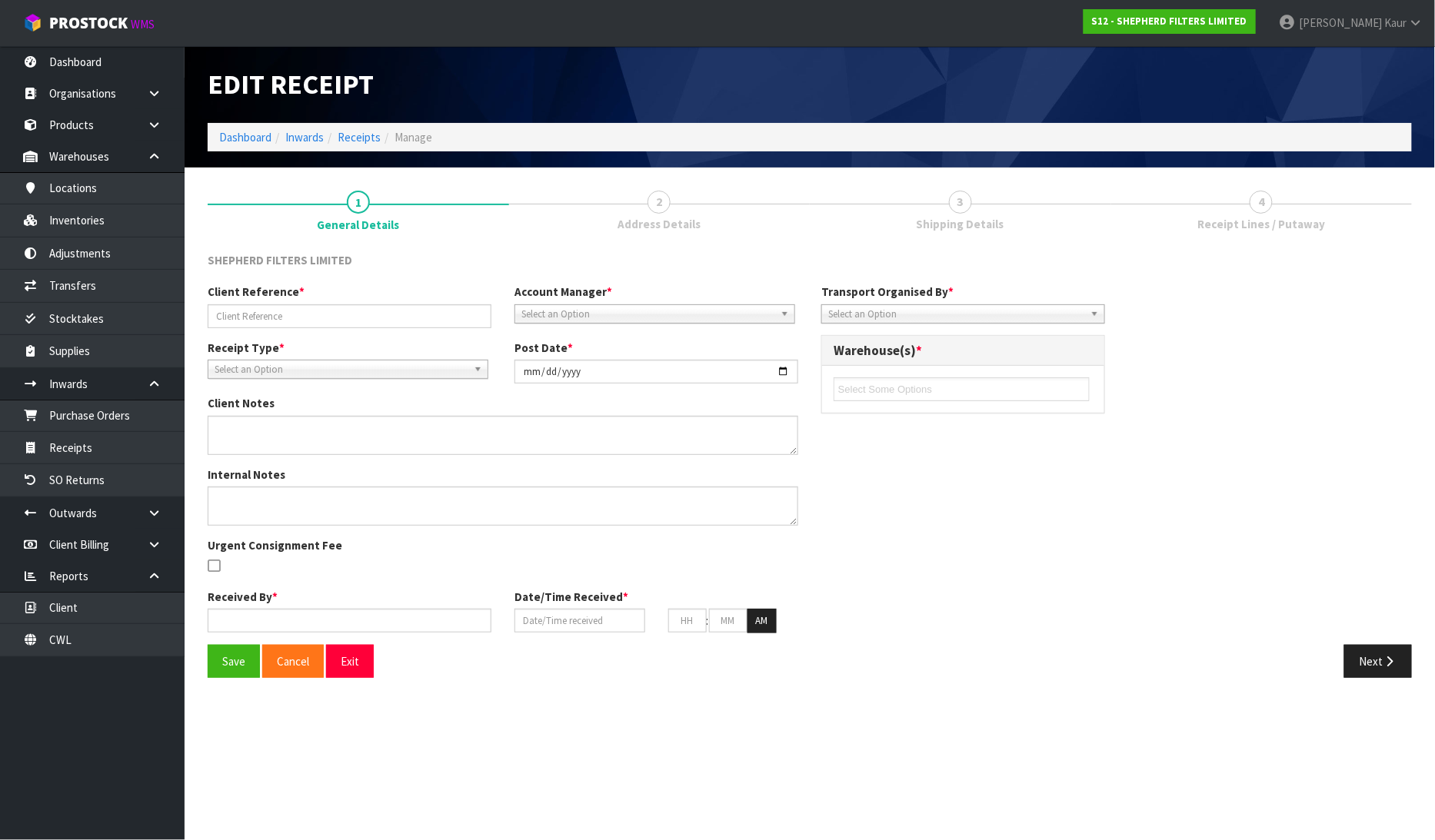
type input "S12-ORD0000653"
type input "[DATE]"
type input "[PERSON_NAME]"
type input "[DATE]"
type input "02"
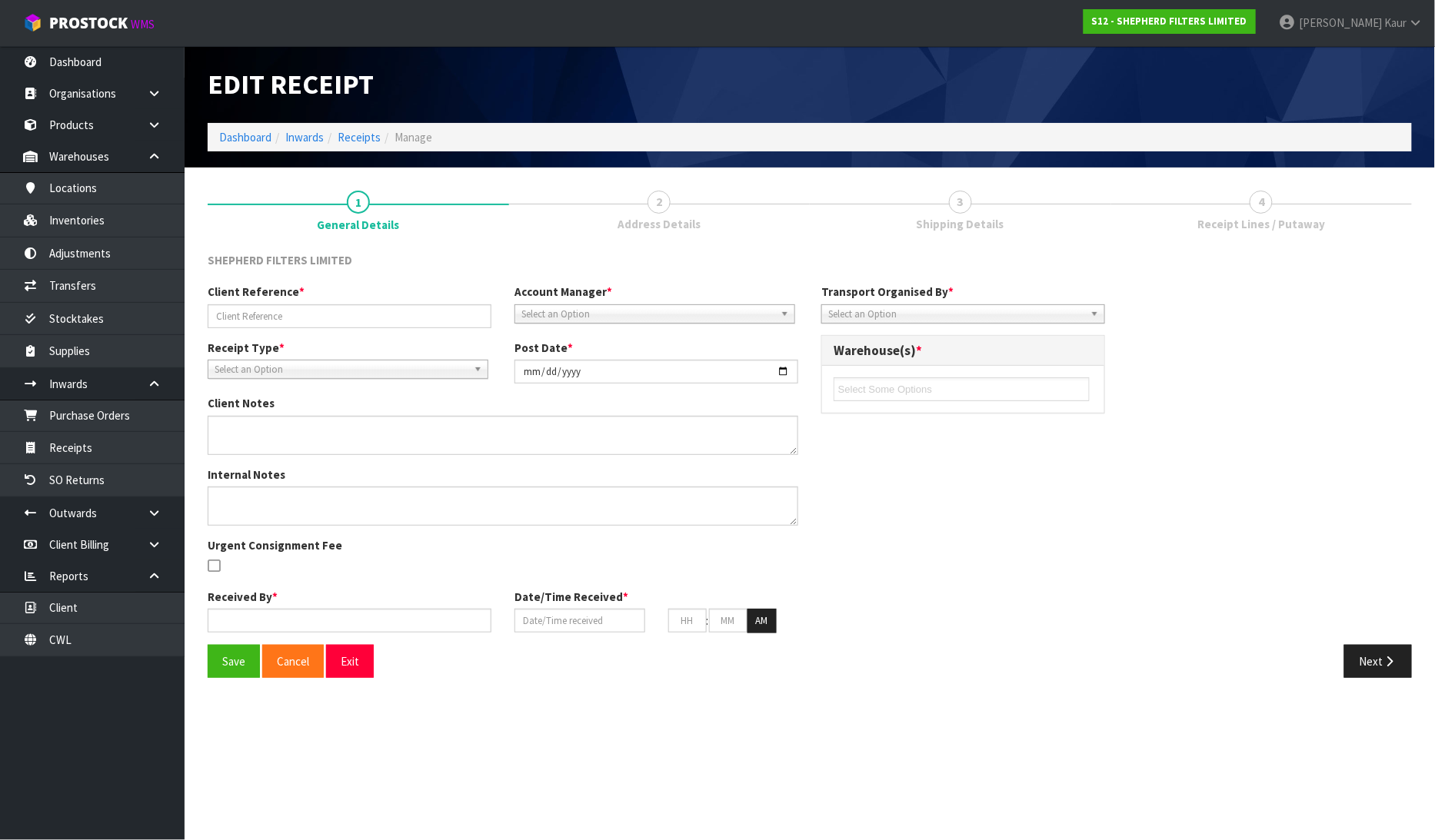
type input "06"
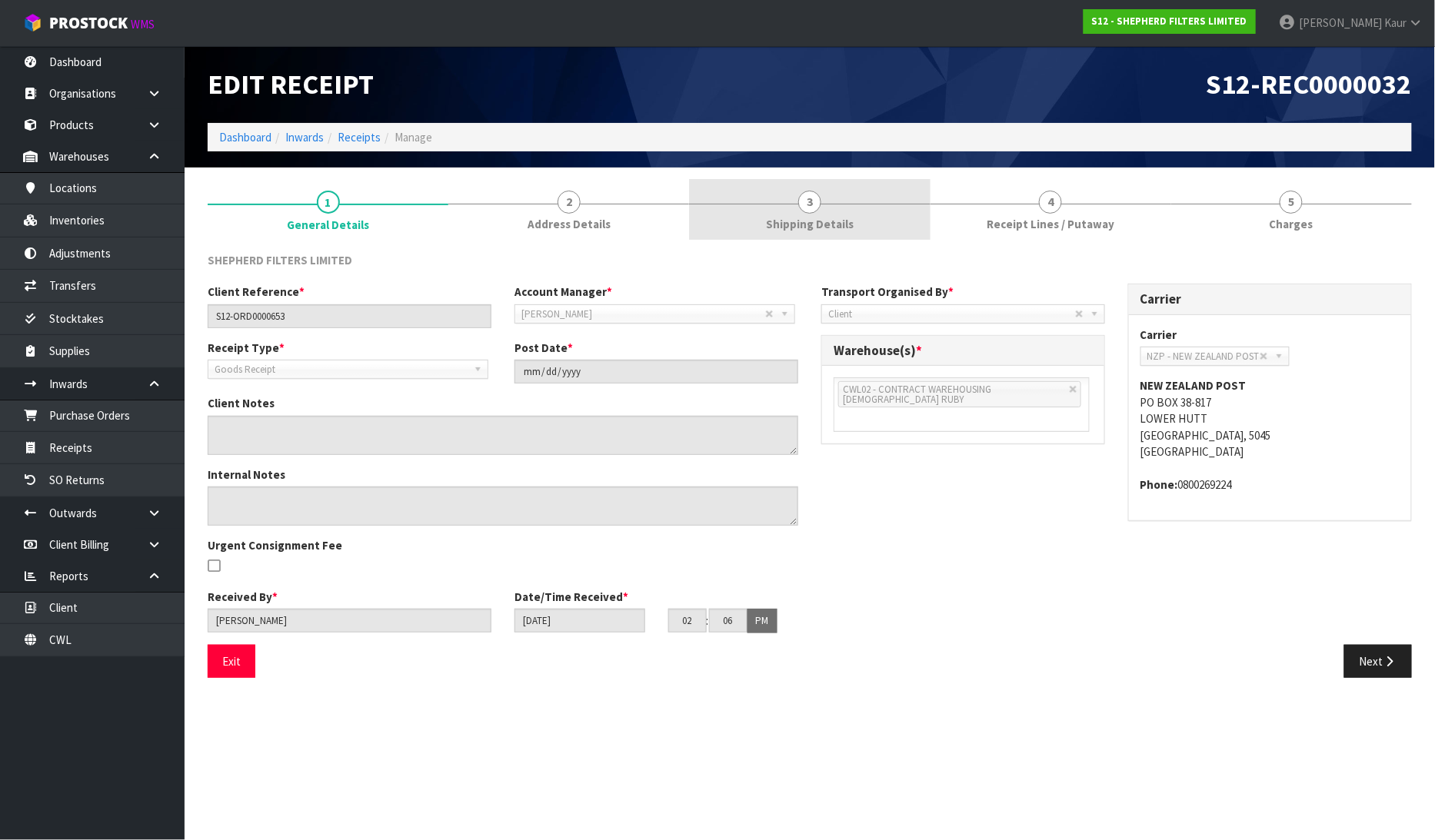
click at [805, 201] on span "3" at bounding box center [810, 202] width 23 height 23
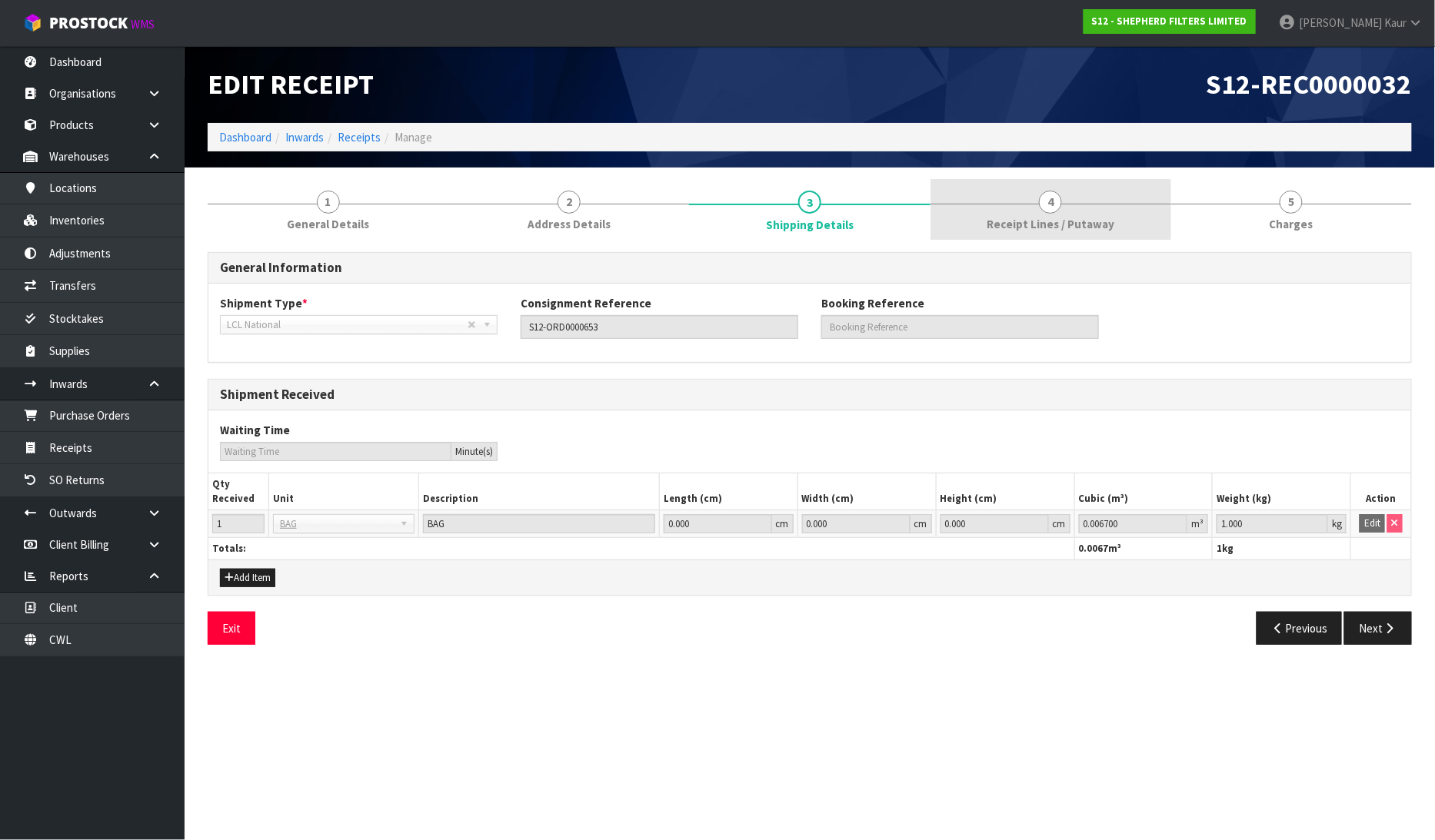
click at [1081, 221] on span "Receipt Lines / Putaway" at bounding box center [1050, 224] width 128 height 16
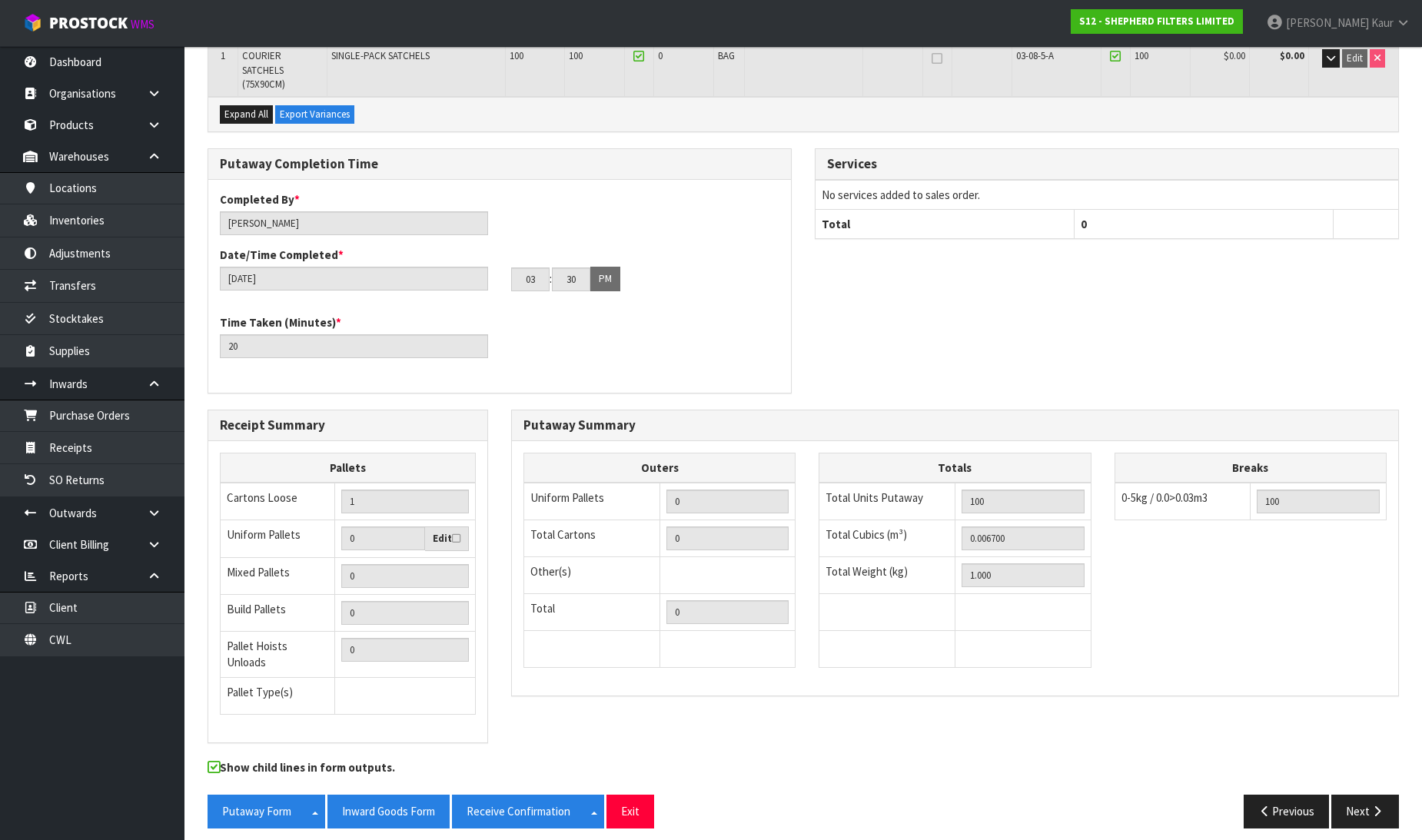
scroll to position [276, 0]
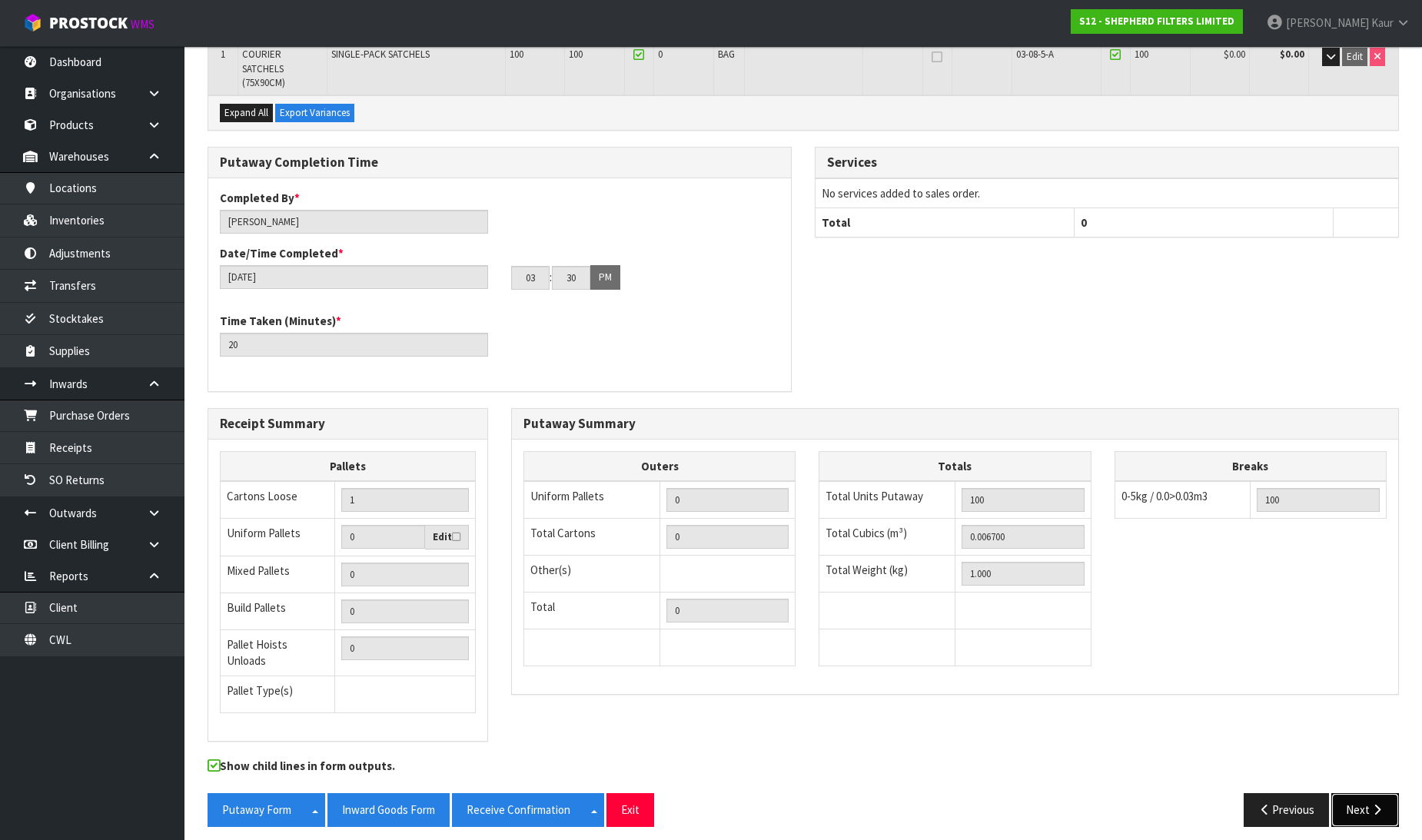
click at [1379, 806] on button "Next" at bounding box center [1365, 810] width 68 height 33
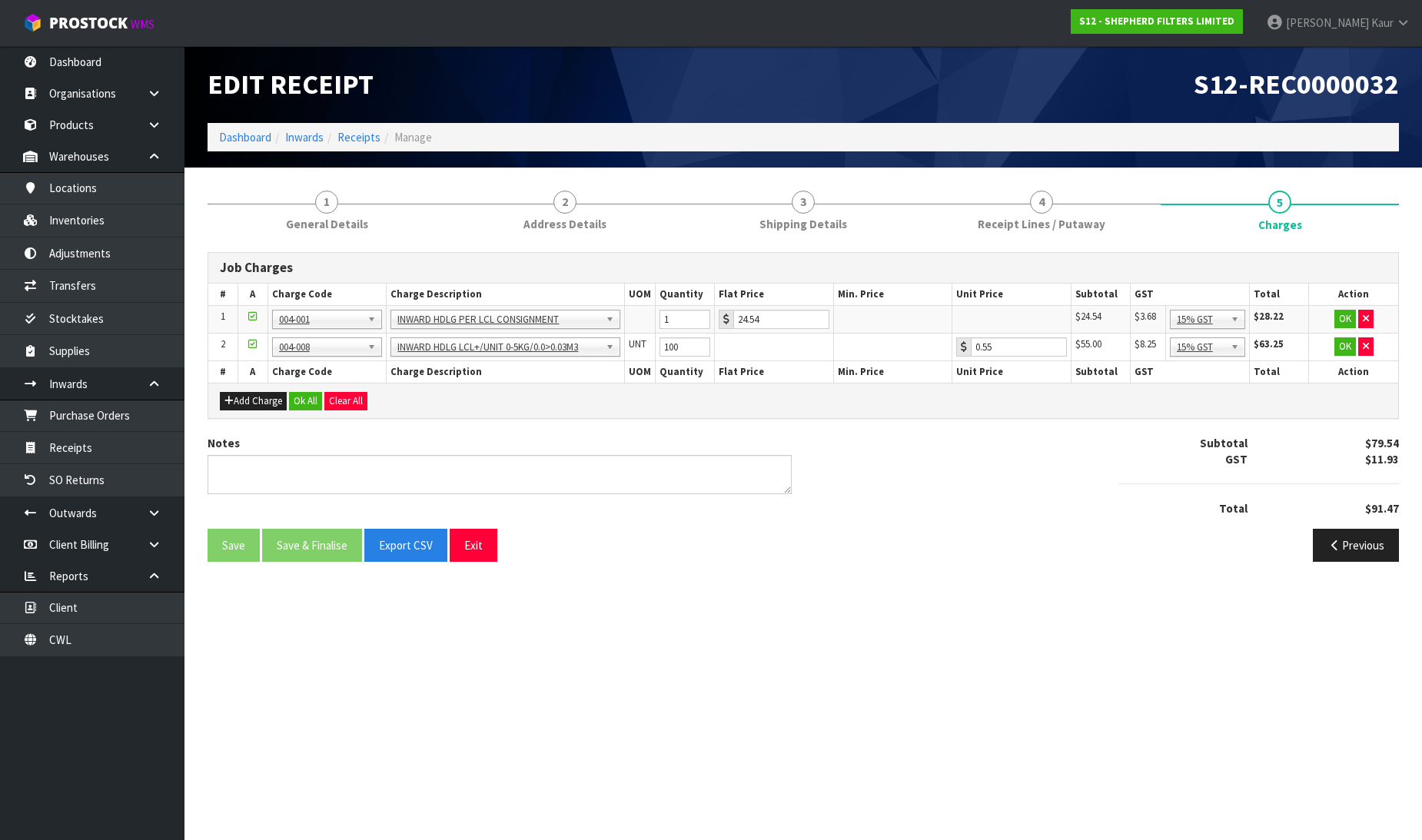
scroll to position [0, 0]
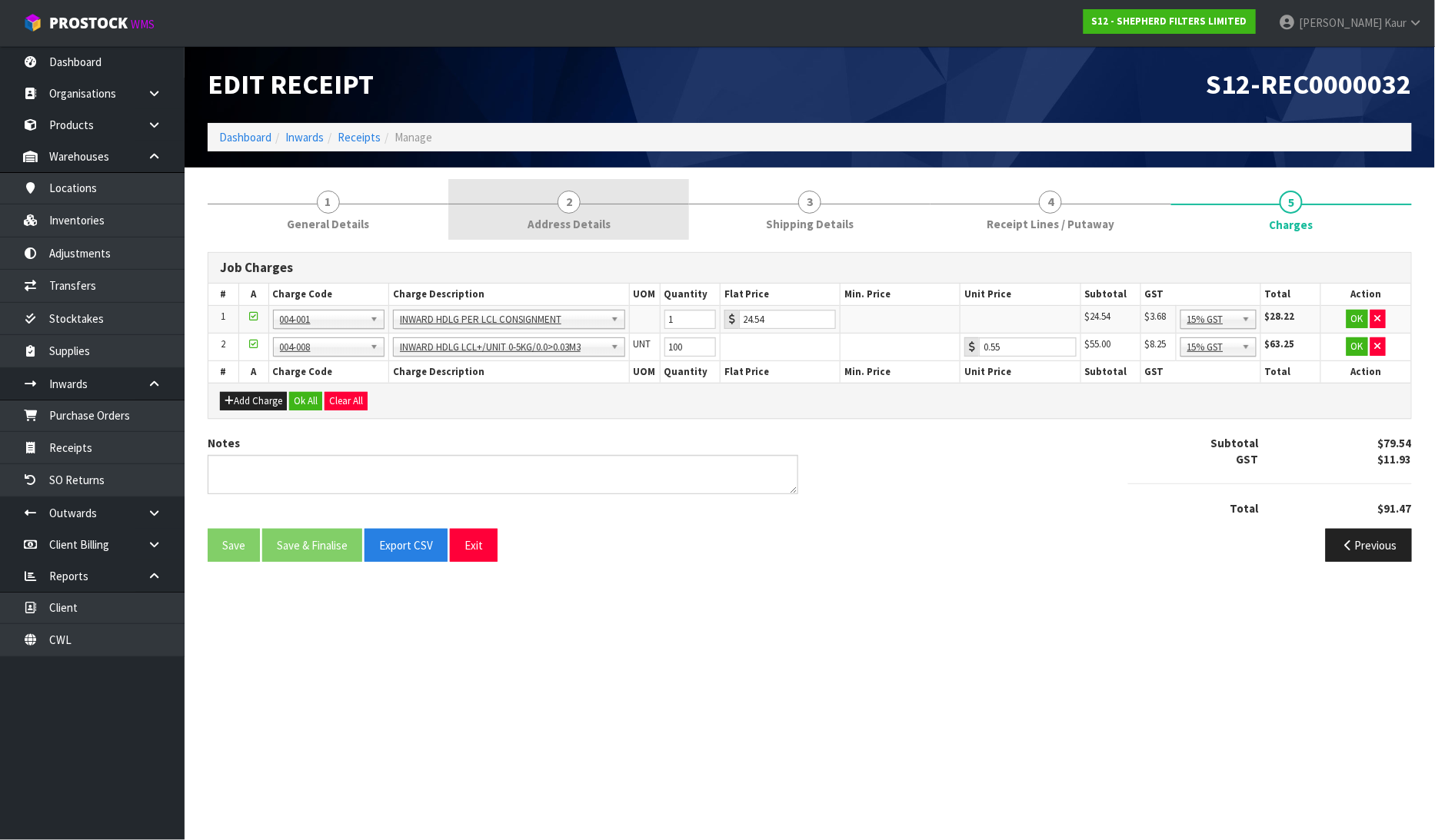
click at [605, 213] on link "2 Address Details" at bounding box center [569, 210] width 241 height 61
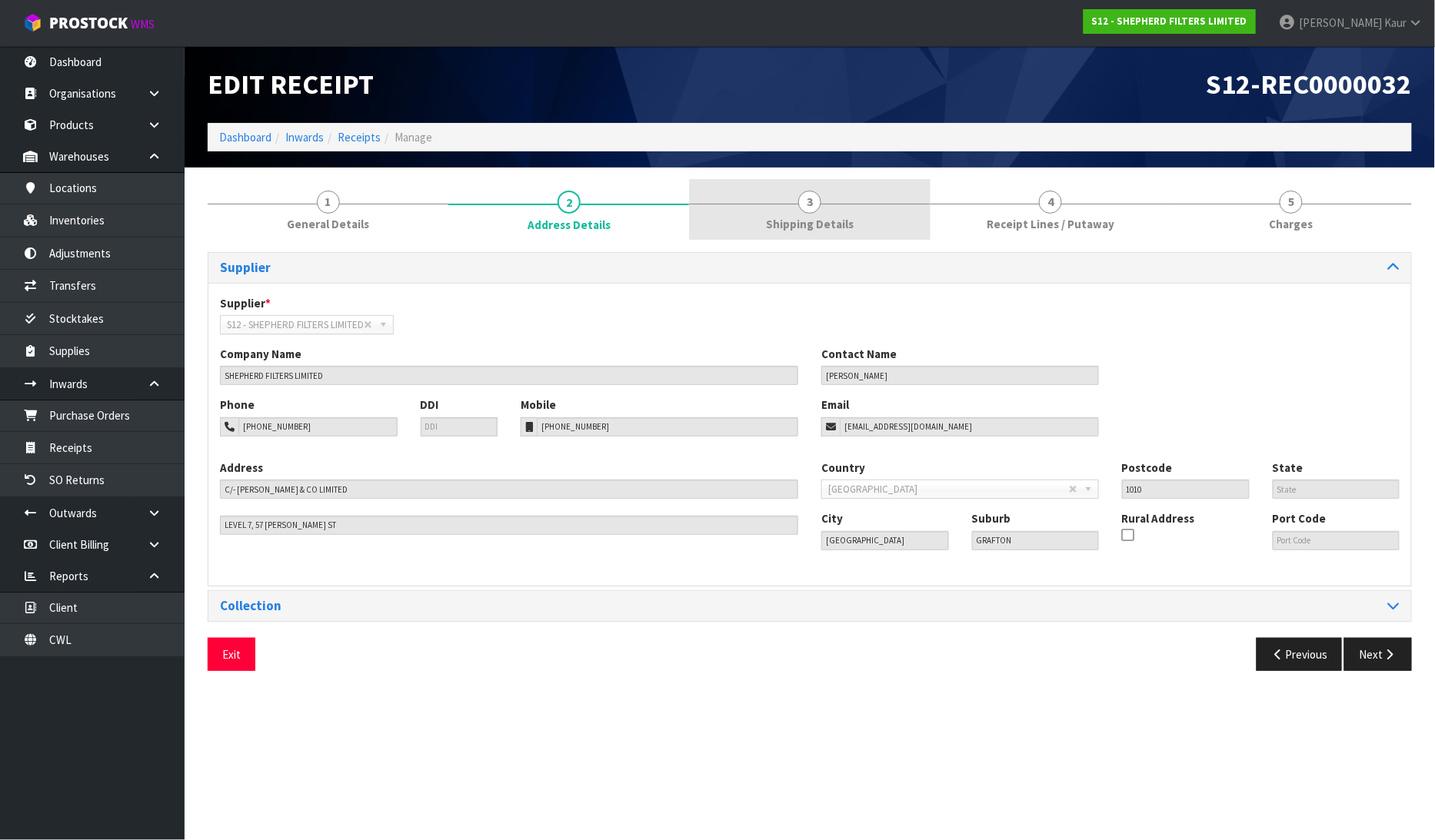
click at [799, 220] on span "Shipping Details" at bounding box center [809, 224] width 88 height 16
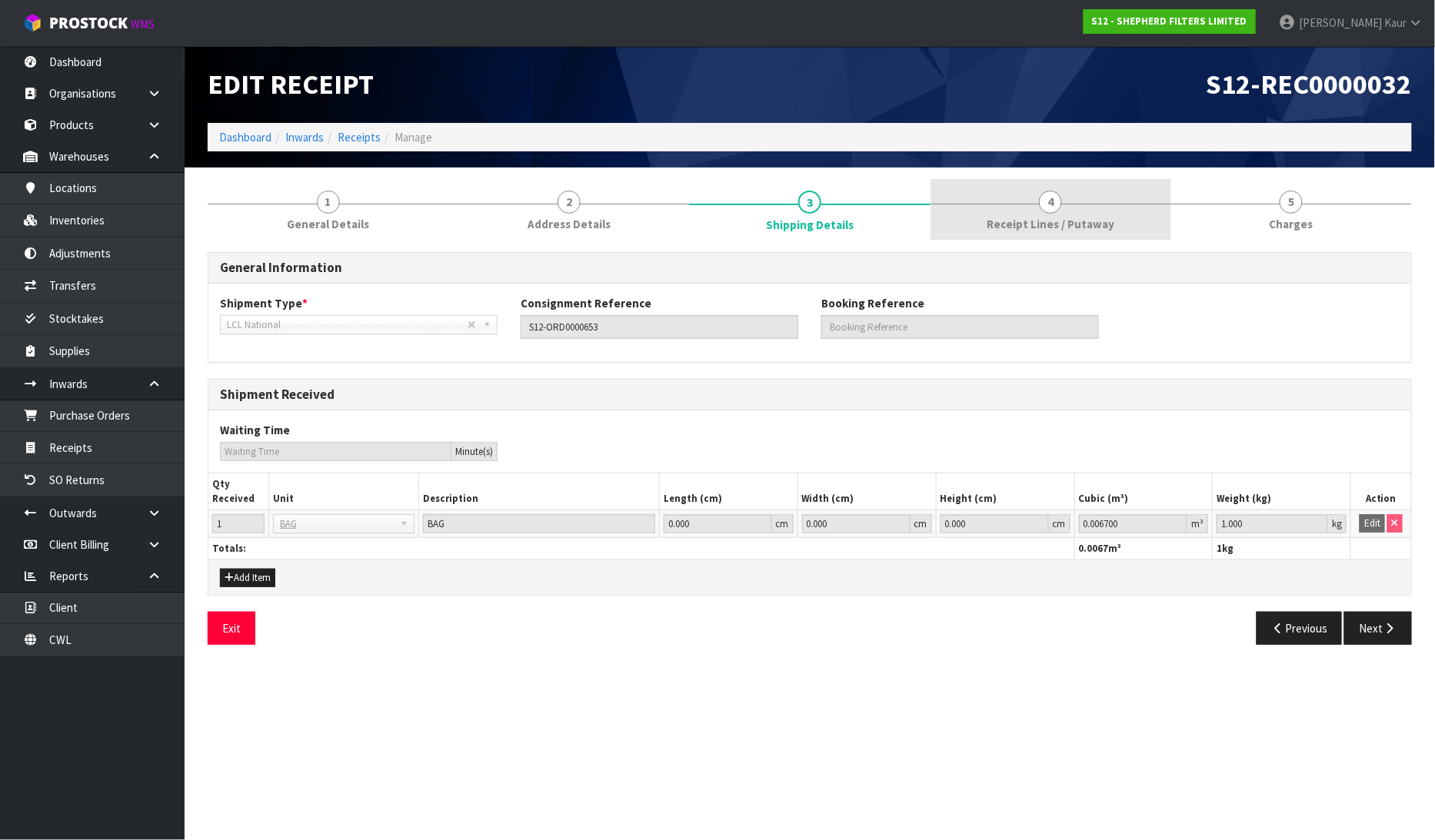
click at [1082, 220] on span "Receipt Lines / Putaway" at bounding box center [1050, 224] width 128 height 16
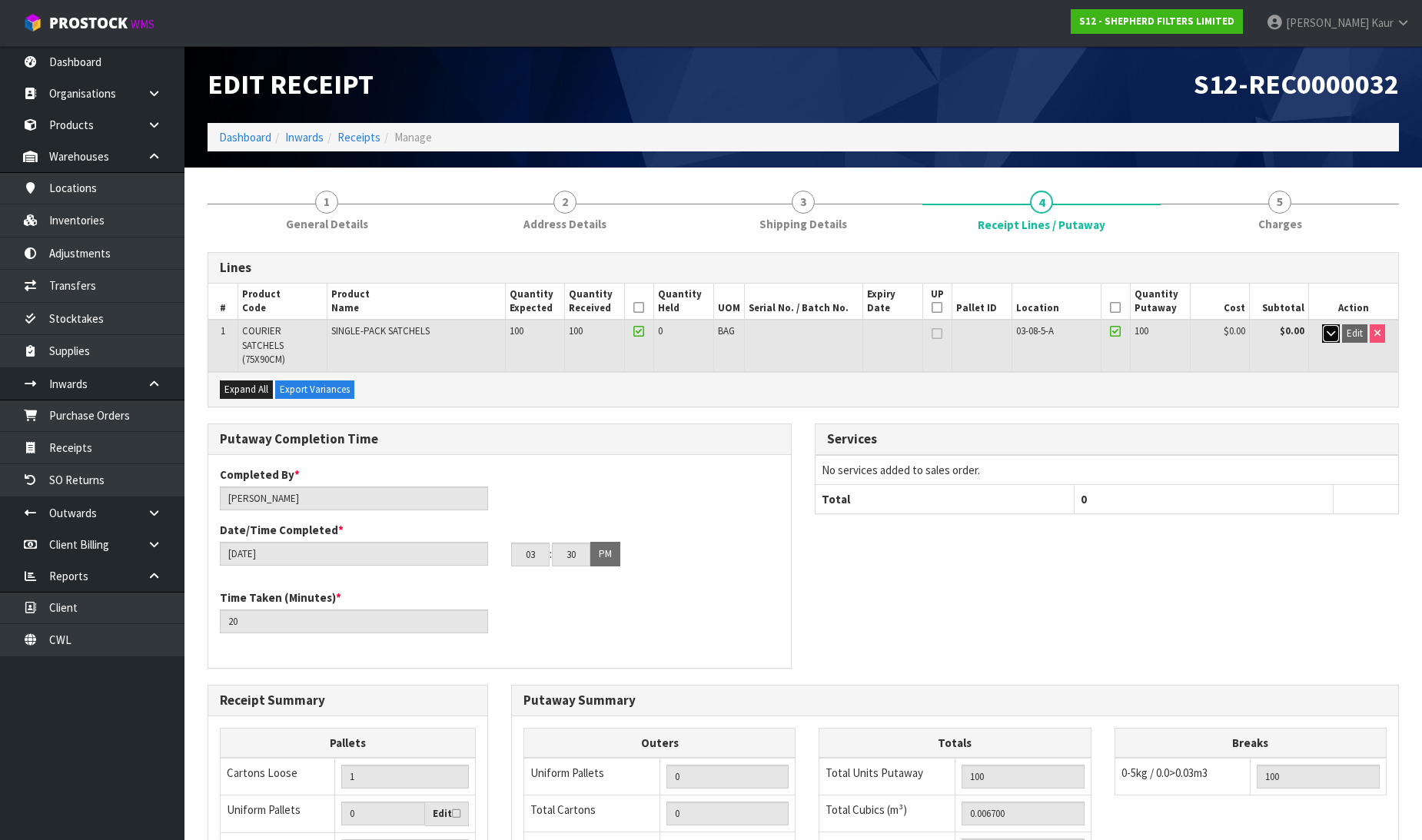
click at [1327, 332] on icon "button" at bounding box center [1331, 333] width 8 height 10
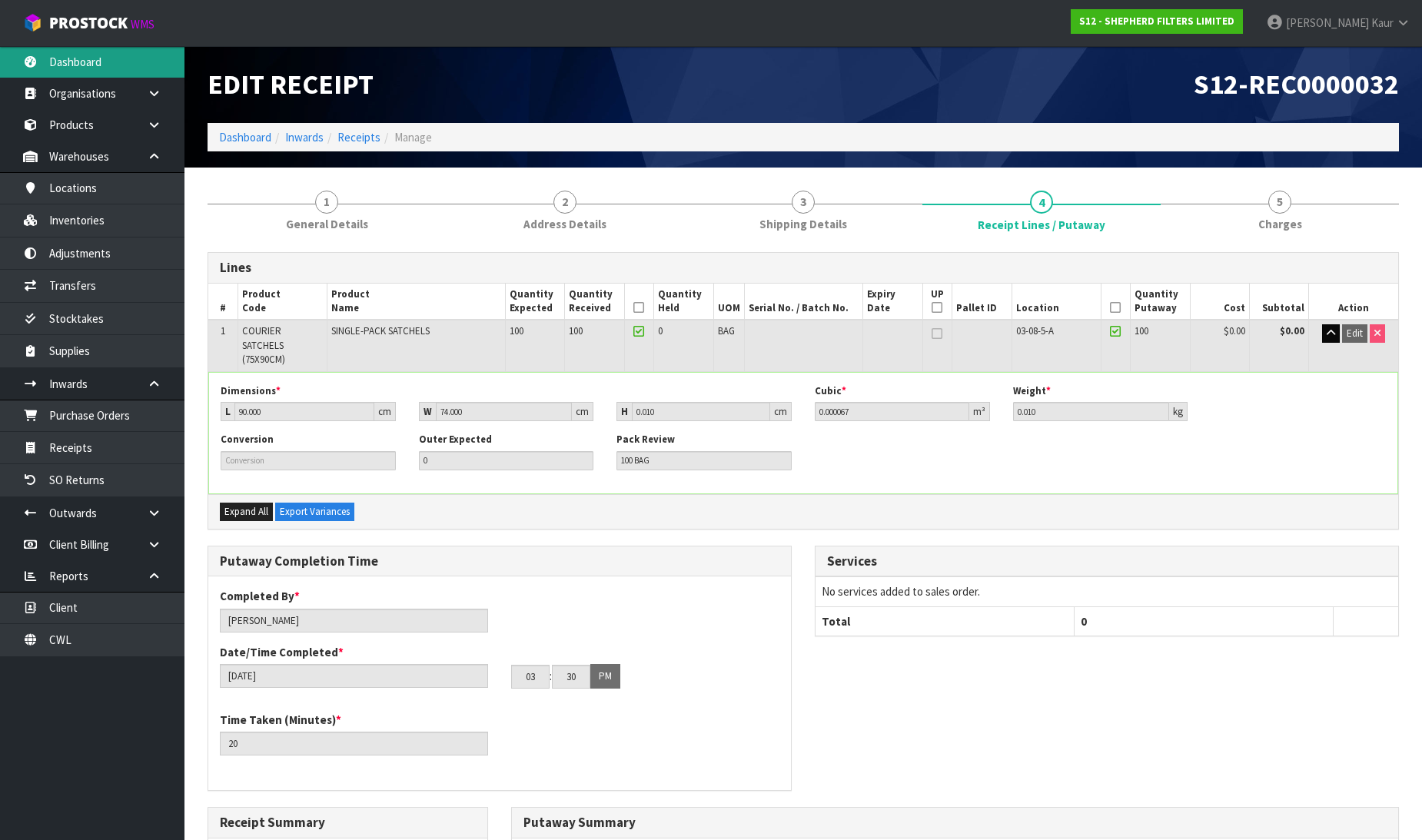
click at [58, 59] on link "Dashboard" at bounding box center [92, 62] width 185 height 32
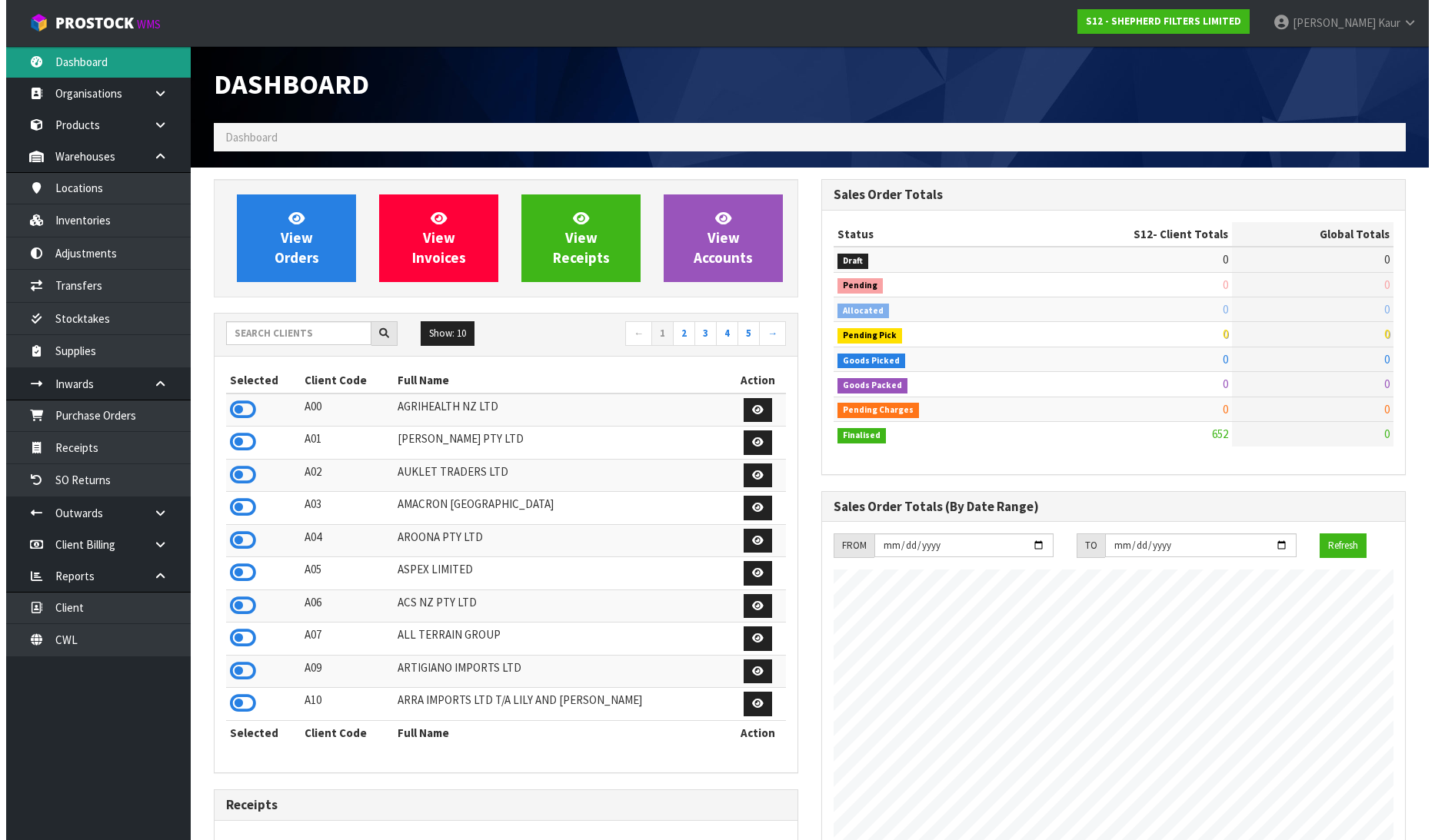
scroll to position [1064, 607]
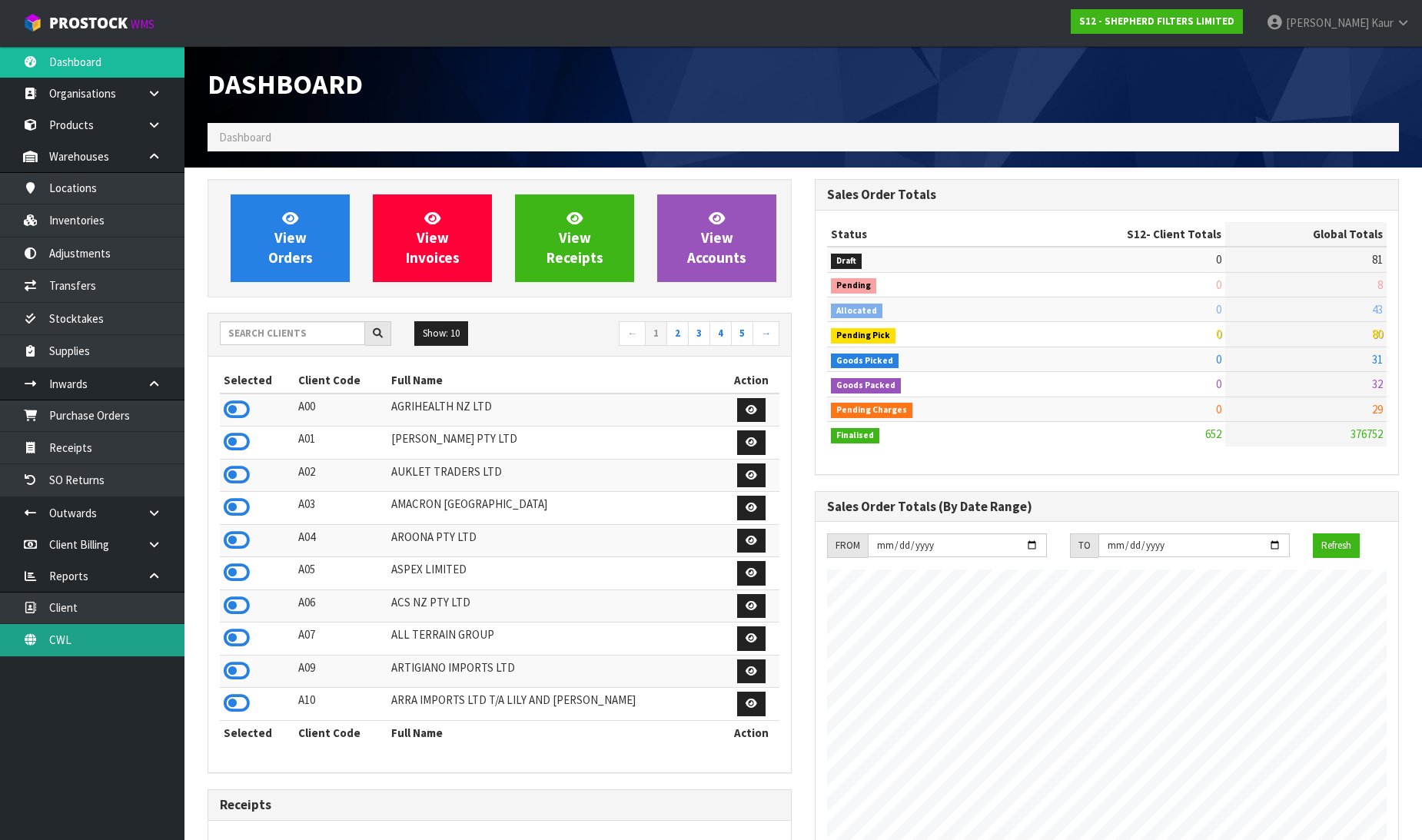
click at [60, 635] on link "CWL" at bounding box center [92, 640] width 185 height 32
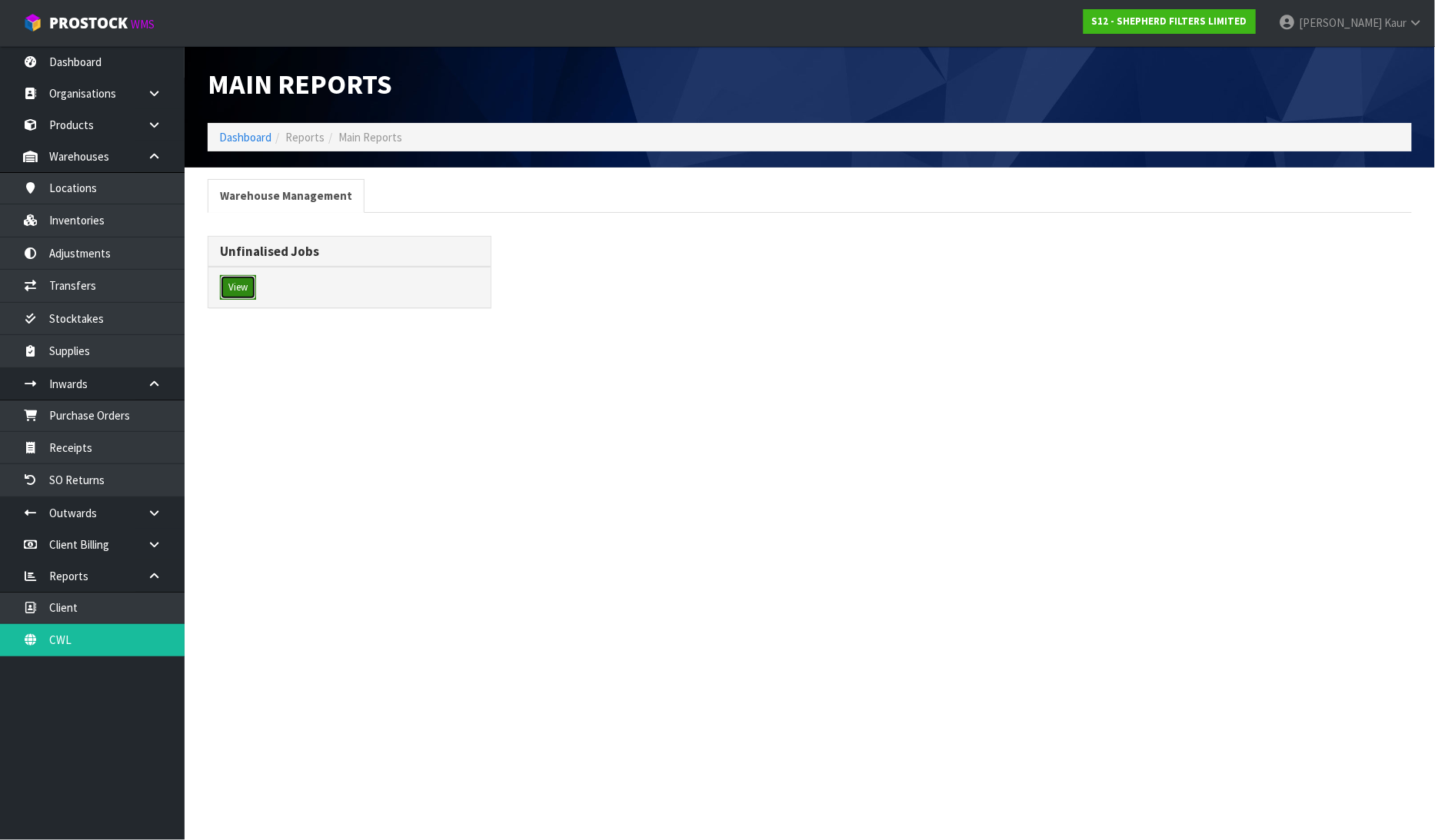
click at [243, 281] on button "View" at bounding box center [237, 287] width 36 height 24
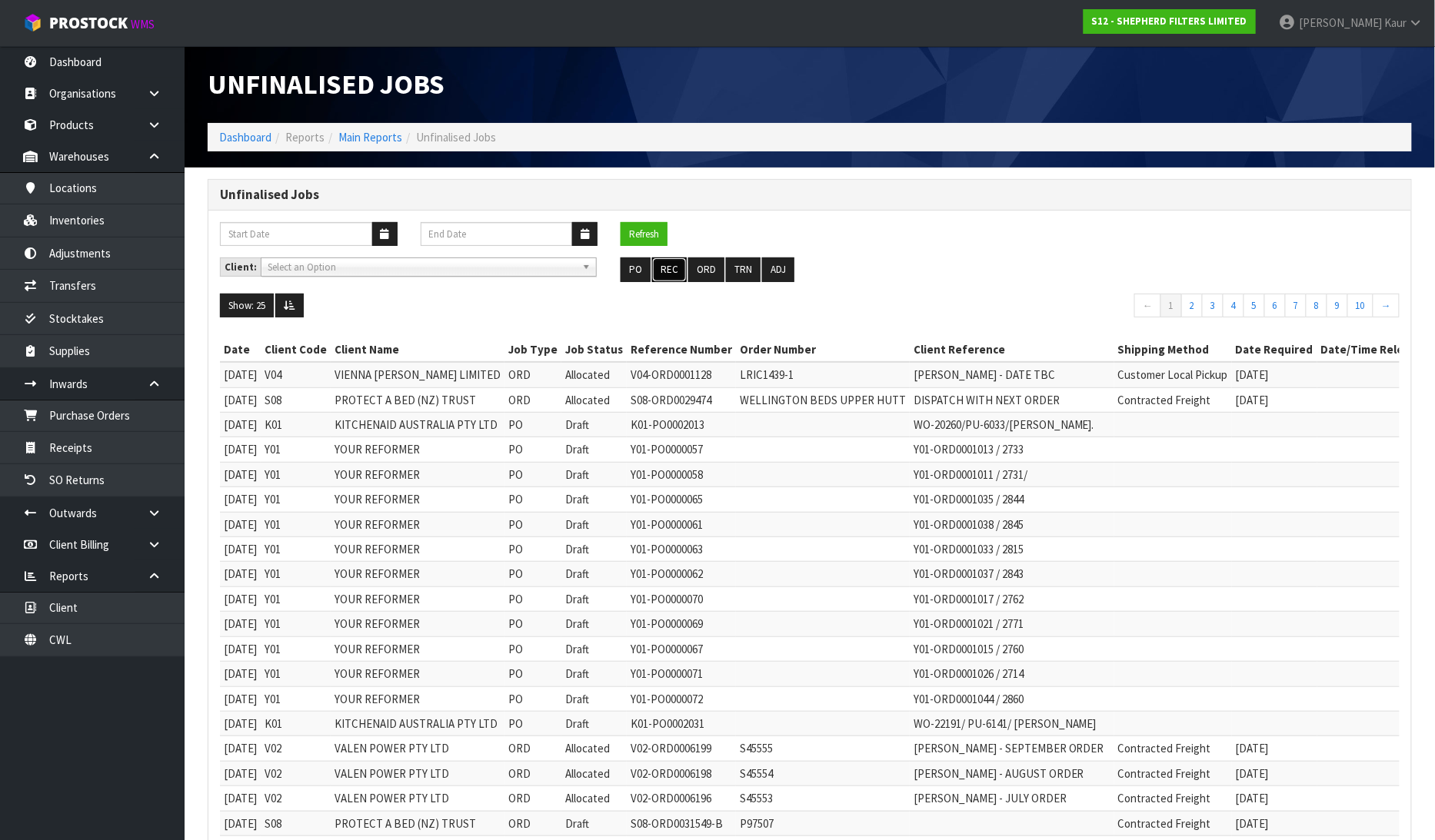
click at [669, 260] on button "REC" at bounding box center [669, 269] width 34 height 24
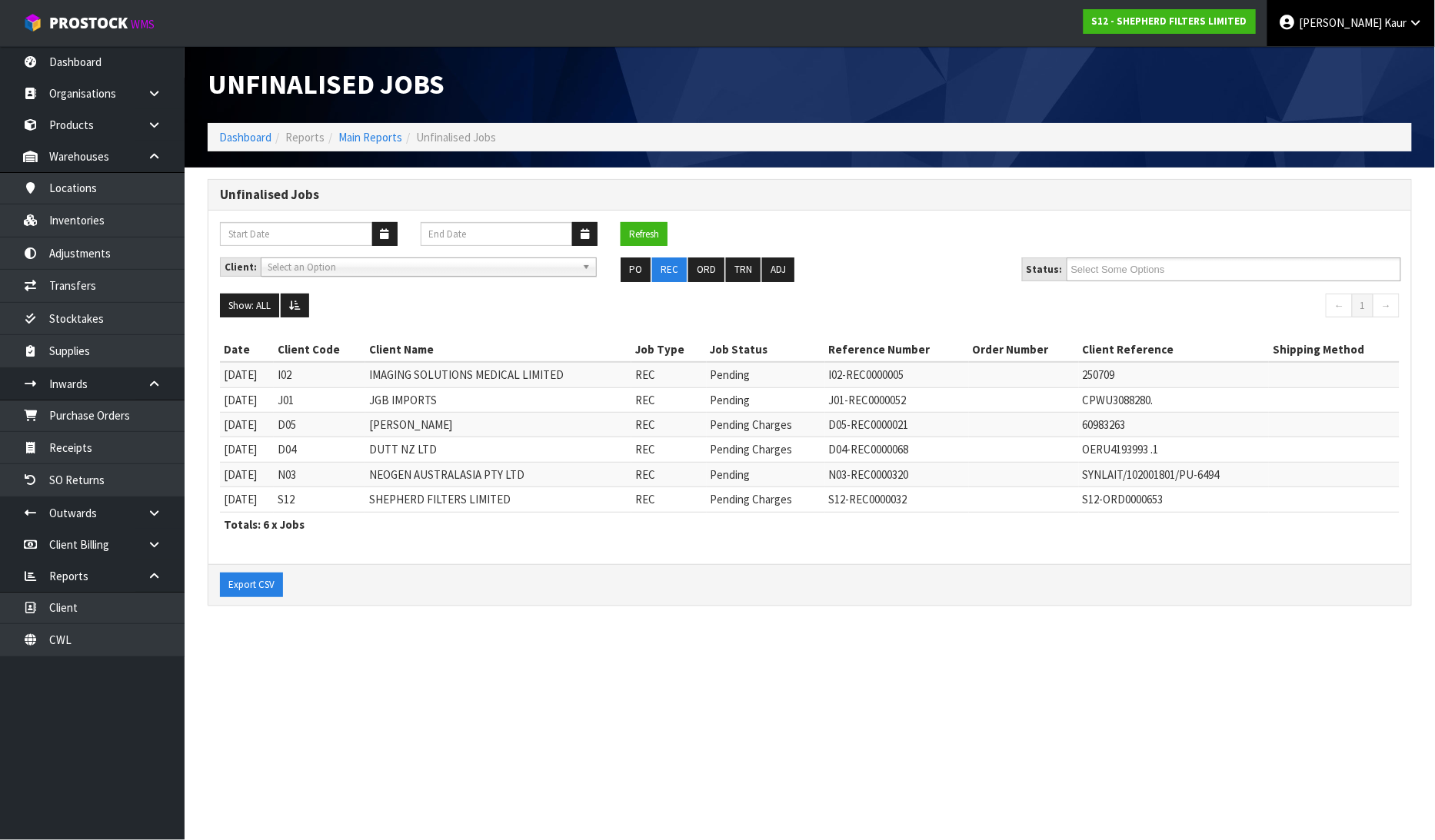
click at [1422, 34] on link "[PERSON_NAME]" at bounding box center [1351, 23] width 168 height 46
click at [1410, 57] on link "Logout" at bounding box center [1373, 61] width 121 height 21
